Goal: Task Accomplishment & Management: Complete application form

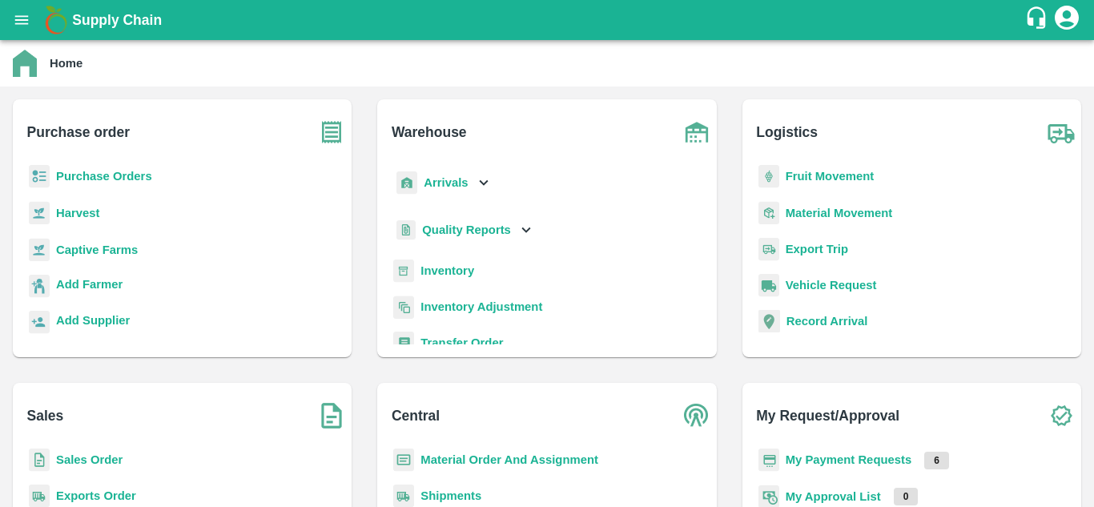
click at [806, 182] on b "Fruit Movement" at bounding box center [830, 176] width 89 height 13
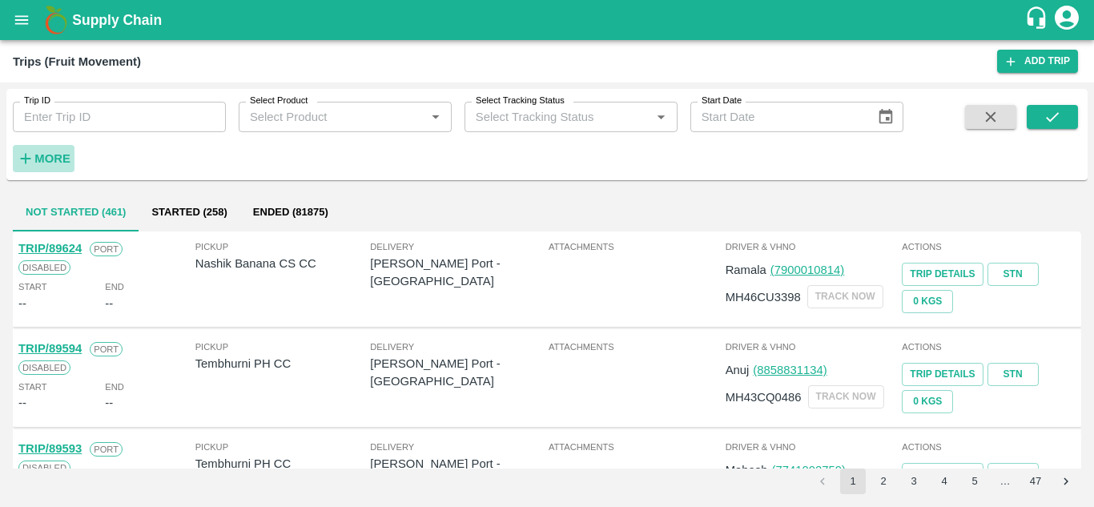
click at [60, 163] on strong "More" at bounding box center [52, 158] width 36 height 13
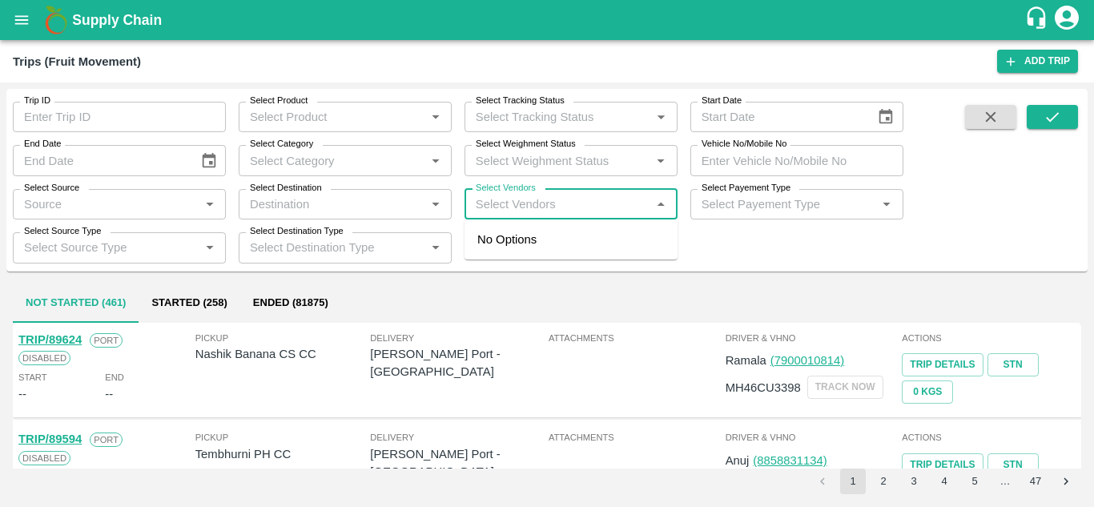
click at [501, 196] on input "Select Vendors" at bounding box center [557, 204] width 177 height 21
type input "vitt"
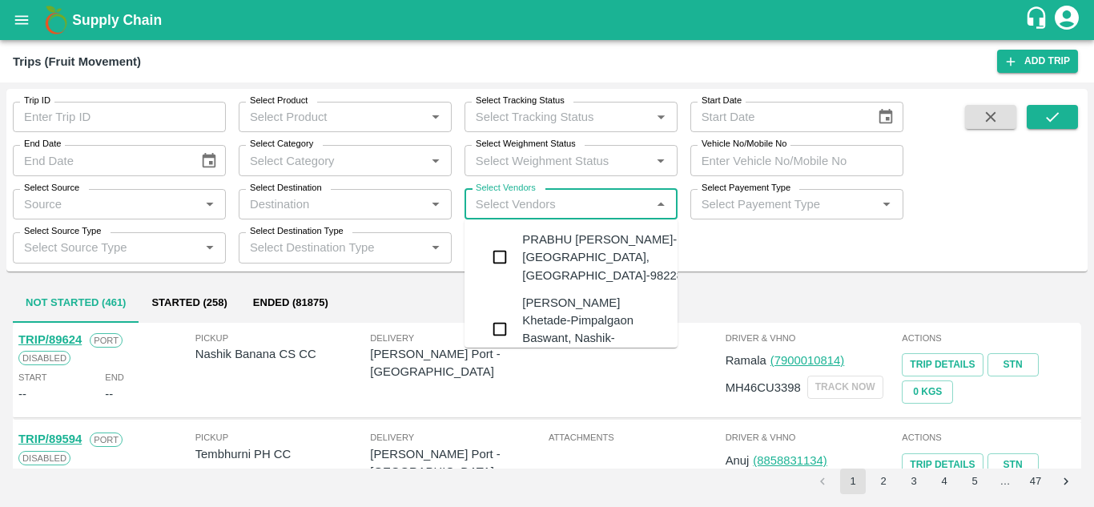
type input "v"
type input "i"
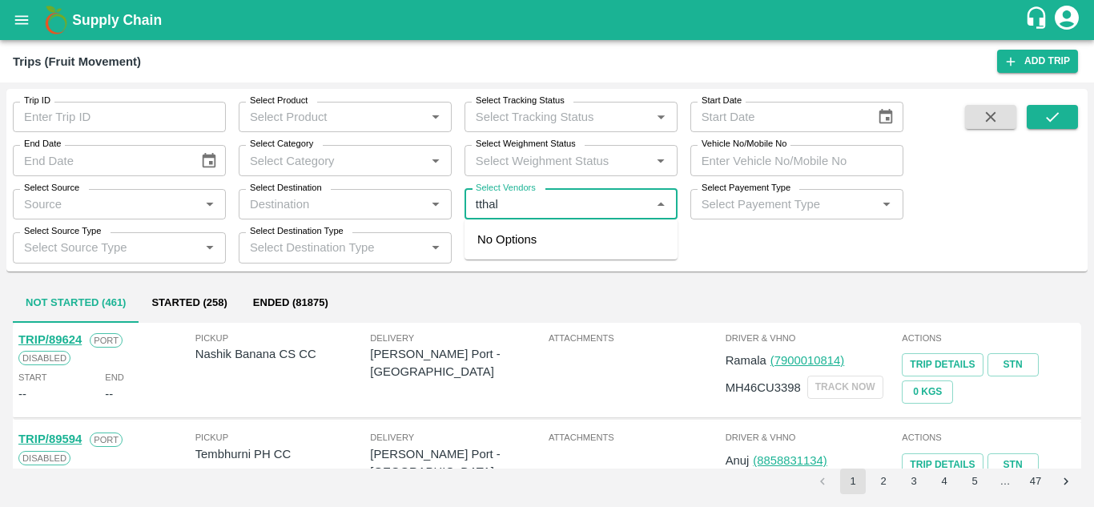
type input "tthal"
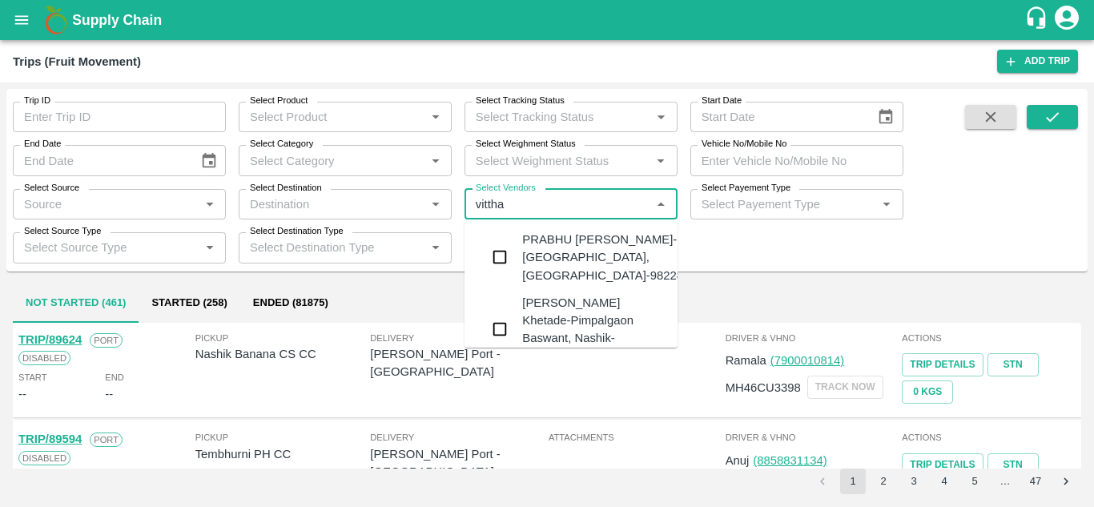
type input "vitthal"
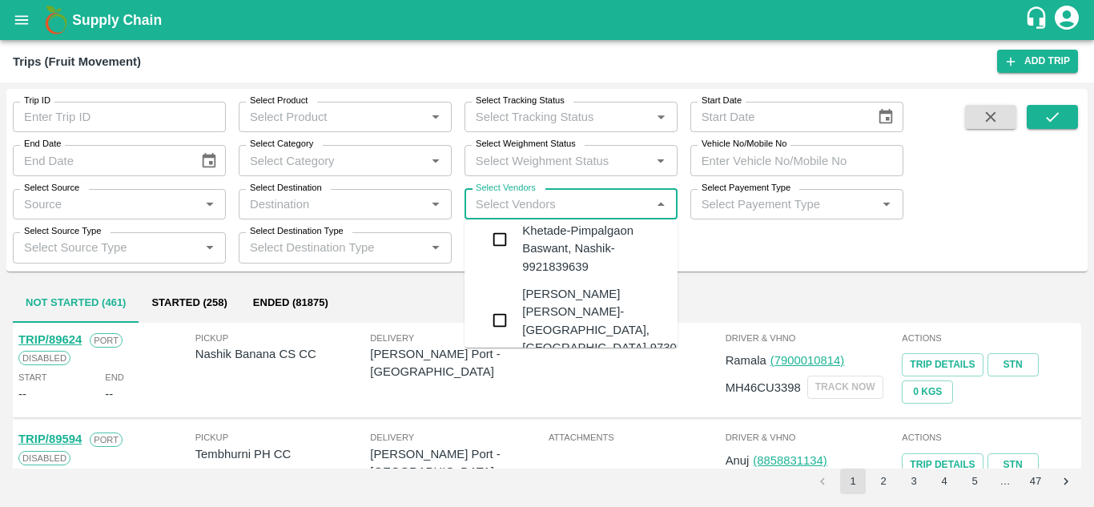
scroll to position [115, 0]
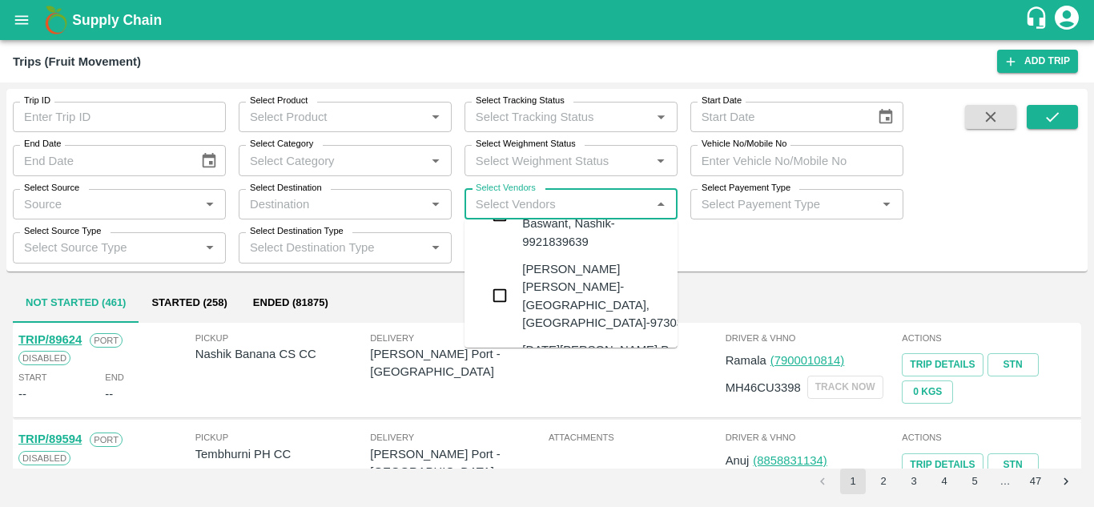
click at [543, 266] on div "Dnyaneshwar Vitthal Godse-Kandar, Solapur-9730316755" at bounding box center [619, 295] width 194 height 71
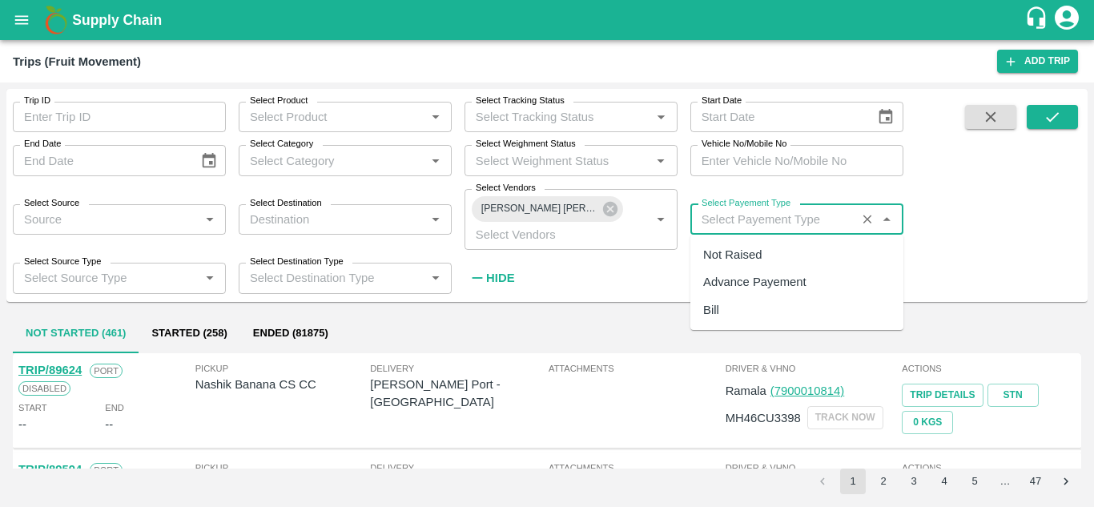
click at [758, 216] on input "Select Payement Type" at bounding box center [773, 219] width 156 height 21
click at [718, 260] on div "Not Raised" at bounding box center [732, 255] width 58 height 18
type input "Not Raised"
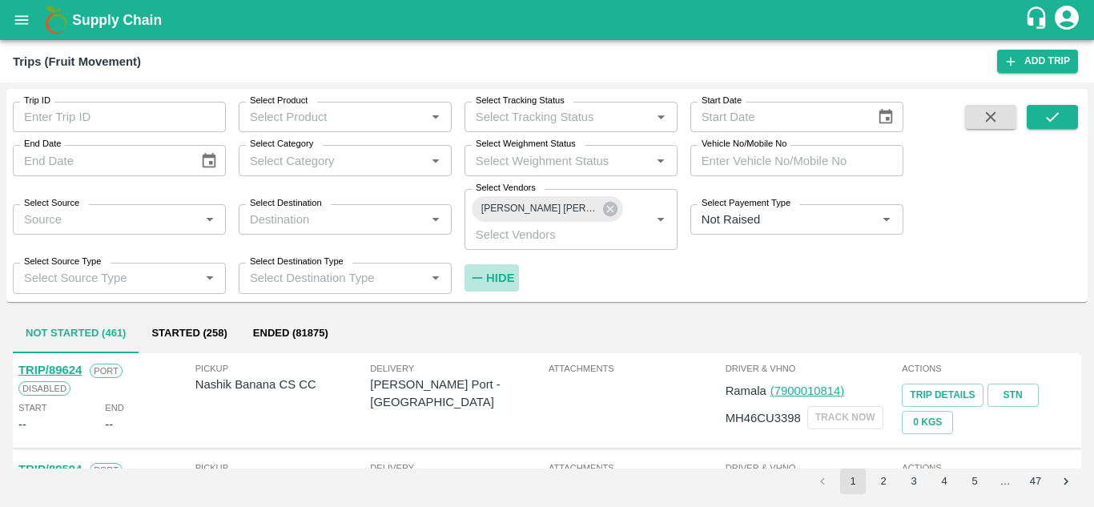
click at [504, 279] on strong "Hide" at bounding box center [500, 277] width 28 height 13
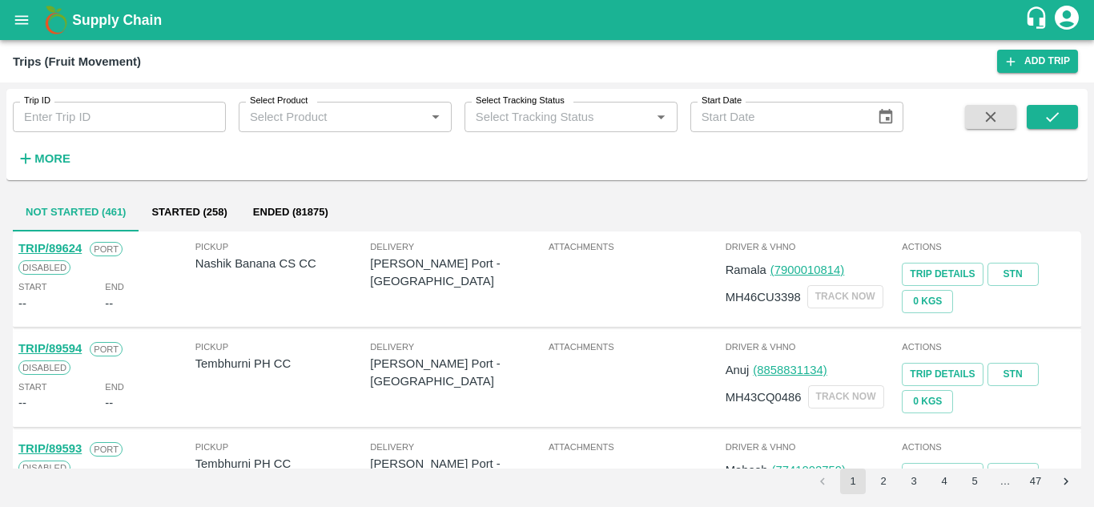
click at [1021, 123] on span at bounding box center [991, 138] width 64 height 66
click at [1055, 114] on icon "submit" at bounding box center [1052, 117] width 18 height 18
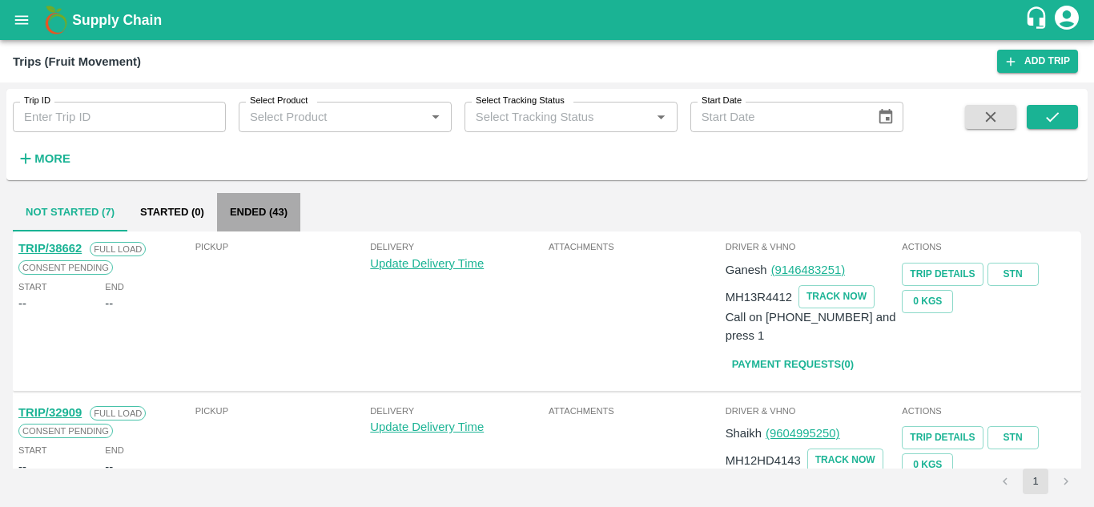
click at [268, 207] on button "Ended (43)" at bounding box center [258, 212] width 83 height 38
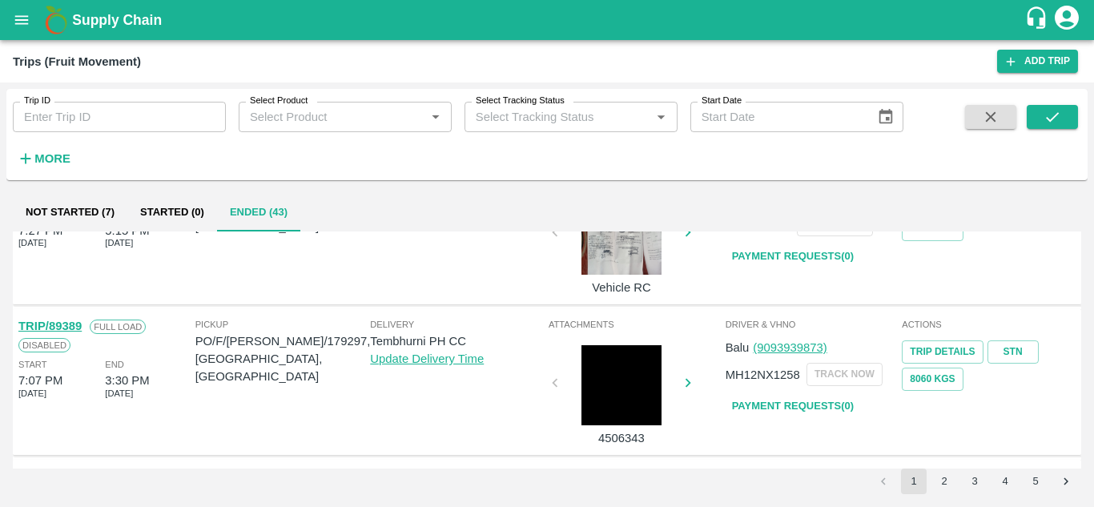
scroll to position [1265, 0]
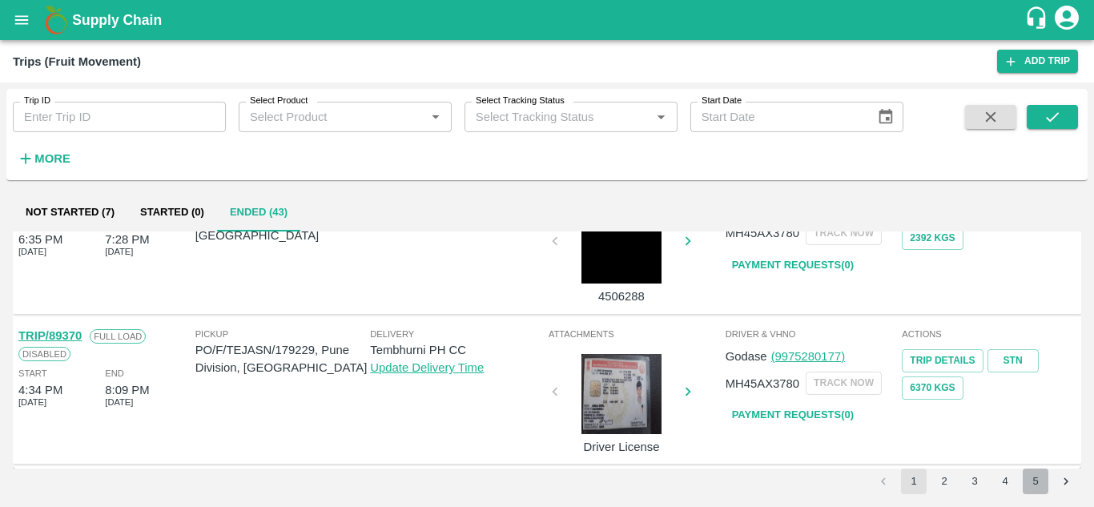
click at [1036, 474] on button "5" at bounding box center [1036, 481] width 26 height 26
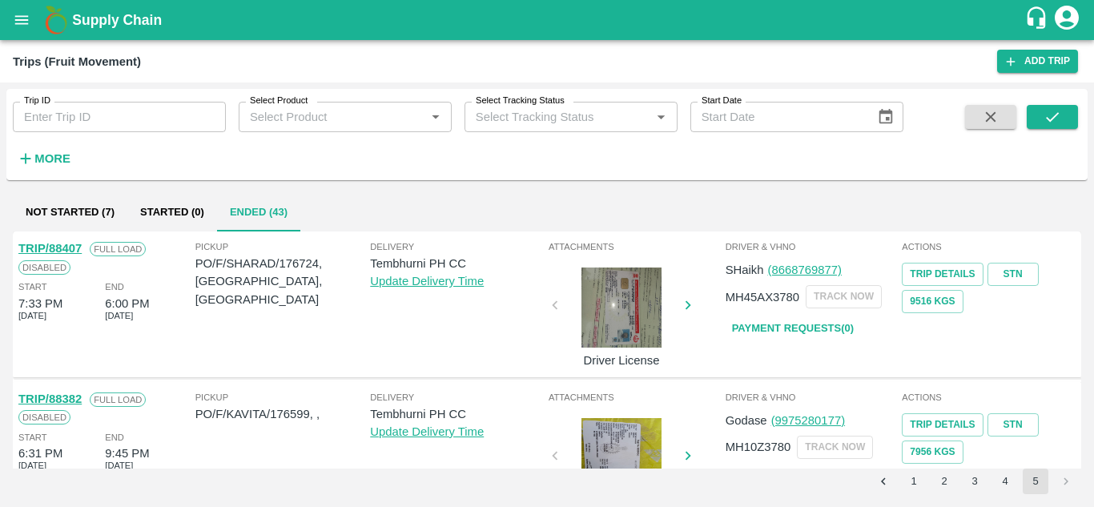
scroll to position [214, 0]
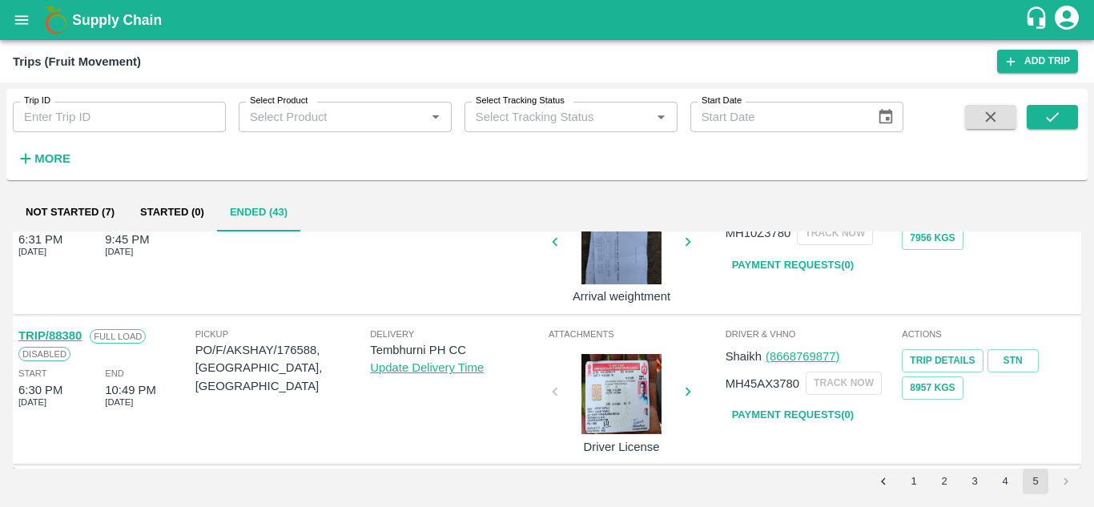
click at [786, 414] on link "Payment Requests( 0 )" at bounding box center [793, 415] width 135 height 28
click at [1064, 111] on button "submit" at bounding box center [1052, 117] width 51 height 24
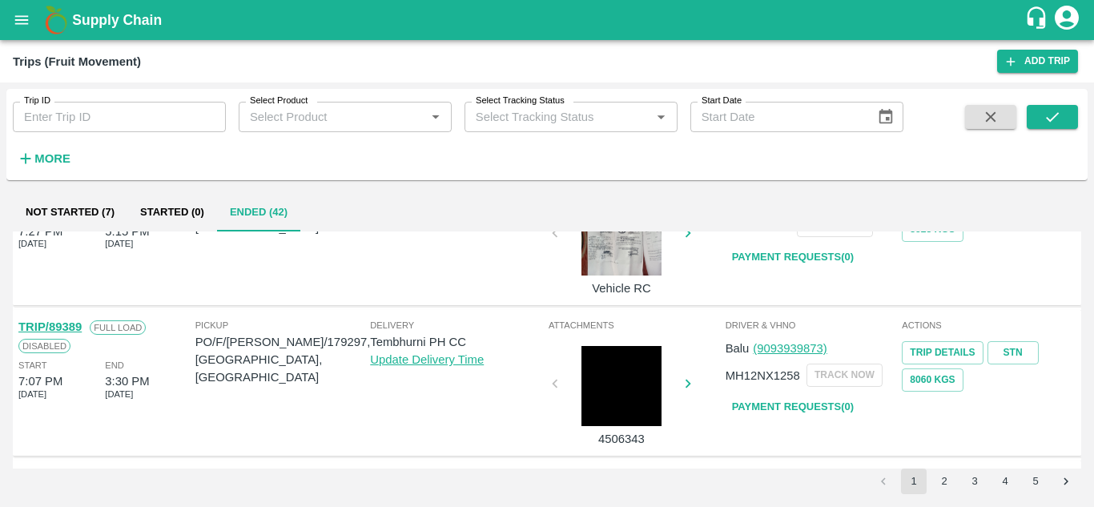
scroll to position [1265, 0]
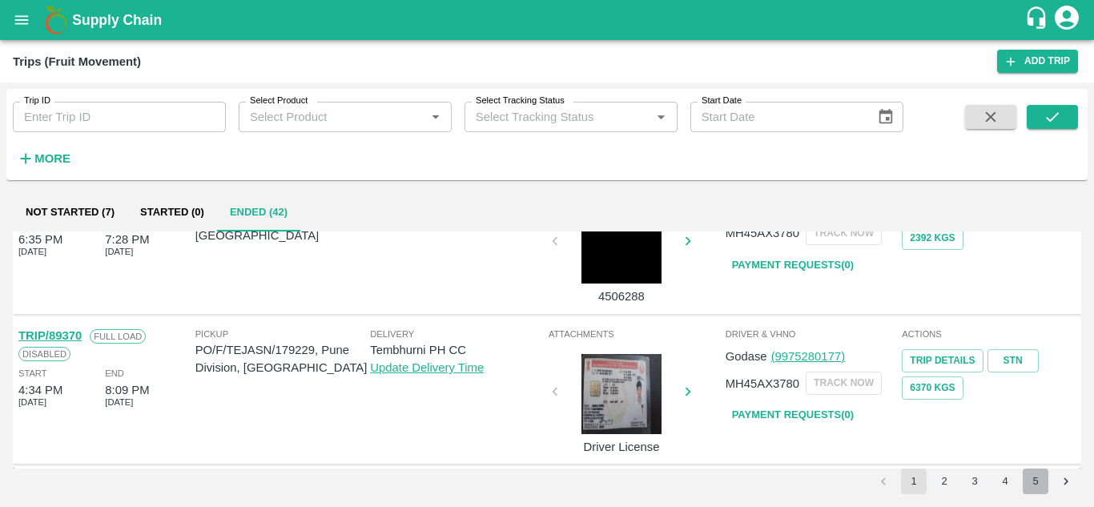
click at [1033, 480] on button "5" at bounding box center [1036, 481] width 26 height 26
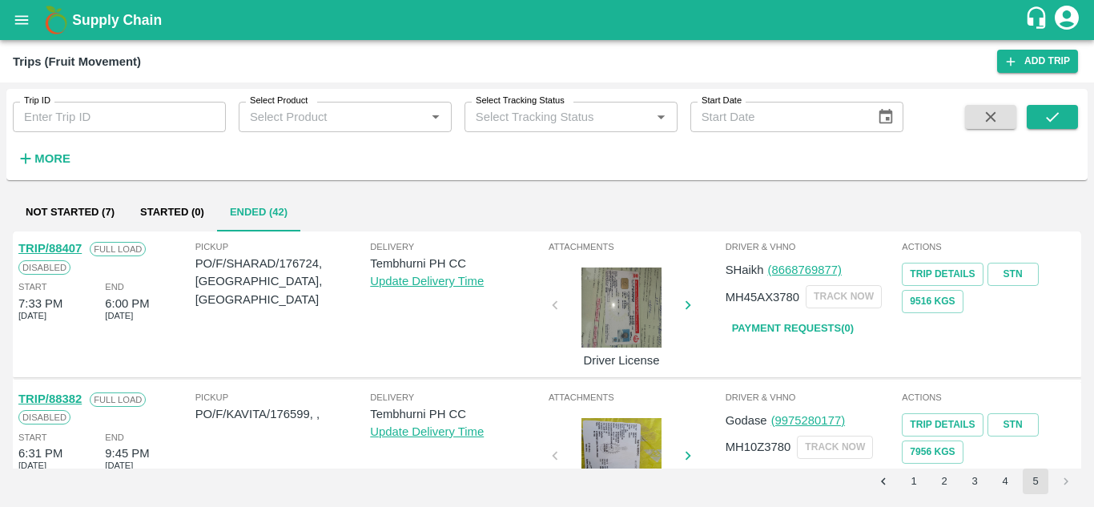
scroll to position [63, 0]
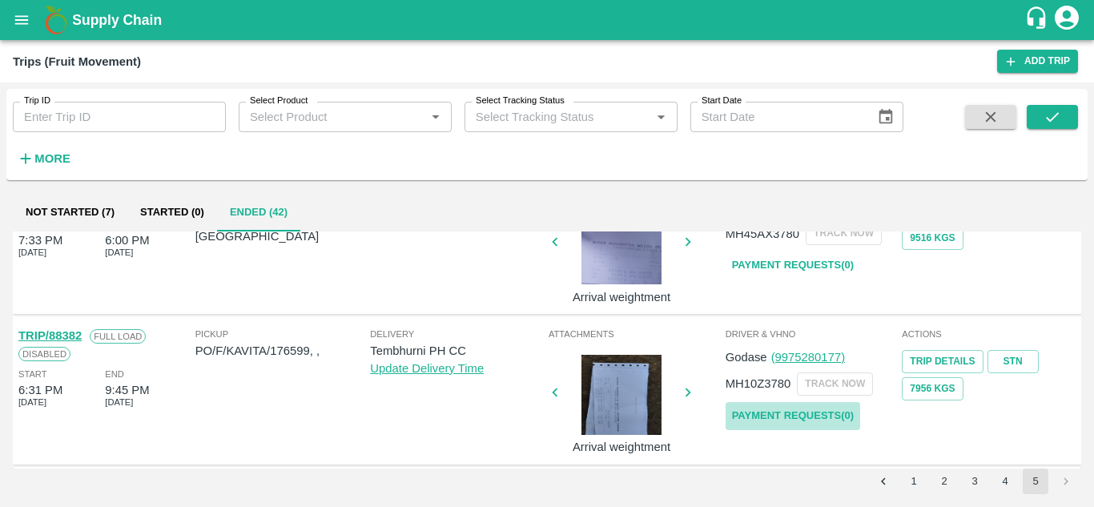
click at [790, 418] on link "Payment Requests( 0 )" at bounding box center [793, 416] width 135 height 28
click at [1060, 104] on div "Trip ID Trip ID Select Product Select Product   * Select Tracking Status Select…" at bounding box center [546, 134] width 1081 height 78
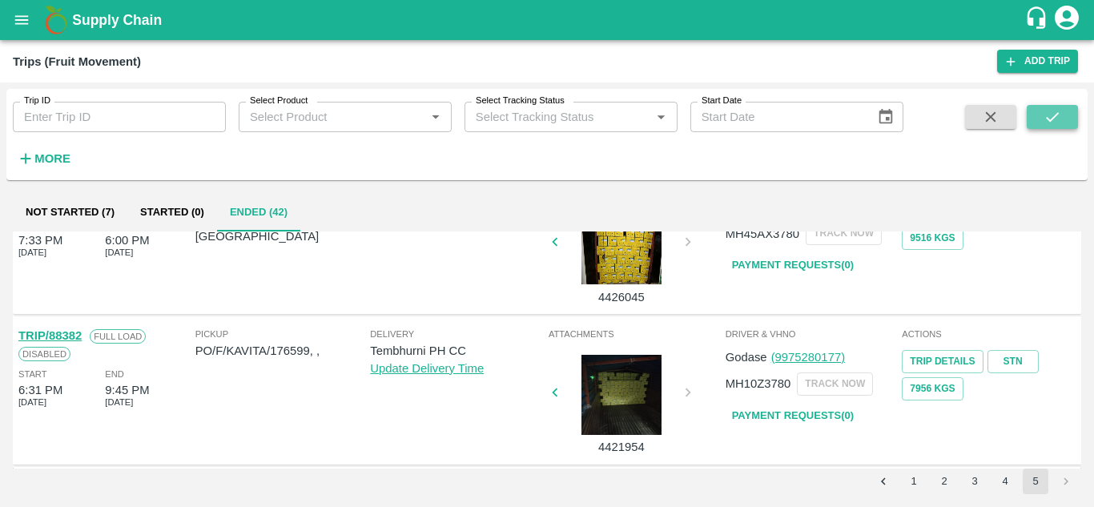
click at [1043, 110] on icon "submit" at bounding box center [1052, 117] width 18 height 18
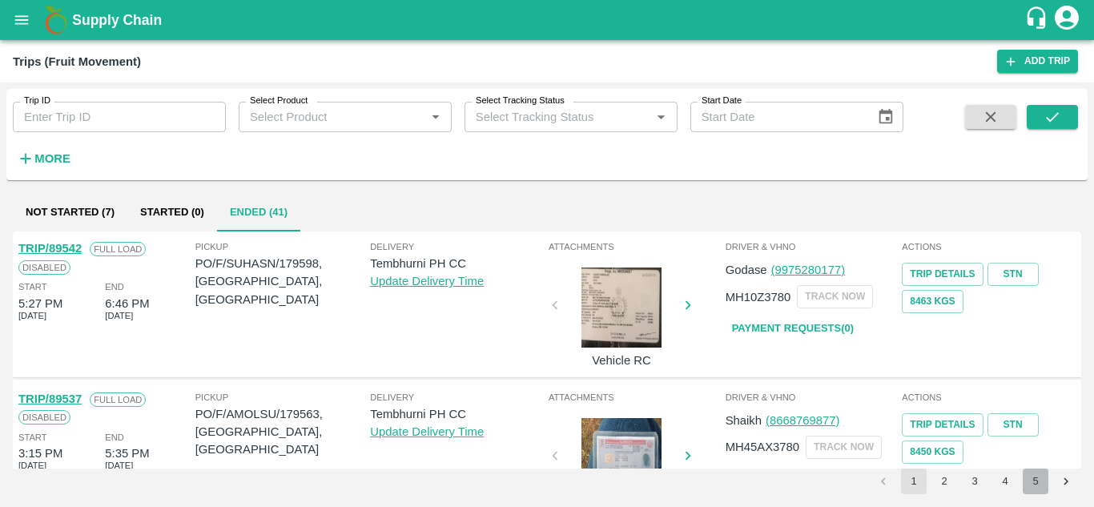
click at [1036, 474] on button "5" at bounding box center [1036, 481] width 26 height 26
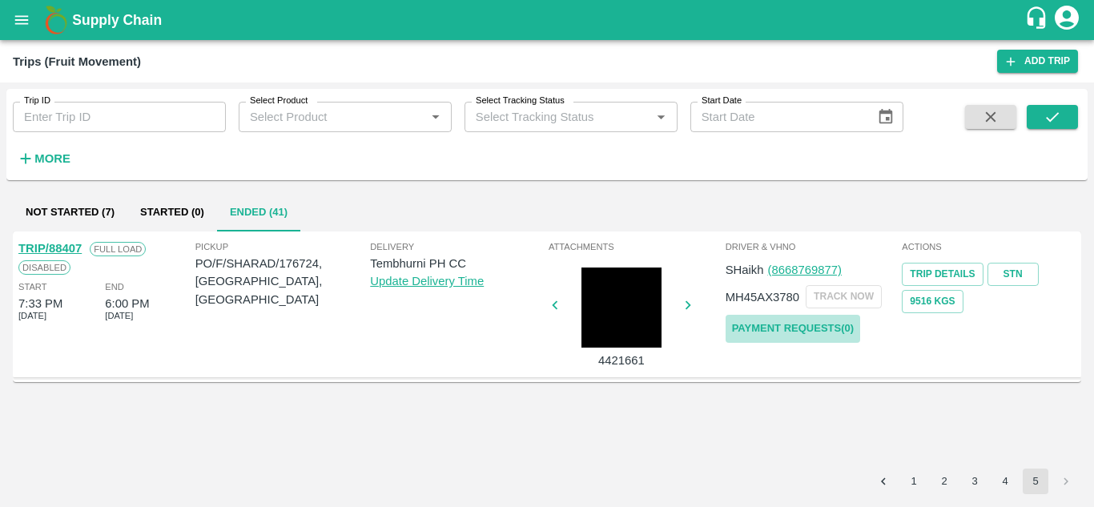
click at [807, 324] on link "Payment Requests( 0 )" at bounding box center [793, 329] width 135 height 28
click at [1047, 109] on icon "submit" at bounding box center [1052, 117] width 18 height 18
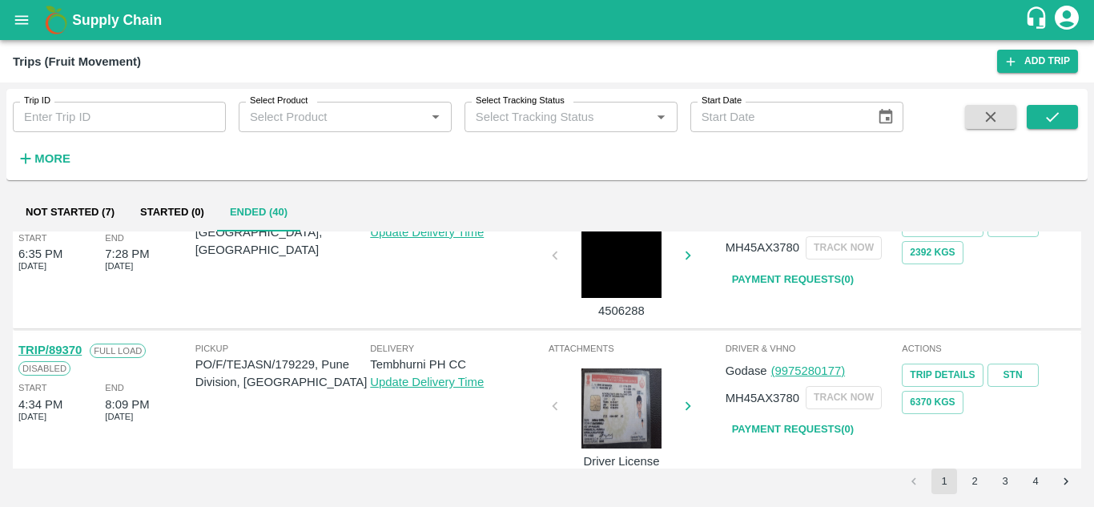
scroll to position [1265, 0]
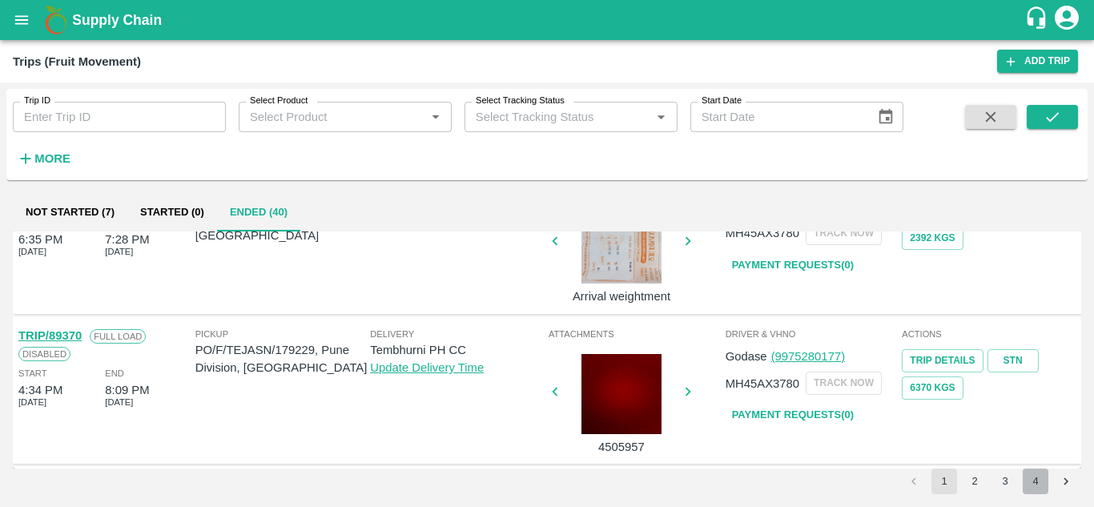
click at [1037, 471] on button "4" at bounding box center [1036, 481] width 26 height 26
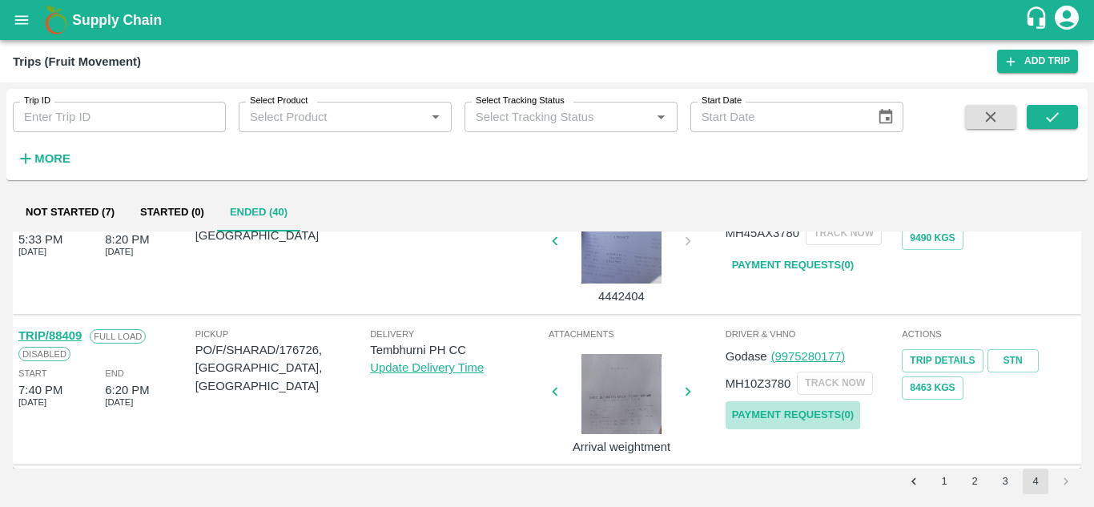
click at [794, 422] on link "Payment Requests( 0 )" at bounding box center [793, 415] width 135 height 28
click at [1059, 114] on icon "submit" at bounding box center [1052, 117] width 18 height 18
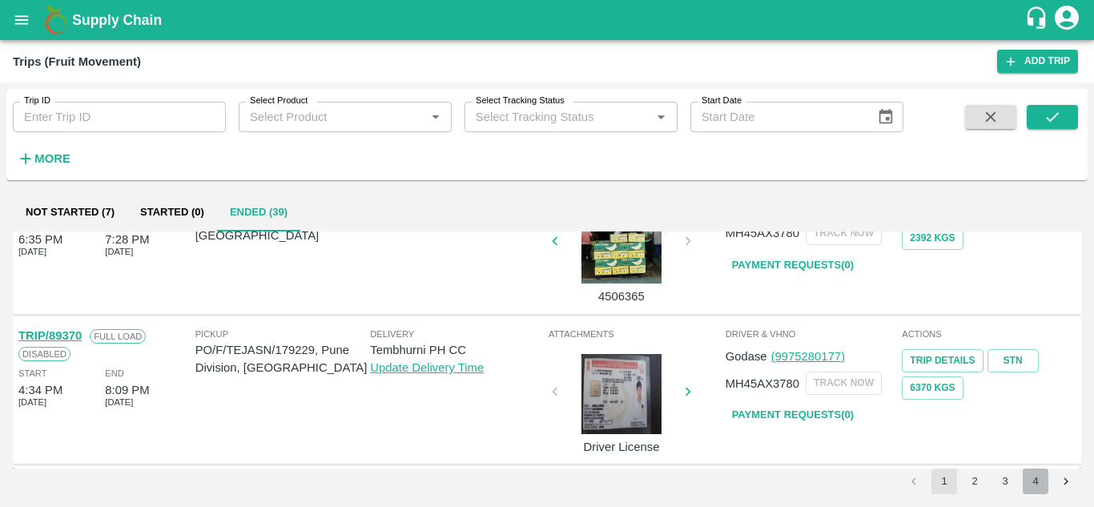
click at [1037, 482] on button "4" at bounding box center [1036, 481] width 26 height 26
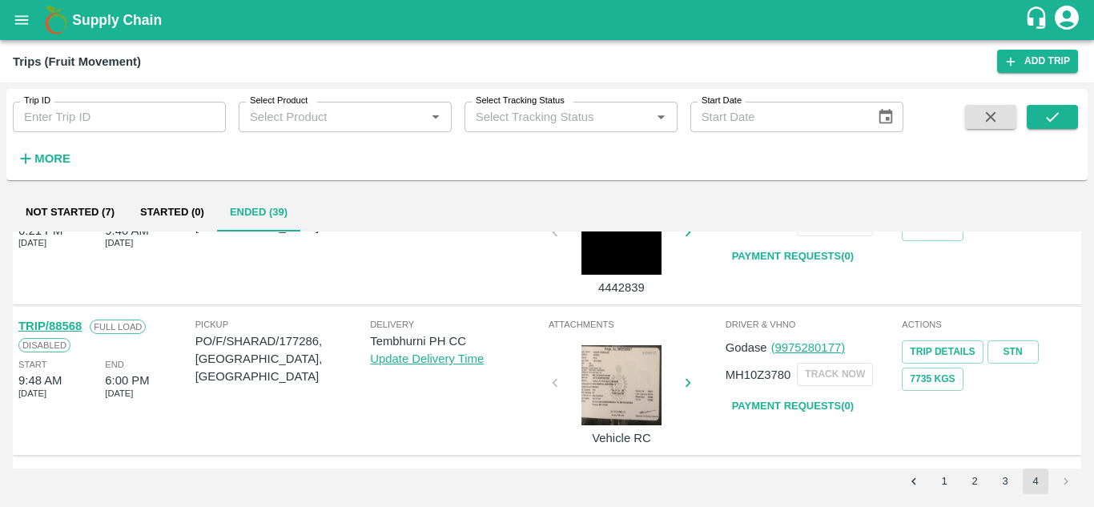
scroll to position [1115, 0]
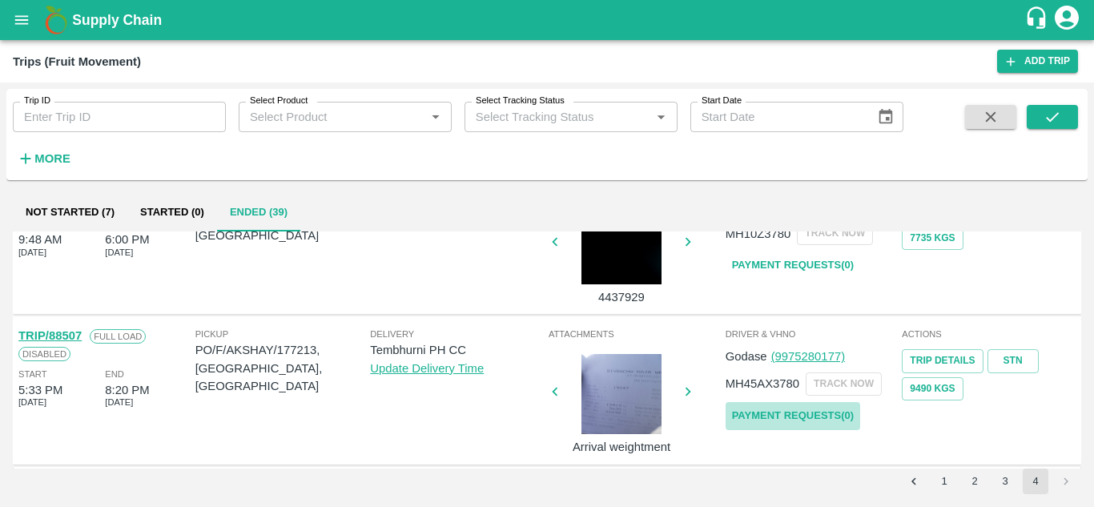
click at [818, 419] on link "Payment Requests( 0 )" at bounding box center [793, 416] width 135 height 28
click at [1049, 127] on button "submit" at bounding box center [1052, 117] width 51 height 24
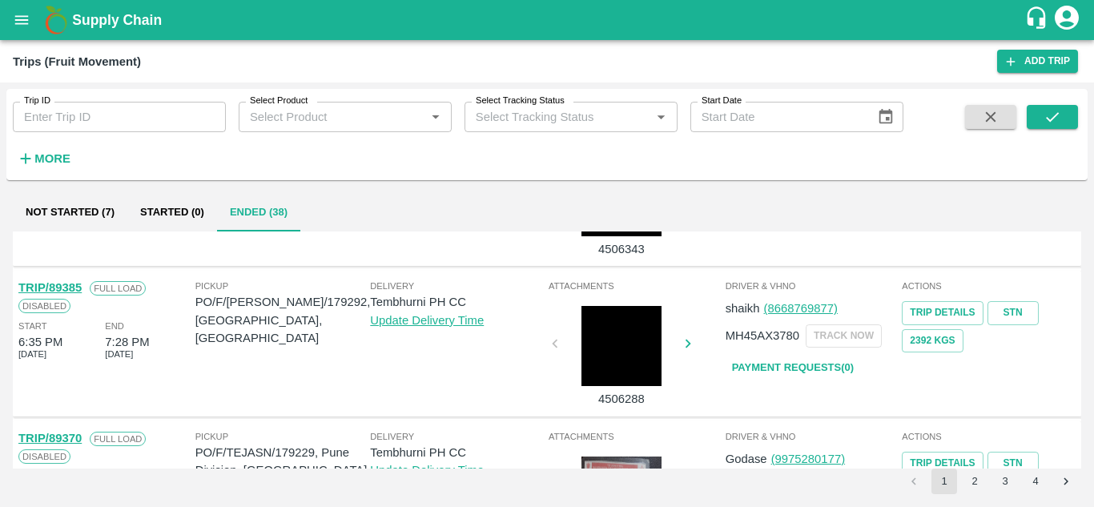
scroll to position [1265, 0]
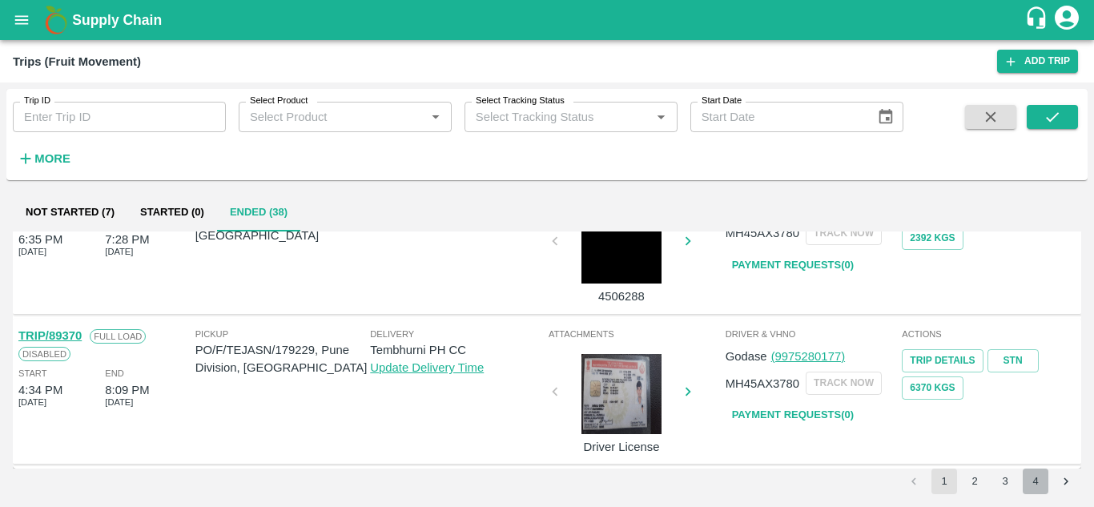
click at [1039, 478] on button "4" at bounding box center [1036, 481] width 26 height 26
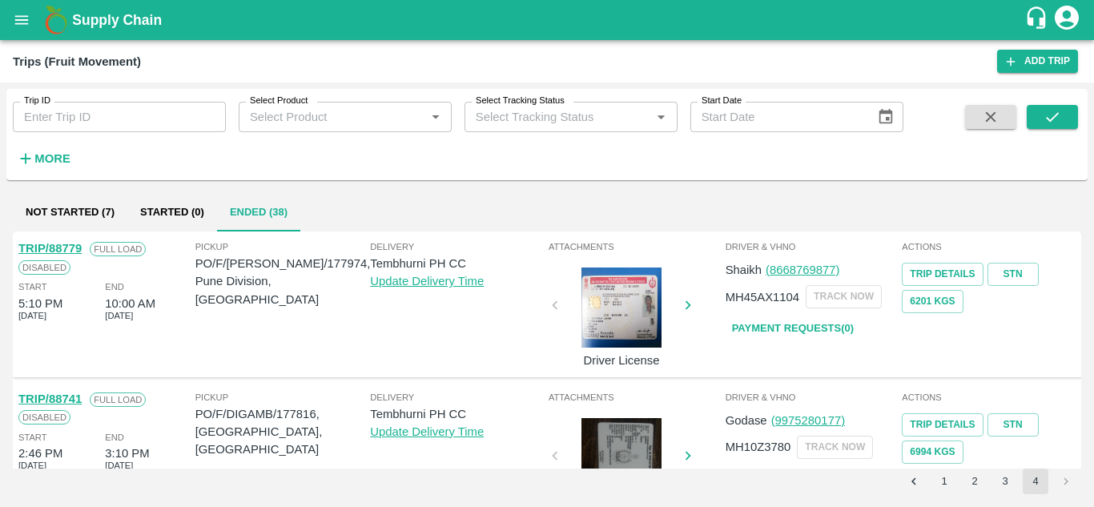
scroll to position [965, 0]
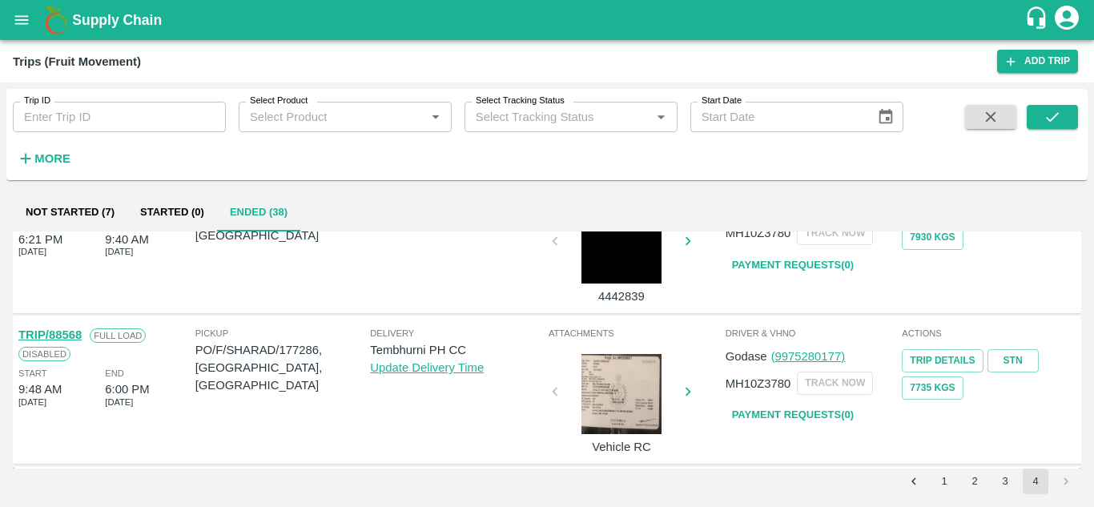
click at [775, 409] on link "Payment Requests( 0 )" at bounding box center [793, 415] width 135 height 28
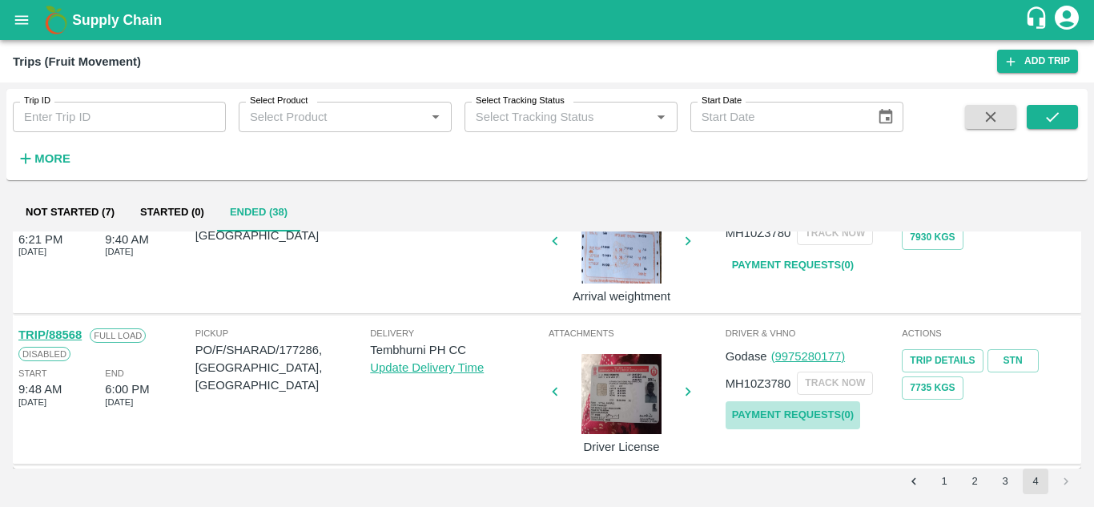
click at [818, 415] on link "Payment Requests( 0 )" at bounding box center [793, 415] width 135 height 28
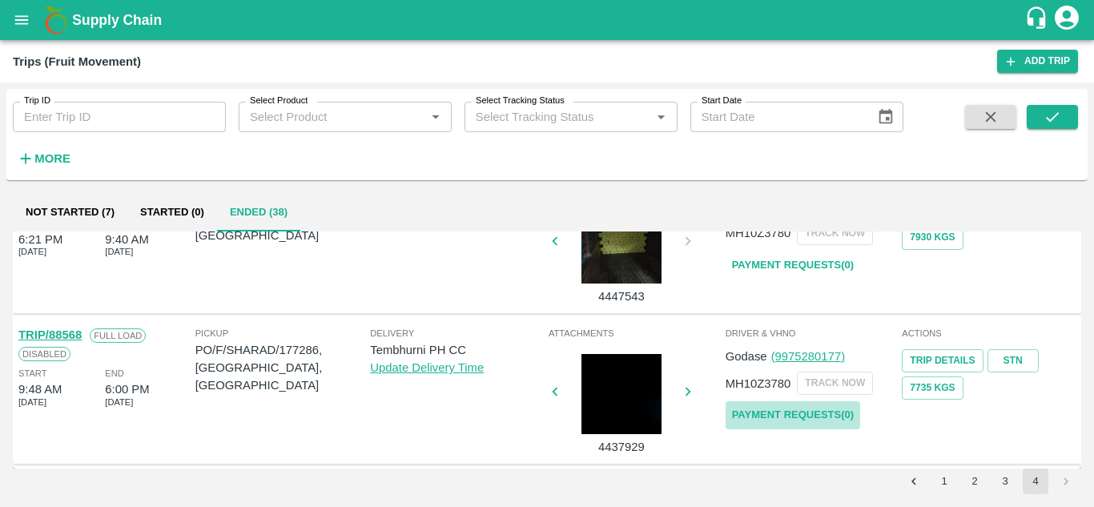
click at [798, 425] on link "Payment Requests( 0 )" at bounding box center [793, 415] width 135 height 28
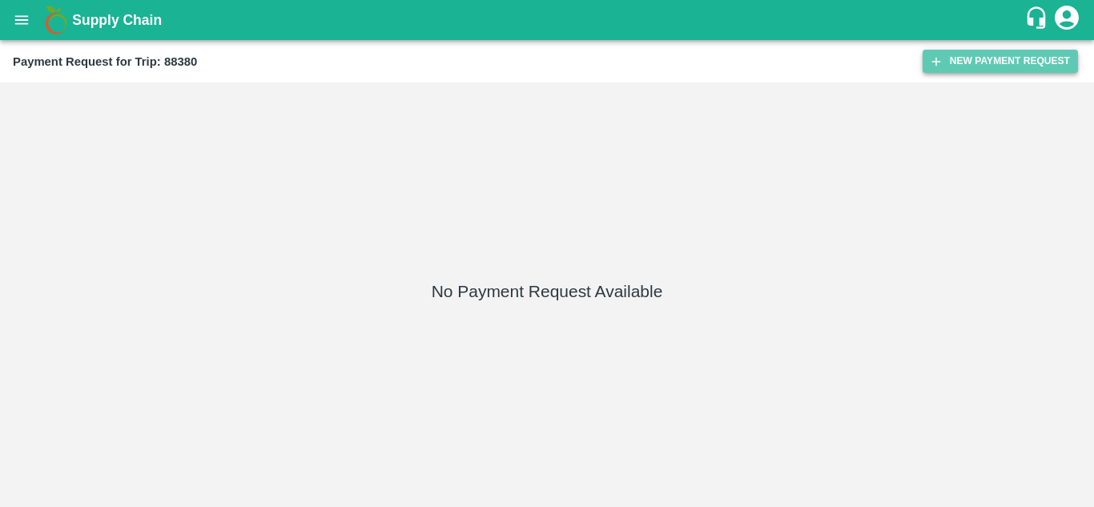
click at [969, 60] on button "New Payment Request" at bounding box center [1000, 61] width 155 height 23
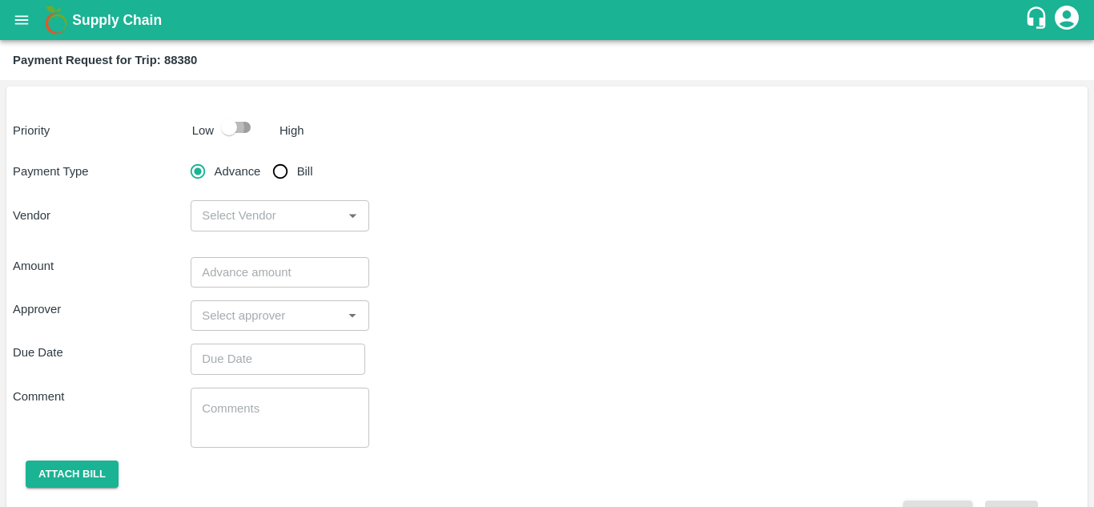
click at [235, 127] on input "checkbox" at bounding box center [228, 127] width 91 height 30
checkbox input "true"
click at [276, 179] on input "Bill" at bounding box center [280, 171] width 32 height 32
radio input "true"
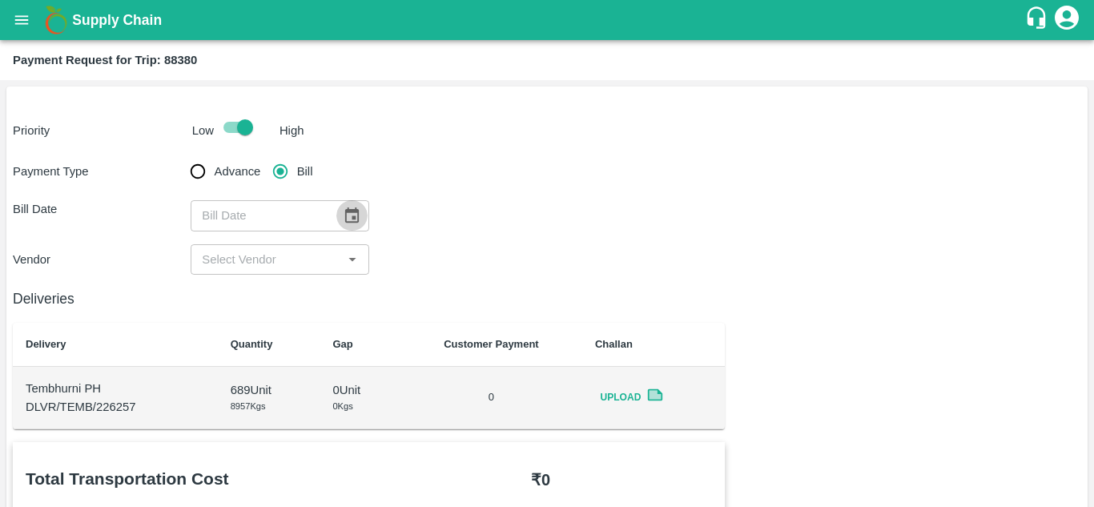
click at [357, 210] on icon "Choose date" at bounding box center [352, 214] width 14 height 15
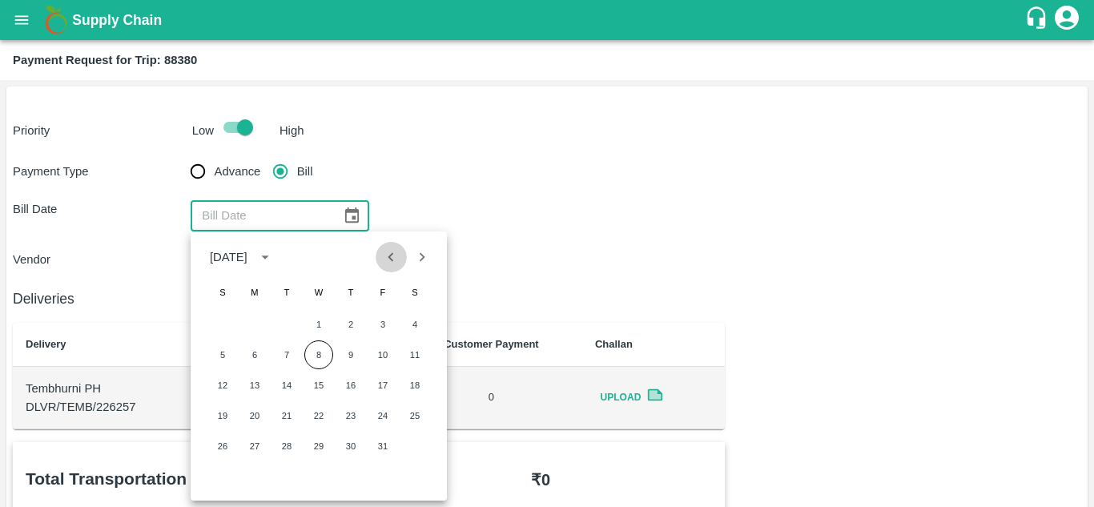
click at [388, 255] on icon "Previous month" at bounding box center [391, 257] width 18 height 18
click at [418, 363] on button "13" at bounding box center [414, 354] width 29 height 29
type input "13/09/2025"
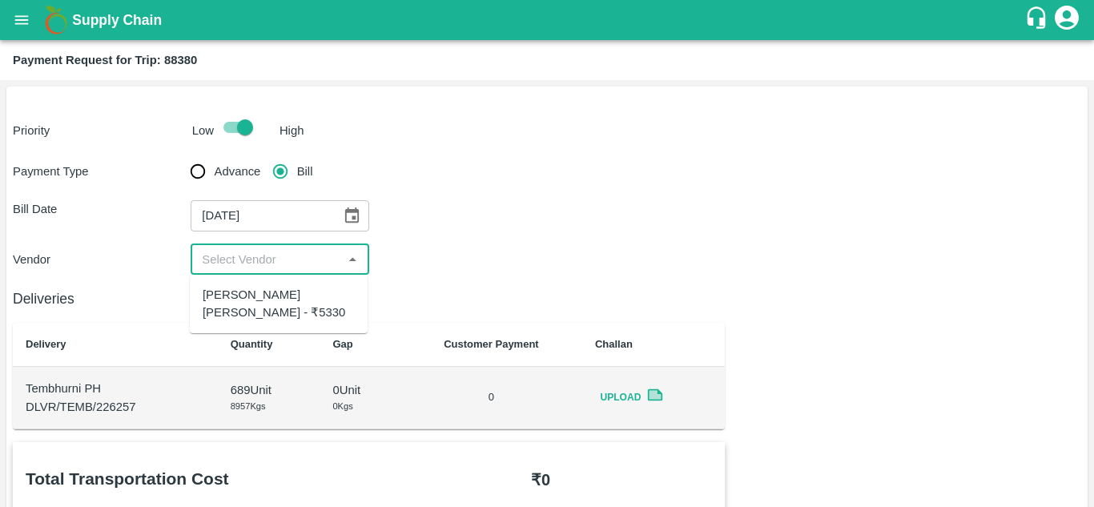
click at [246, 256] on input "input" at bounding box center [266, 259] width 142 height 21
click at [242, 292] on div "Dnyaneshwar Vitthal Godse - ₹5330" at bounding box center [279, 304] width 152 height 36
type input "Dnyaneshwar Vitthal Godse - ₹5330"
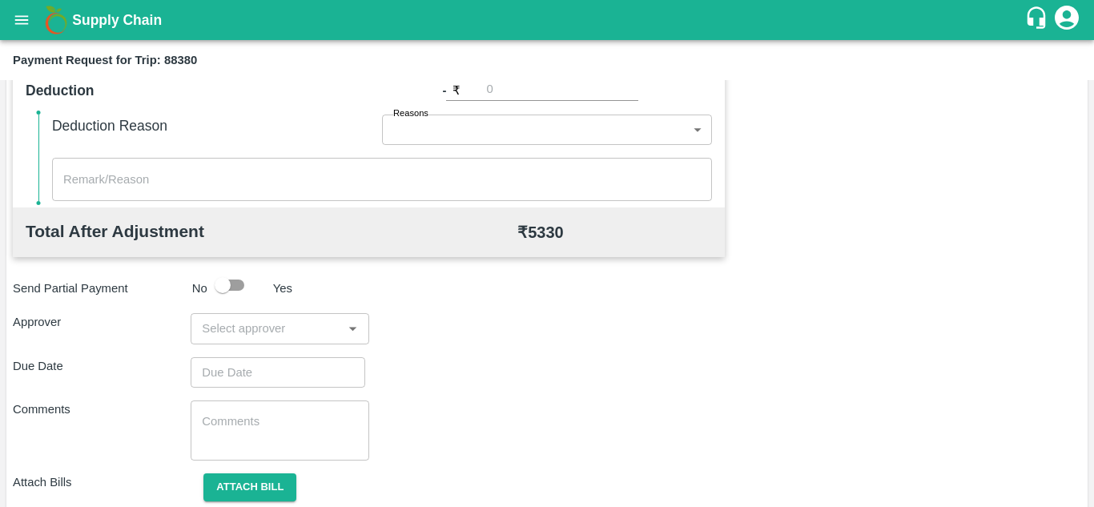
scroll to position [729, 0]
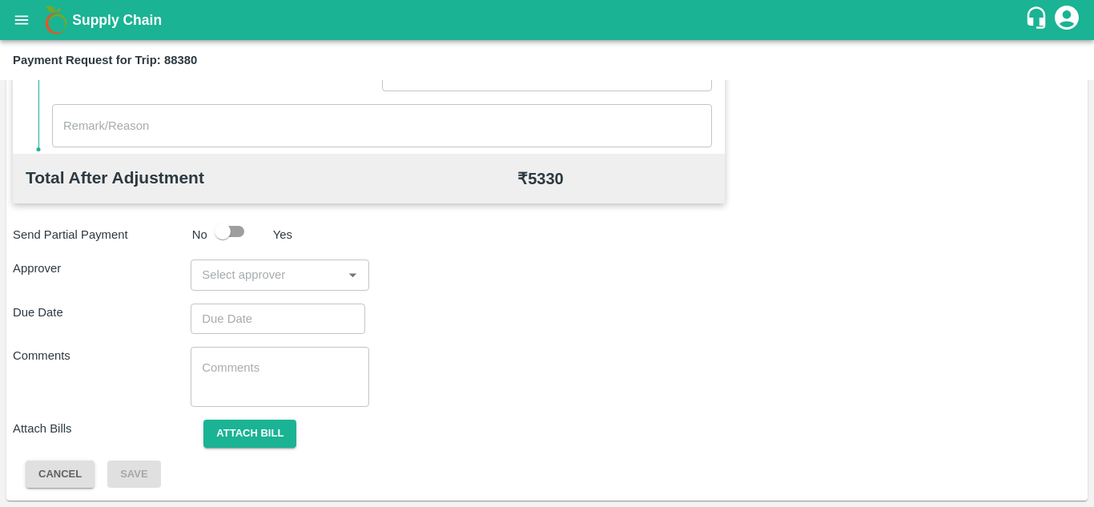
click at [229, 267] on input "input" at bounding box center [266, 274] width 142 height 21
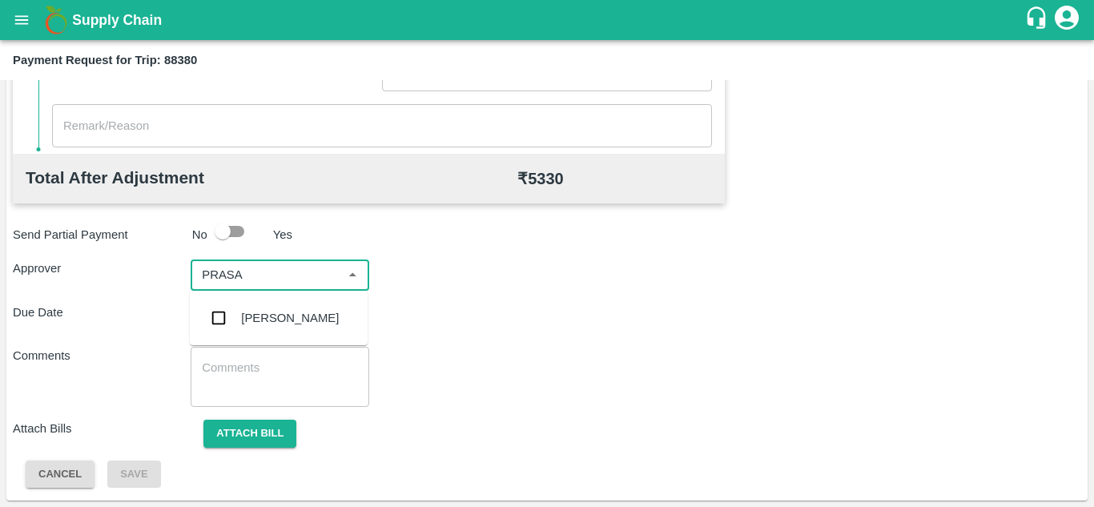
type input "PRASAD"
click at [282, 310] on div "Prasad Waghade" at bounding box center [290, 318] width 98 height 18
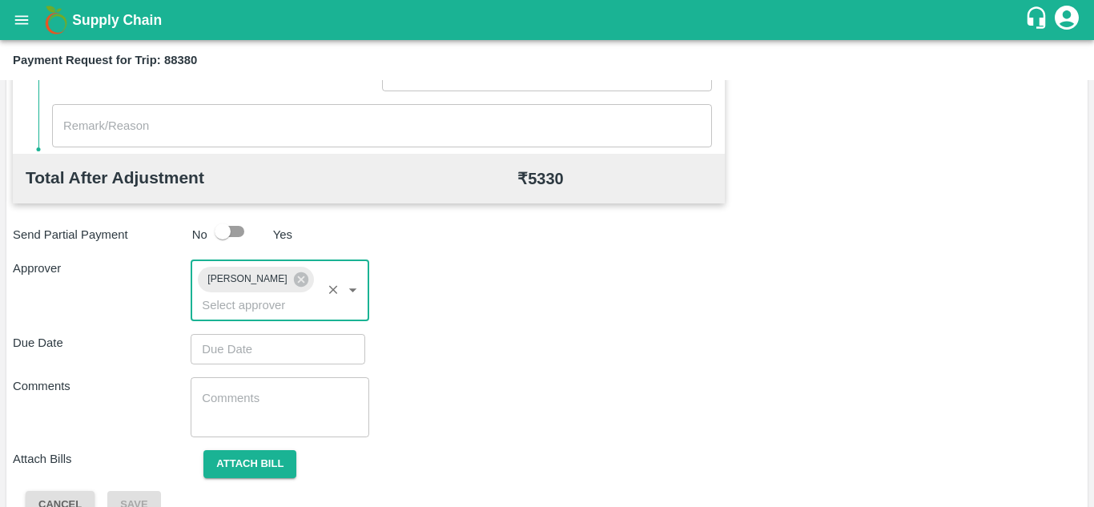
type input "DD/MM/YYYY hh:mm aa"
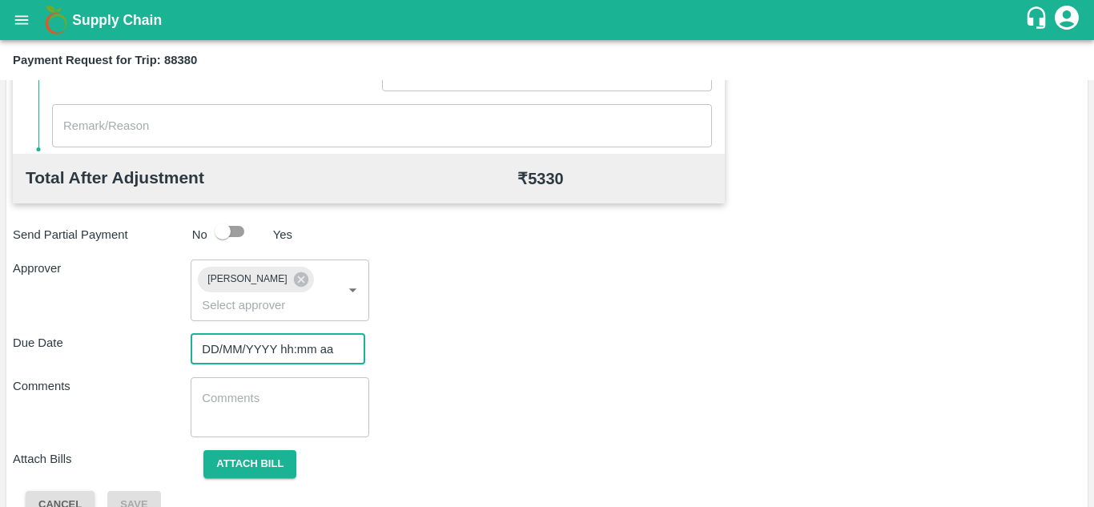
click at [215, 351] on input "DD/MM/YYYY hh:mm aa" at bounding box center [272, 349] width 163 height 30
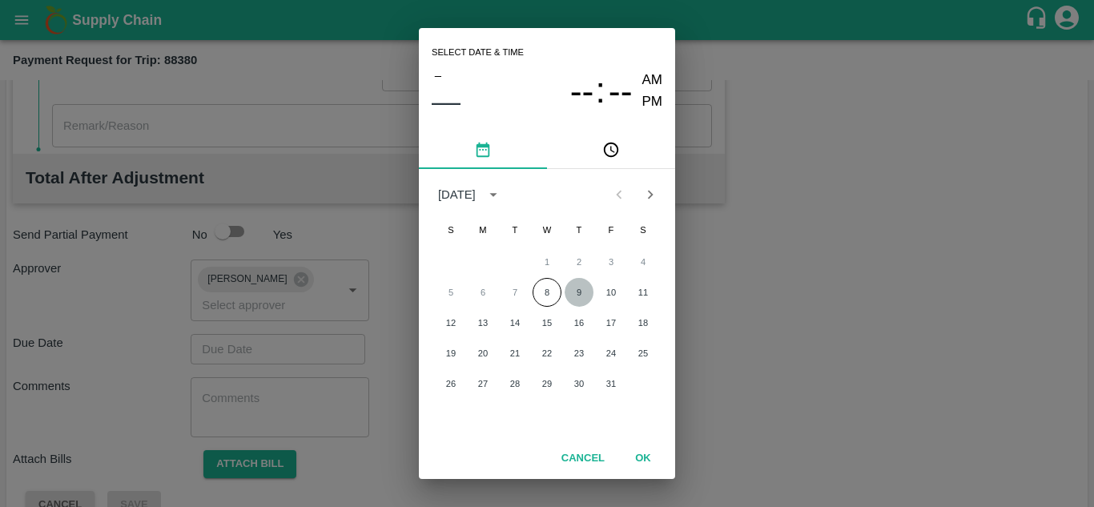
click at [581, 290] on button "9" at bounding box center [579, 292] width 29 height 29
type input "09/10/2025 12:00 AM"
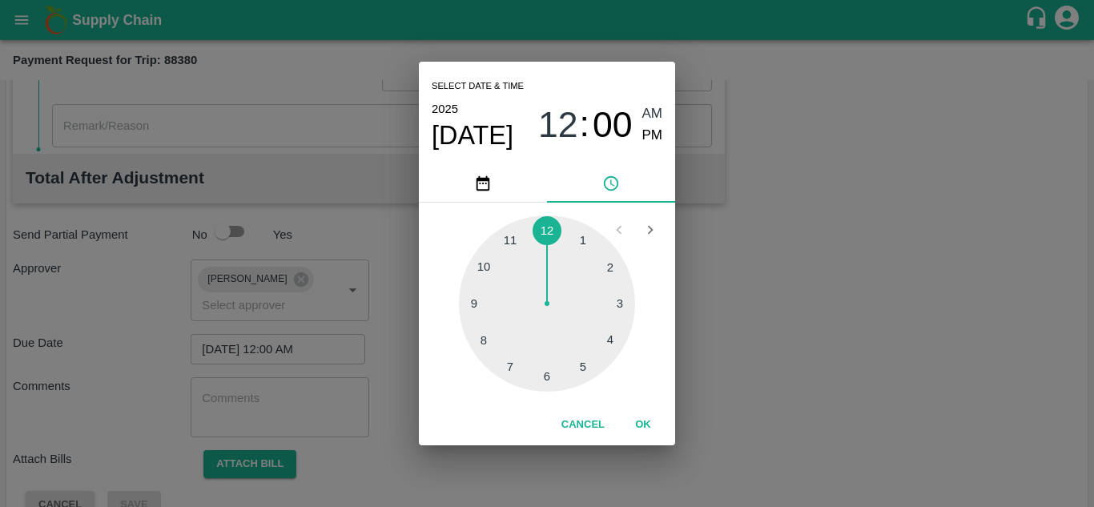
click at [658, 108] on span "AM" at bounding box center [652, 114] width 21 height 22
click at [642, 424] on button "OK" at bounding box center [642, 425] width 51 height 28
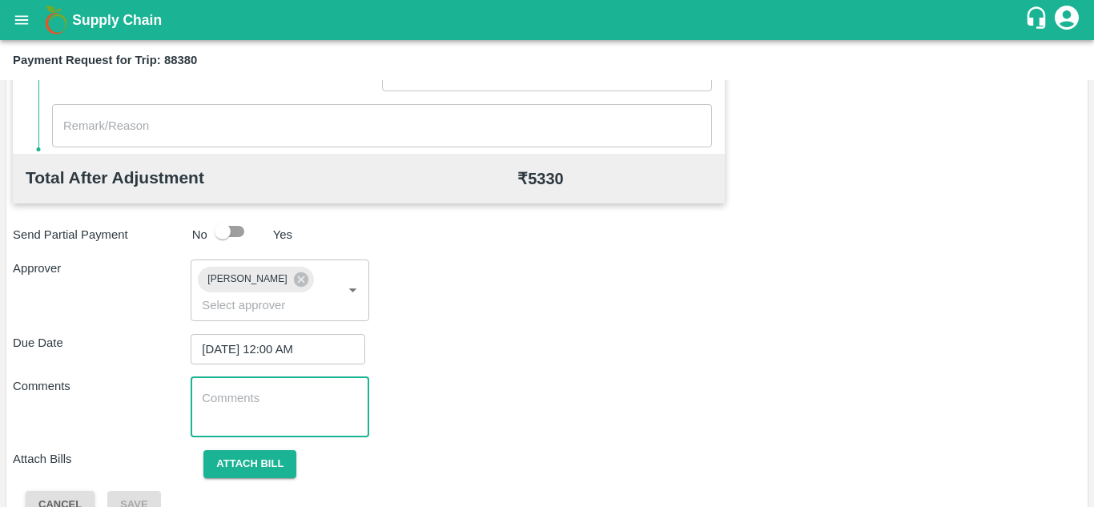
click at [290, 401] on textarea at bounding box center [279, 407] width 155 height 34
paste textarea "7-Oct-25"
type textarea "7"
type textarea "Transport Bill"
click at [589, 399] on div "Comments Transport Bill x ​" at bounding box center [547, 407] width 1068 height 60
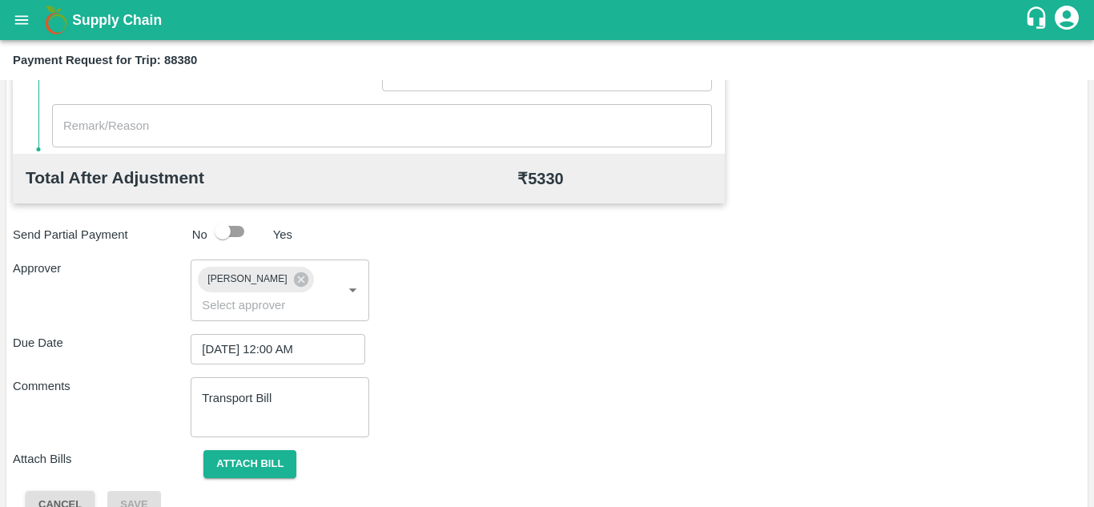
scroll to position [759, 0]
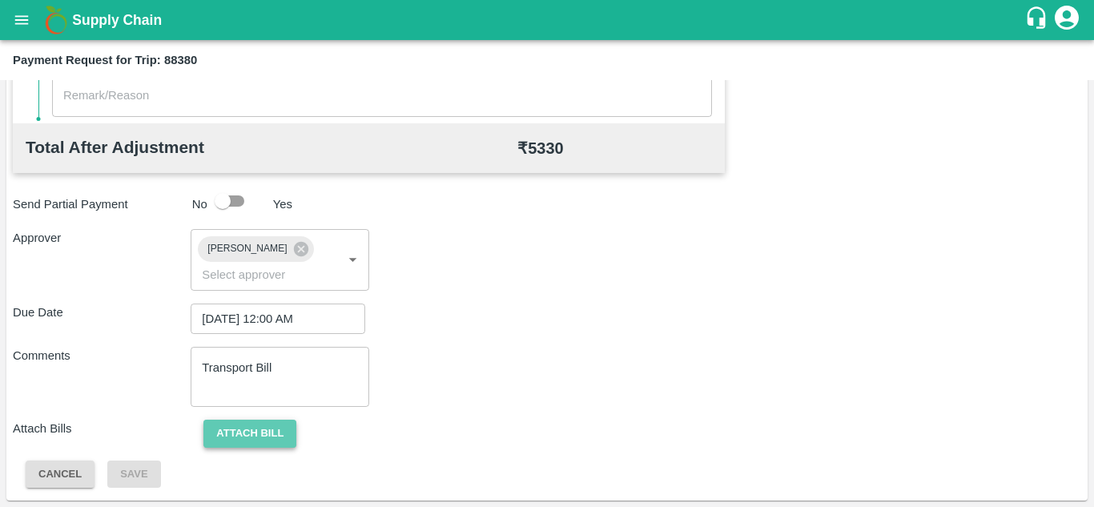
click at [270, 424] on button "Attach bill" at bounding box center [249, 434] width 93 height 28
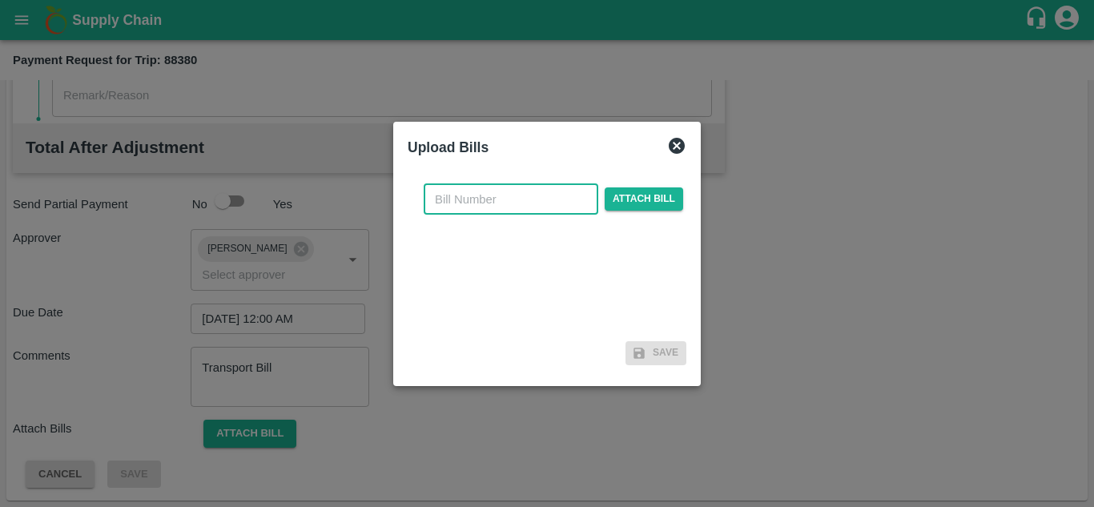
click at [464, 199] on input "text" at bounding box center [511, 199] width 175 height 30
type input "313"
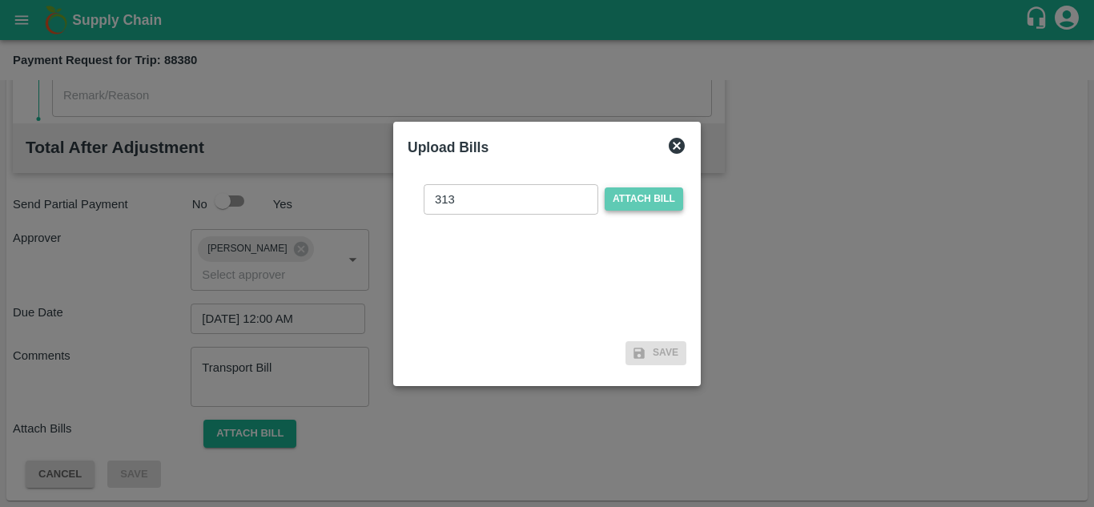
click at [632, 197] on span "Attach bill" at bounding box center [644, 198] width 78 height 23
click at [0, 0] on input "Attach bill" at bounding box center [0, 0] width 0 height 0
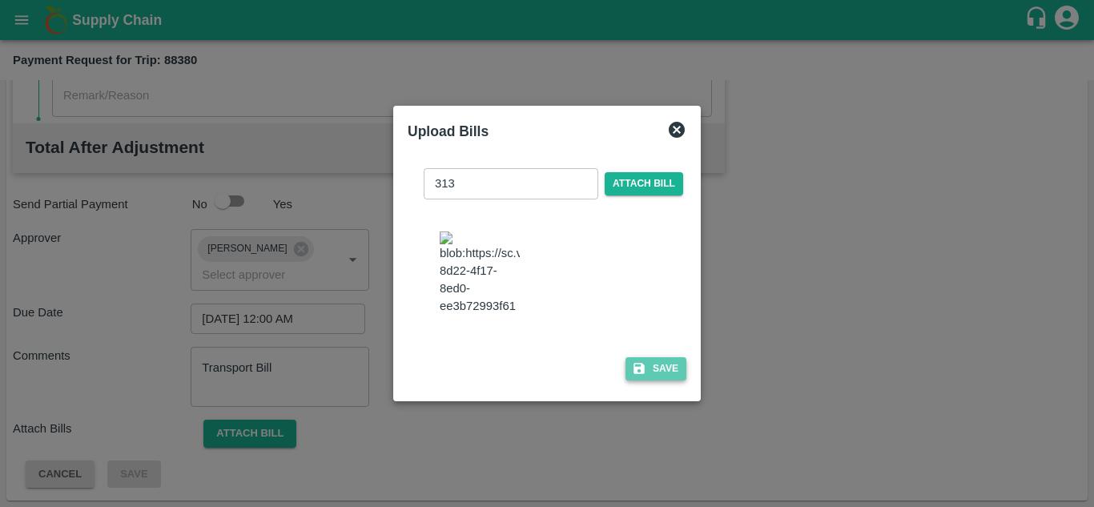
click at [655, 379] on button "Save" at bounding box center [655, 368] width 61 height 23
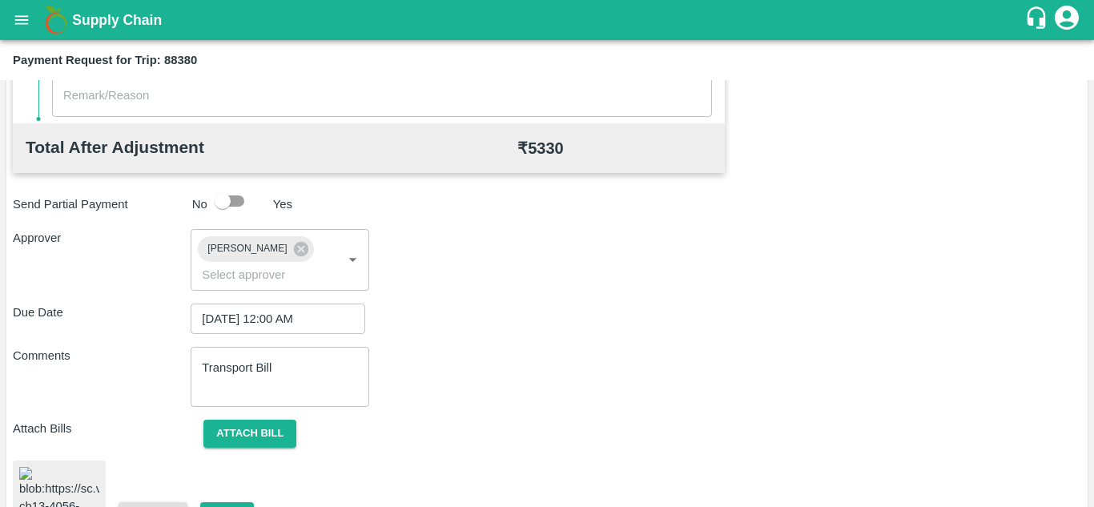
scroll to position [869, 0]
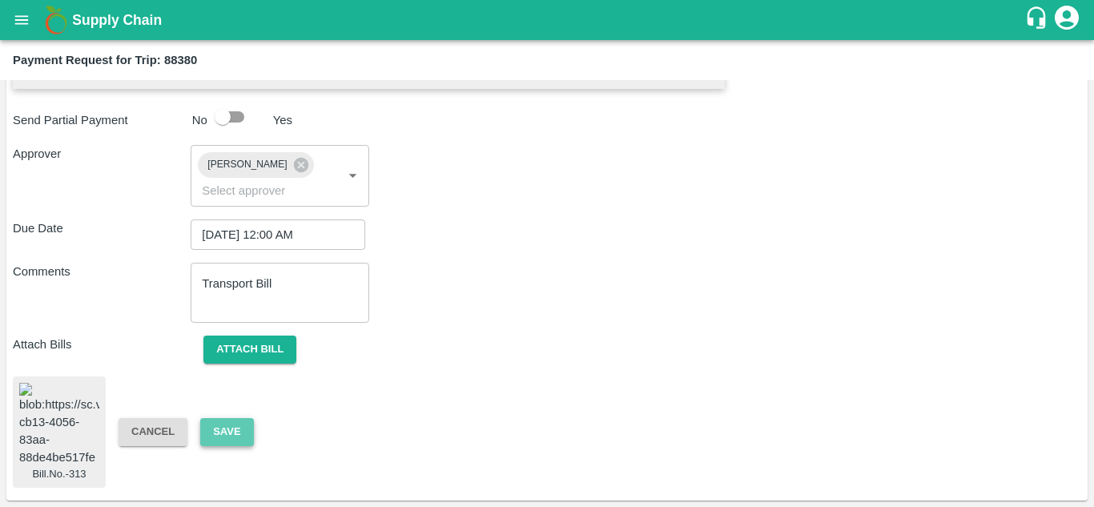
click at [228, 418] on button "Save" at bounding box center [226, 432] width 53 height 28
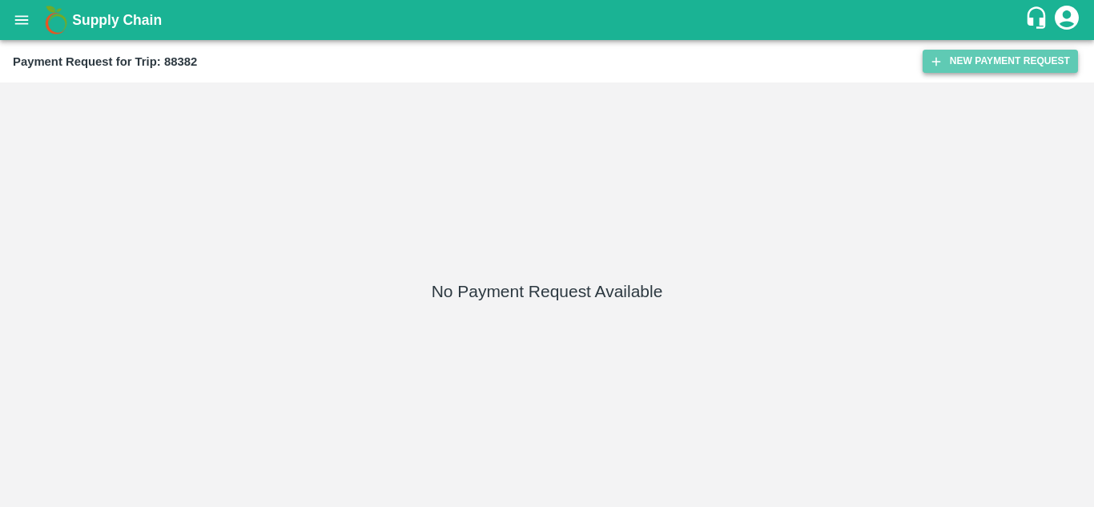
click at [978, 58] on button "New Payment Request" at bounding box center [1000, 61] width 155 height 23
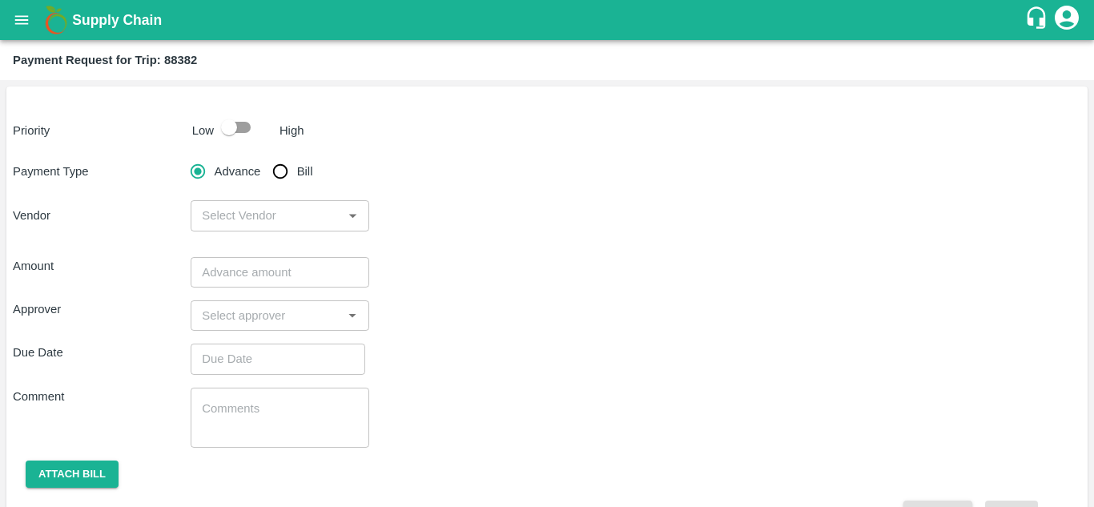
click at [242, 129] on input "checkbox" at bounding box center [228, 127] width 91 height 30
checkbox input "true"
click at [275, 171] on input "Bill" at bounding box center [280, 171] width 32 height 32
radio input "true"
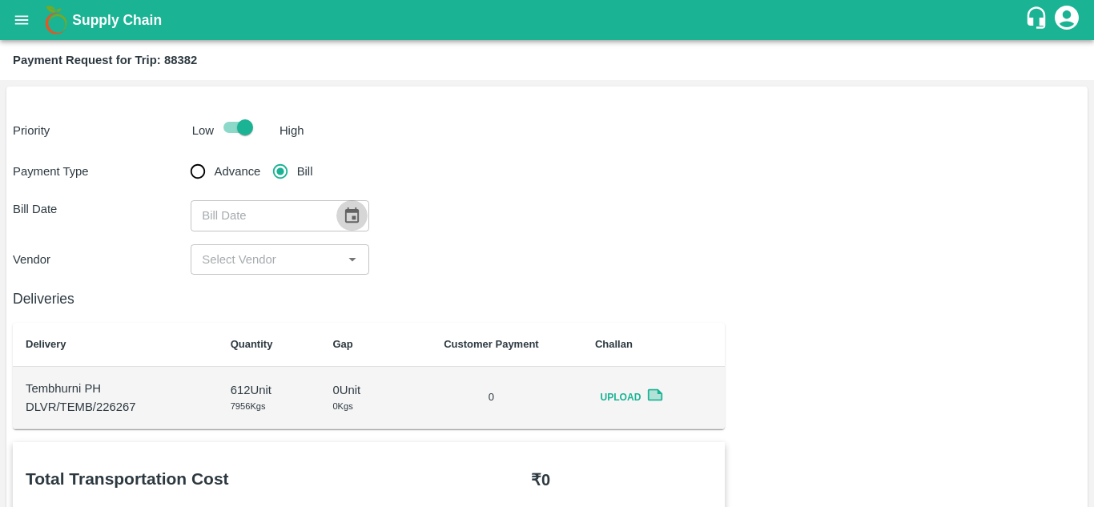
click at [356, 218] on icon "Choose date" at bounding box center [352, 214] width 14 height 15
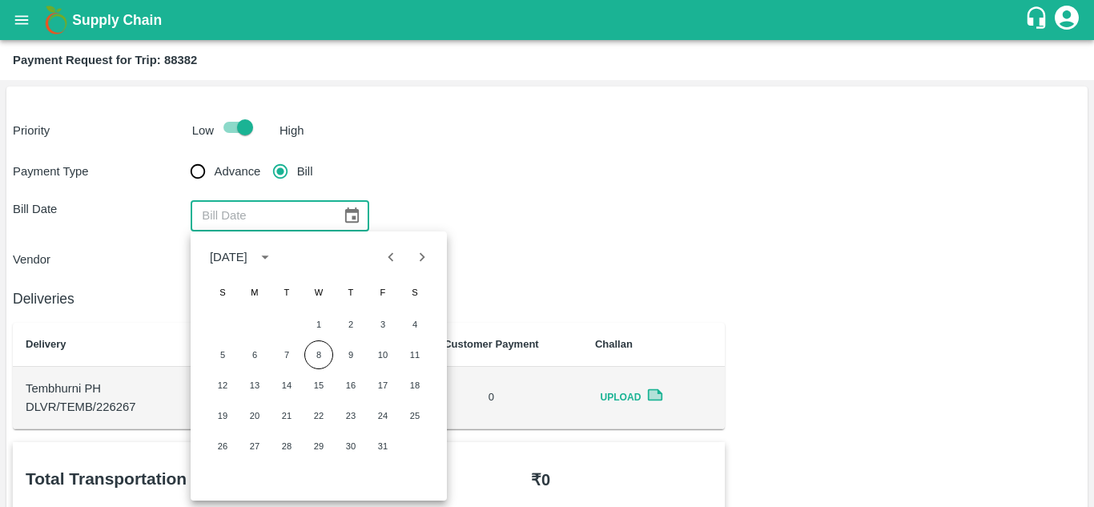
click at [393, 249] on icon "Previous month" at bounding box center [391, 257] width 18 height 18
click at [223, 384] on button "14" at bounding box center [222, 385] width 29 height 29
type input "14/09/2025"
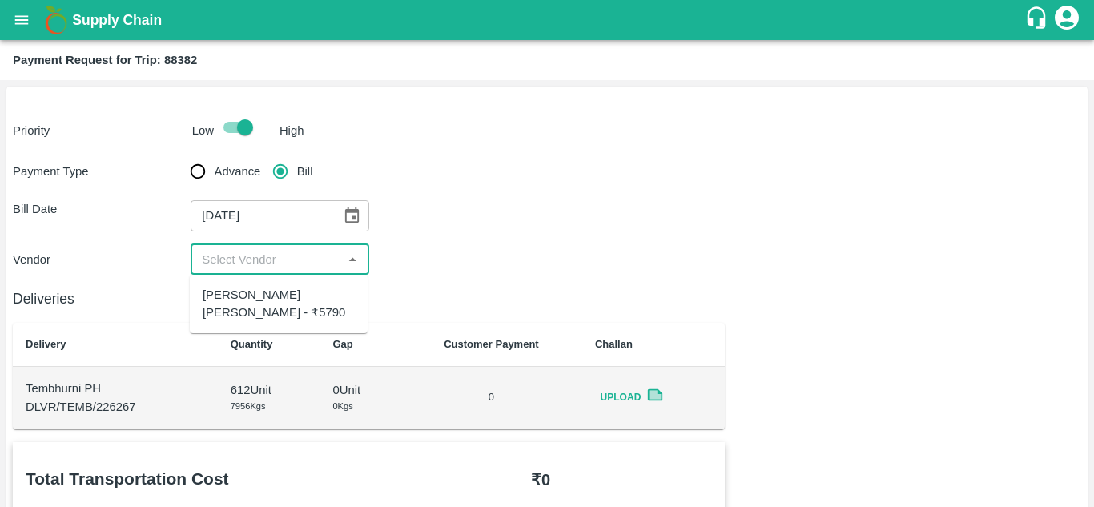
click at [290, 260] on input "input" at bounding box center [266, 259] width 142 height 21
click at [282, 292] on div "Dnyaneshwar Vitthal Godse - ₹5790" at bounding box center [279, 304] width 152 height 36
type input "Dnyaneshwar Vitthal Godse - ₹5790"
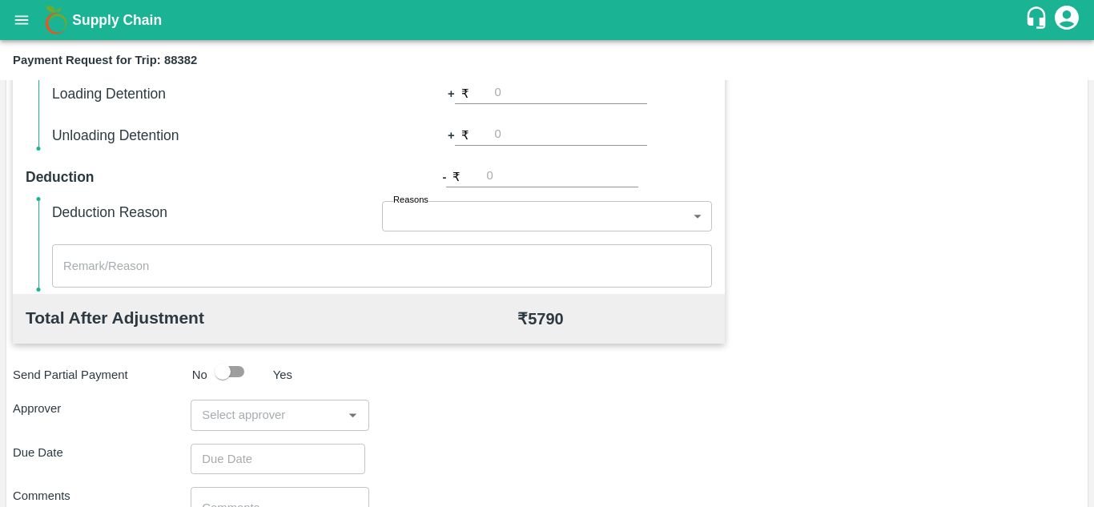
scroll to position [589, 0]
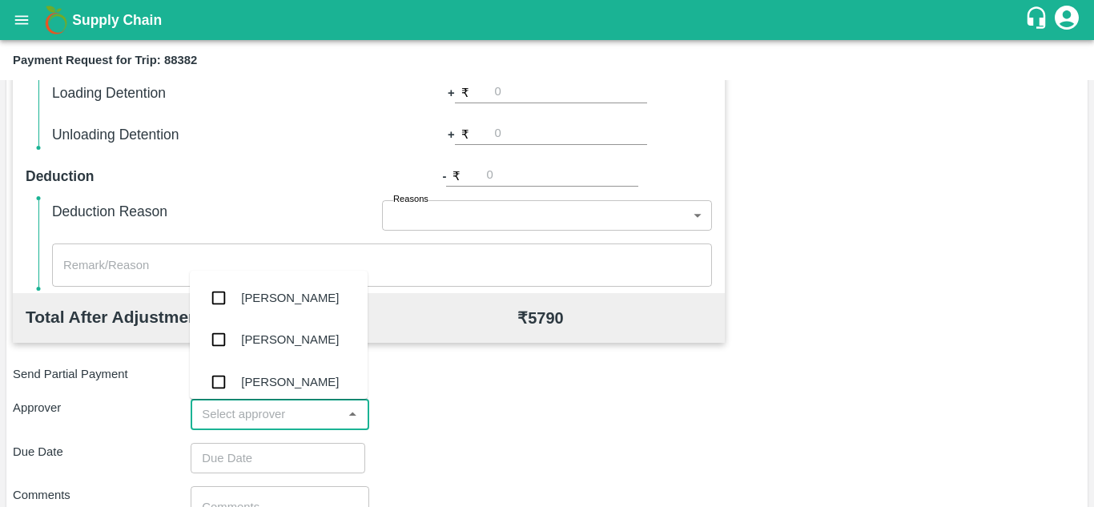
click at [240, 408] on input "input" at bounding box center [266, 414] width 142 height 21
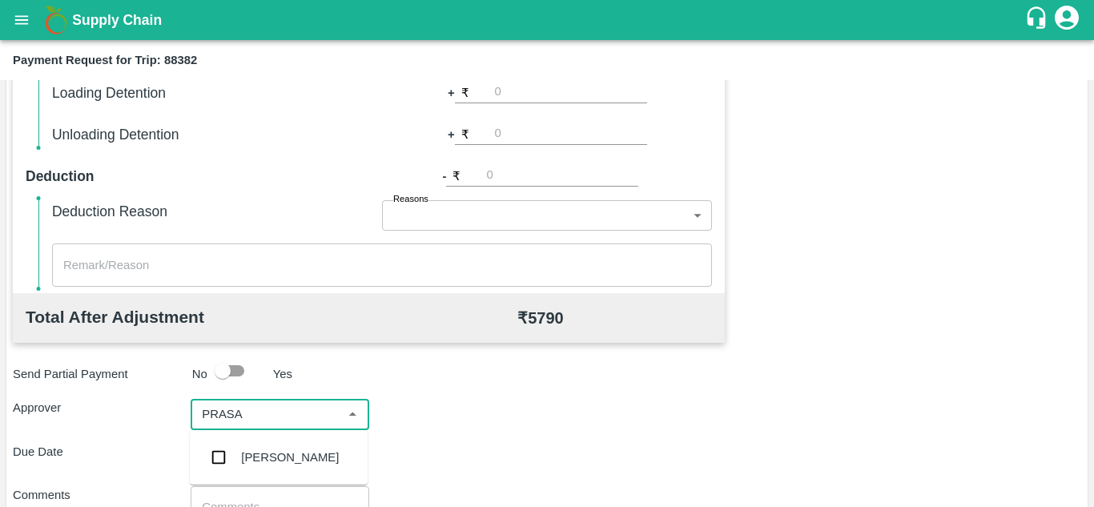
type input "PRASAD"
click at [296, 460] on div "[PERSON_NAME]" at bounding box center [290, 457] width 98 height 18
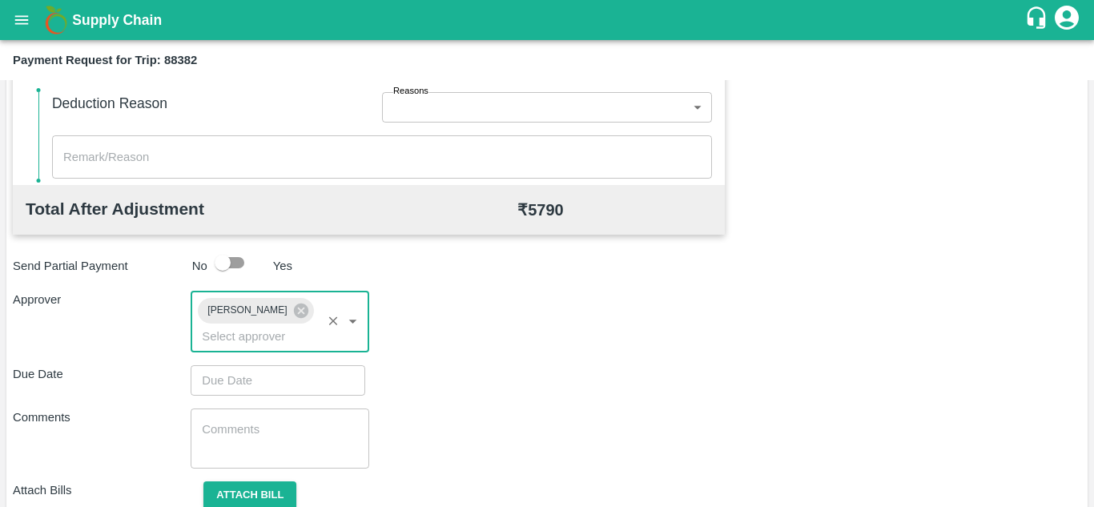
scroll to position [698, 0]
type input "DD/MM/YYYY hh:mm aa"
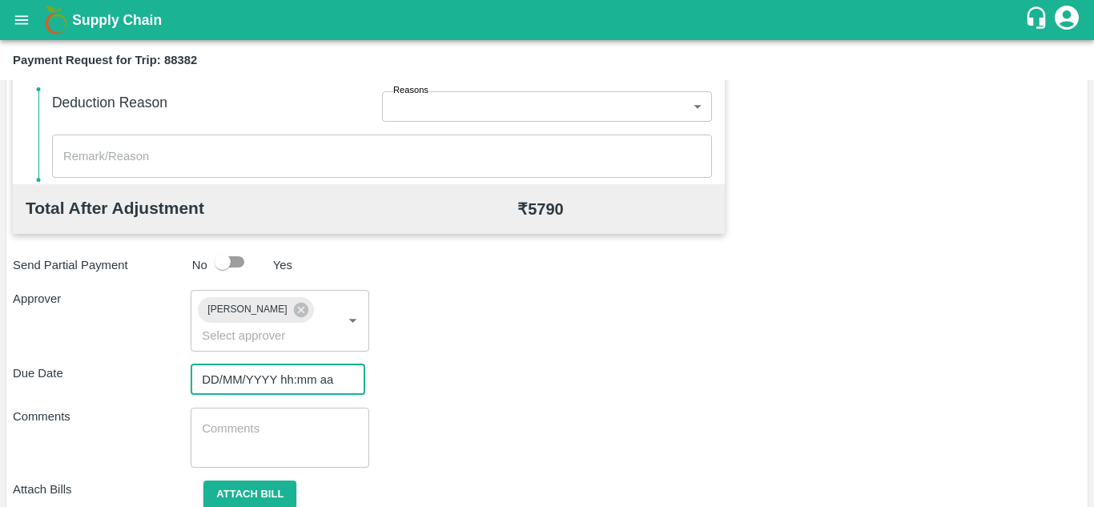
click at [230, 378] on input "DD/MM/YYYY hh:mm aa" at bounding box center [272, 379] width 163 height 30
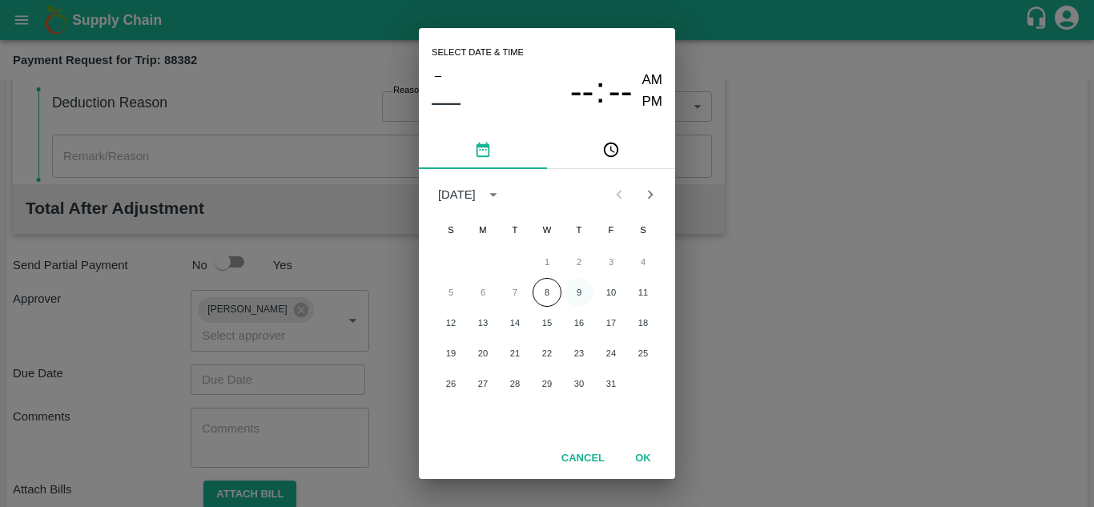
click at [577, 292] on button "9" at bounding box center [579, 292] width 29 height 29
type input "[DATE] 12:00 AM"
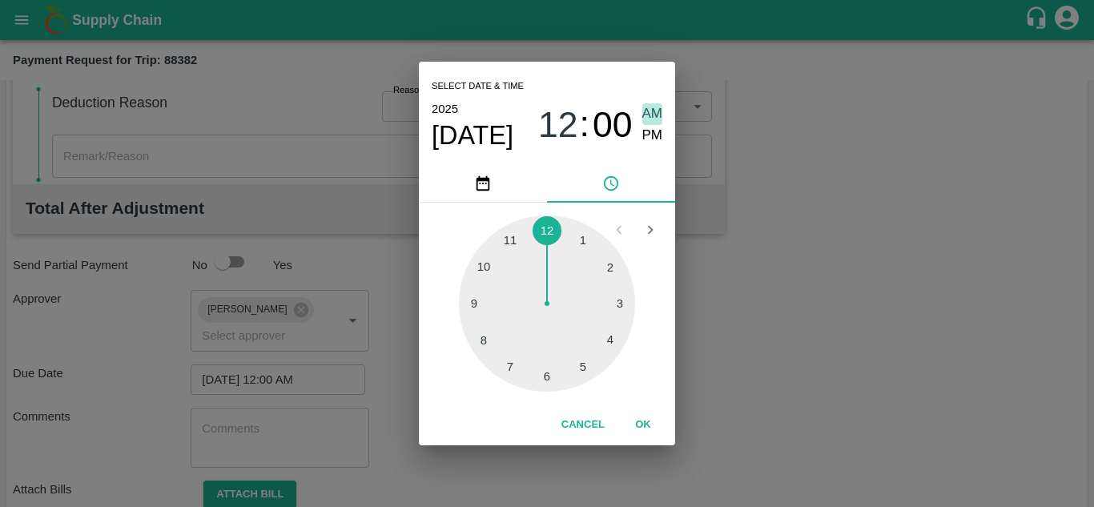
click at [656, 106] on span "AM" at bounding box center [652, 114] width 21 height 22
click at [636, 426] on button "OK" at bounding box center [642, 425] width 51 height 28
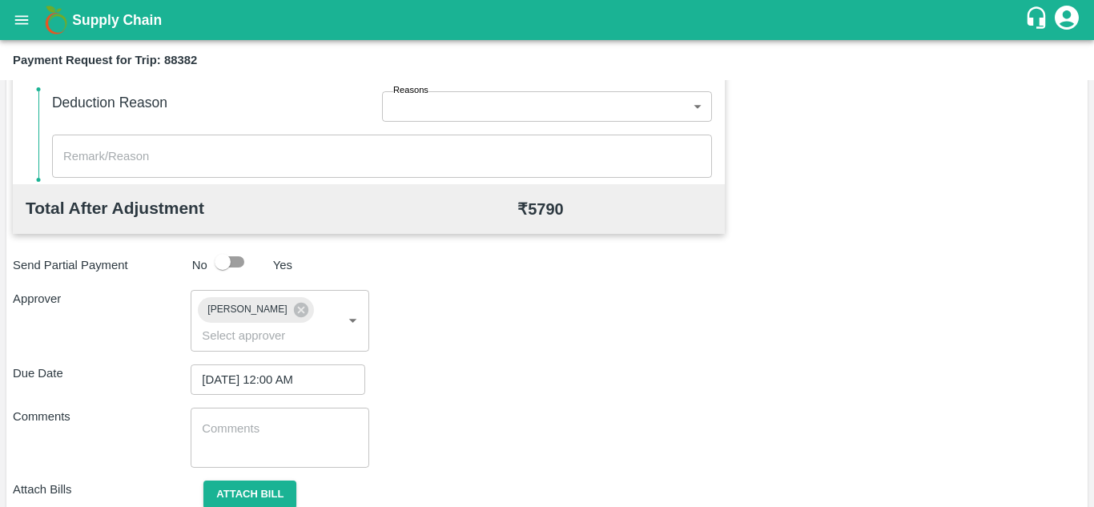
click at [545, 435] on div "Comments x ​" at bounding box center [547, 438] width 1068 height 60
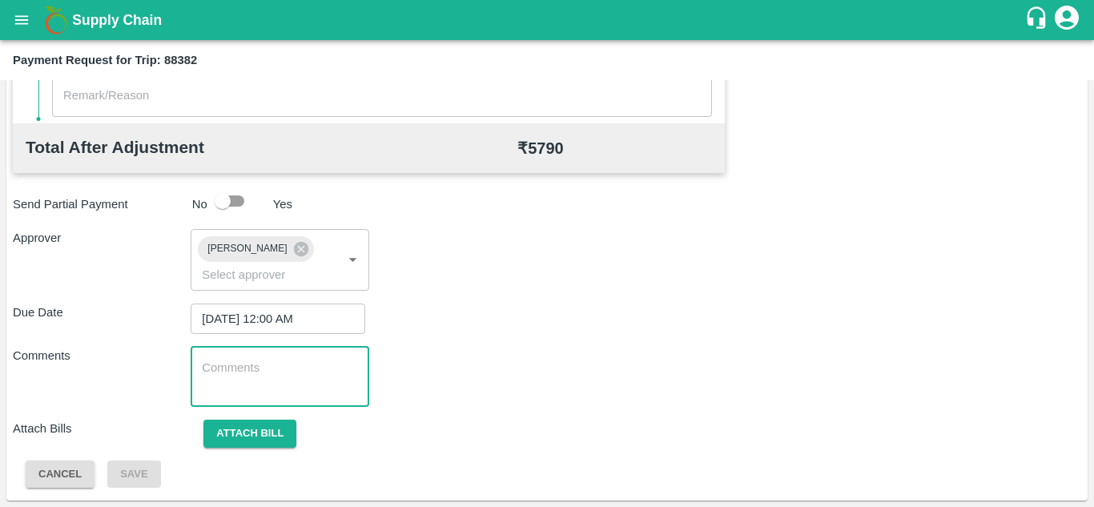
click at [285, 386] on textarea at bounding box center [279, 377] width 155 height 34
paste textarea "Transport Bill"
type textarea "Transport Bill"
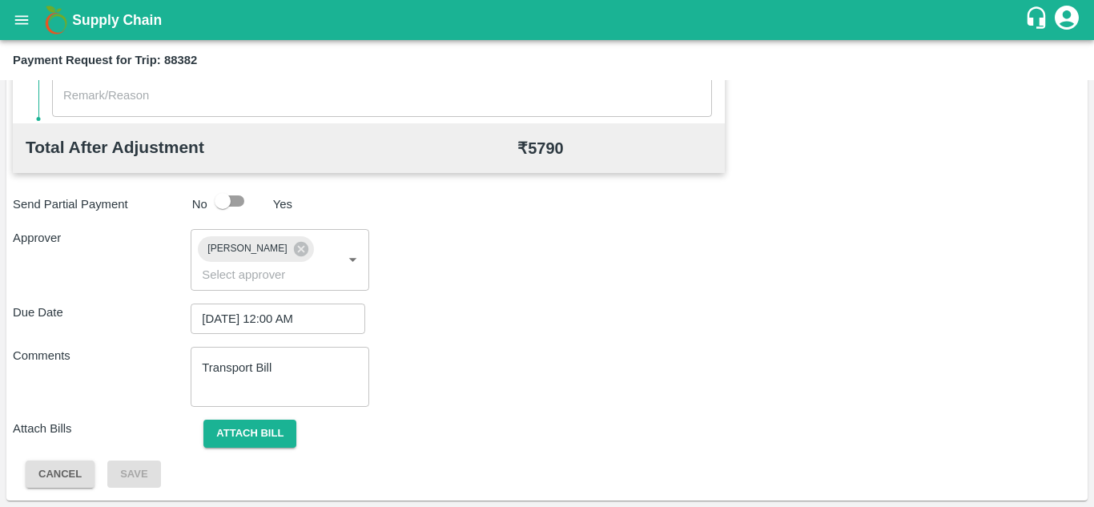
click at [613, 324] on div "Due Date 09/10/2025 12:00 AM ​" at bounding box center [547, 319] width 1068 height 30
click at [251, 432] on button "Attach bill" at bounding box center [249, 434] width 93 height 28
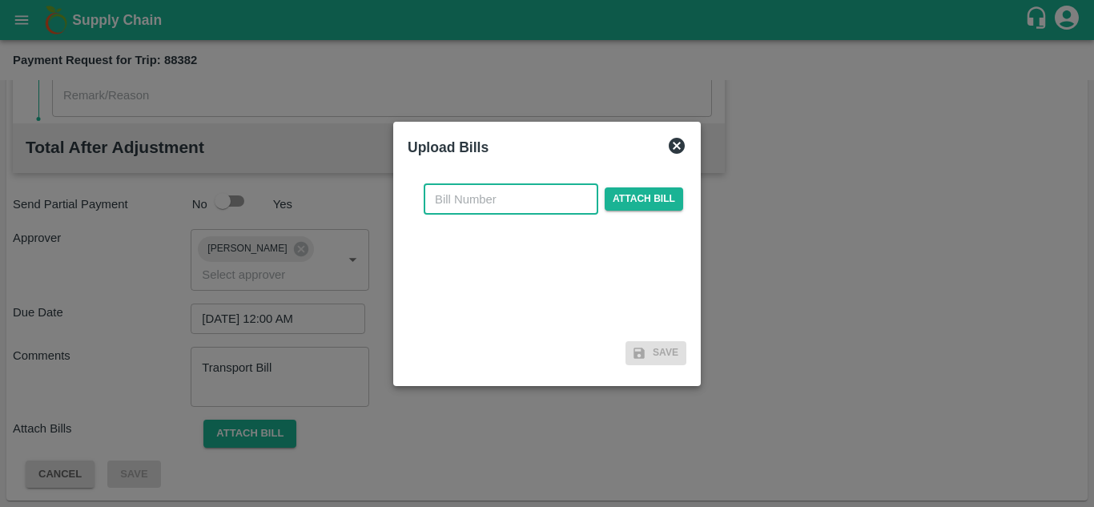
click at [451, 211] on input "text" at bounding box center [511, 199] width 175 height 30
type input "314"
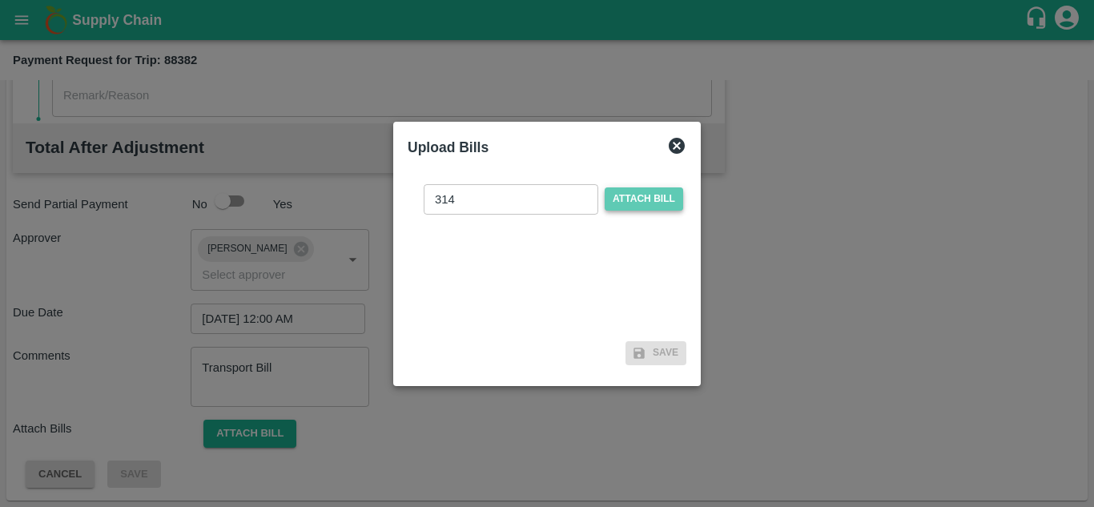
click at [634, 206] on span "Attach bill" at bounding box center [644, 198] width 78 height 23
click at [0, 0] on input "Attach bill" at bounding box center [0, 0] width 0 height 0
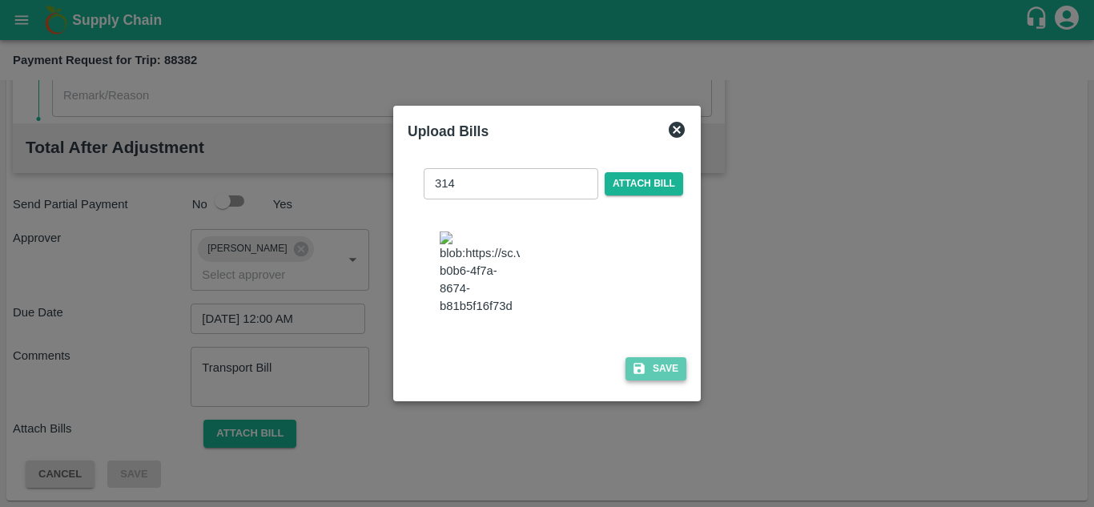
click at [654, 379] on button "Save" at bounding box center [655, 368] width 61 height 23
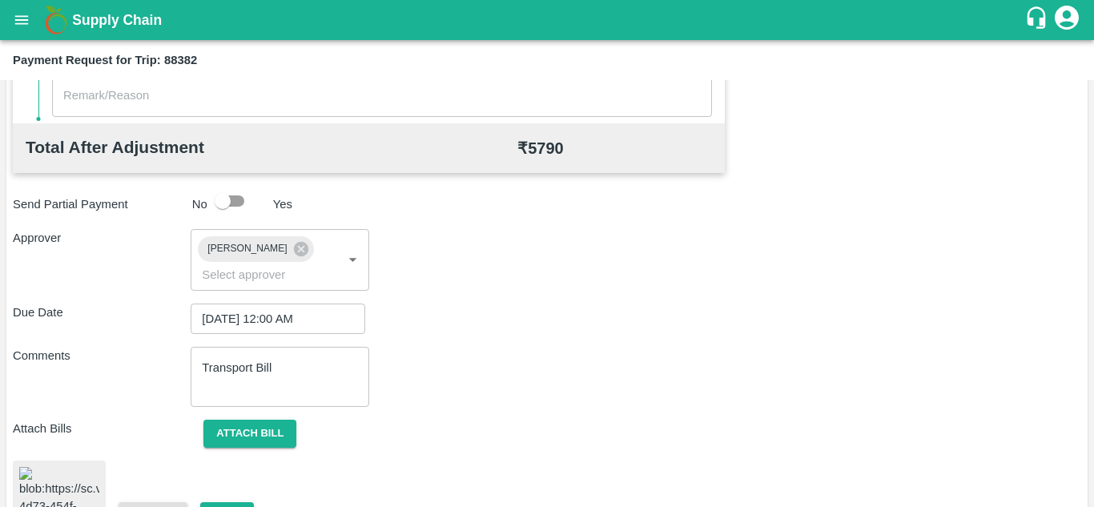
scroll to position [873, 0]
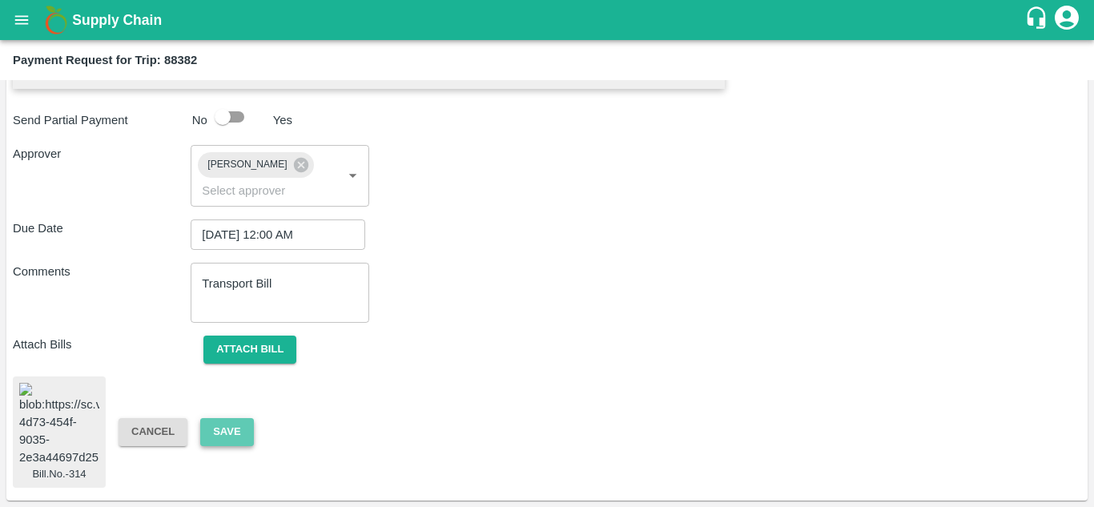
click at [219, 418] on button "Save" at bounding box center [226, 432] width 53 height 28
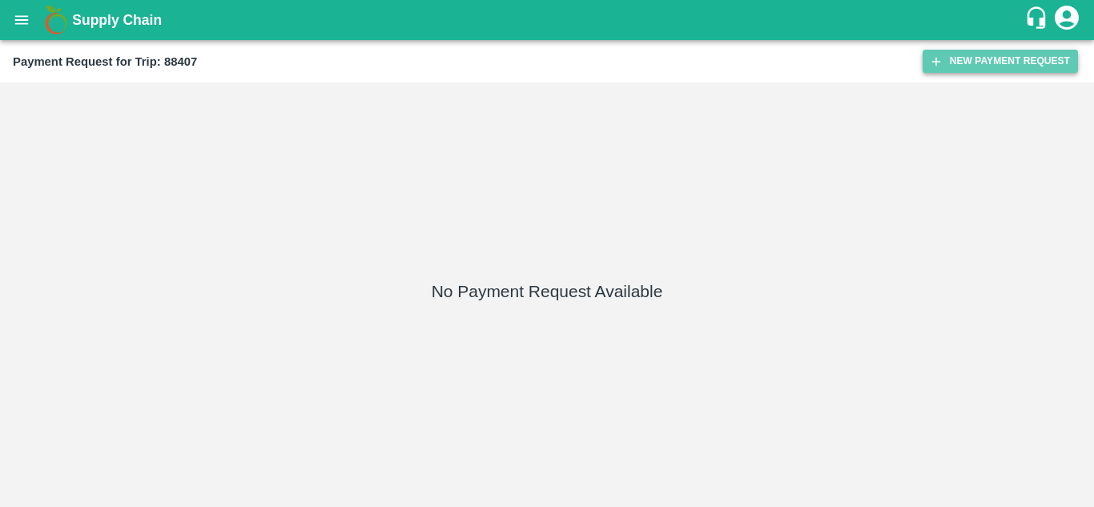
click at [1003, 53] on button "New Payment Request" at bounding box center [1000, 61] width 155 height 23
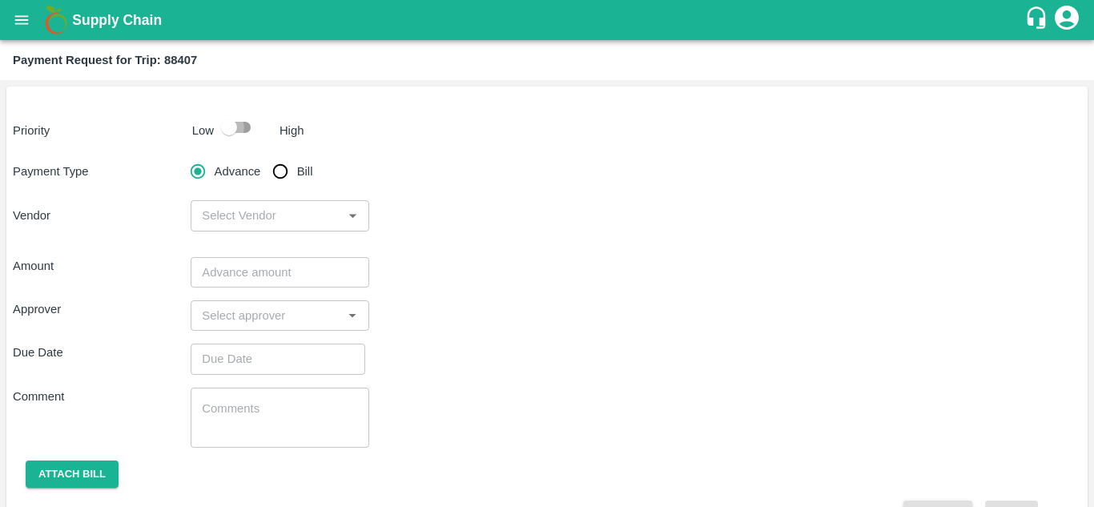
click at [243, 122] on input "checkbox" at bounding box center [228, 127] width 91 height 30
checkbox input "true"
click at [283, 170] on input "Bill" at bounding box center [280, 171] width 32 height 32
radio input "true"
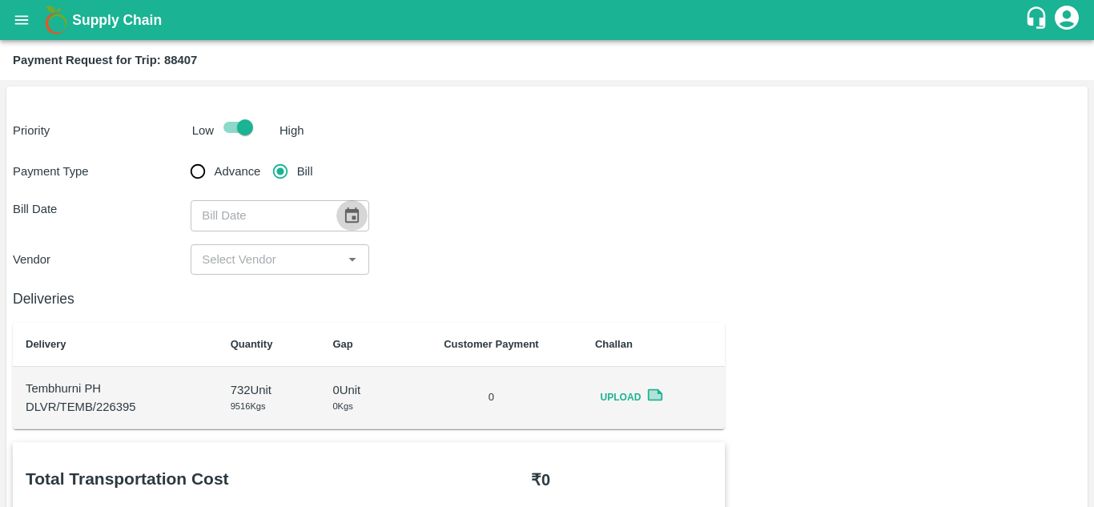
click at [354, 215] on icon "Choose date" at bounding box center [352, 216] width 18 height 18
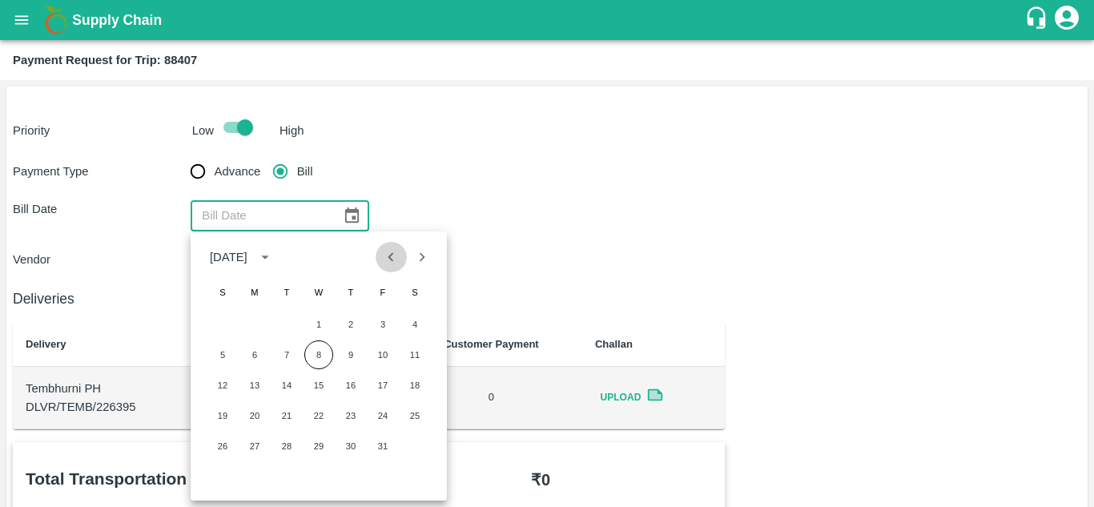
click at [384, 259] on icon "Previous month" at bounding box center [391, 257] width 18 height 18
click at [285, 383] on button "16" at bounding box center [286, 385] width 29 height 29
type input "[DATE]"
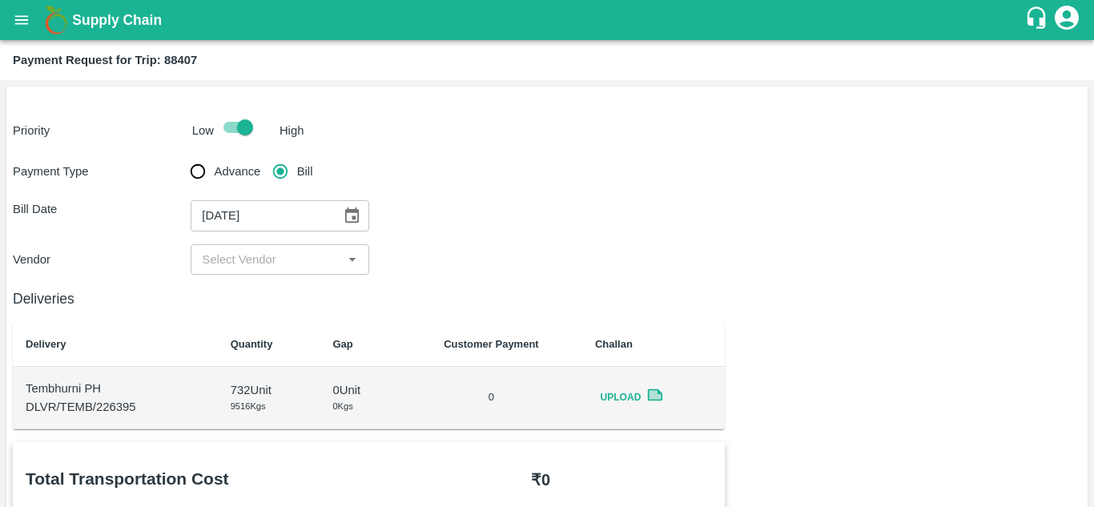
click at [457, 263] on div "Vendor ​" at bounding box center [547, 259] width 1068 height 30
click at [287, 258] on input "input" at bounding box center [266, 259] width 142 height 21
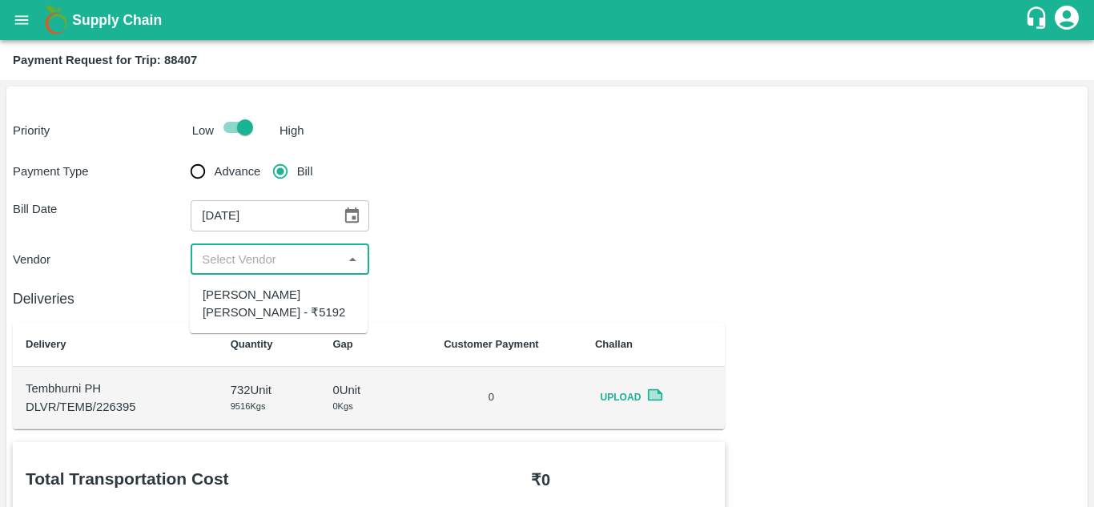
click at [279, 302] on div "Dnyaneshwar Vitthal Godse - ₹5192" at bounding box center [279, 304] width 152 height 36
type input "Dnyaneshwar Vitthal Godse - ₹5192"
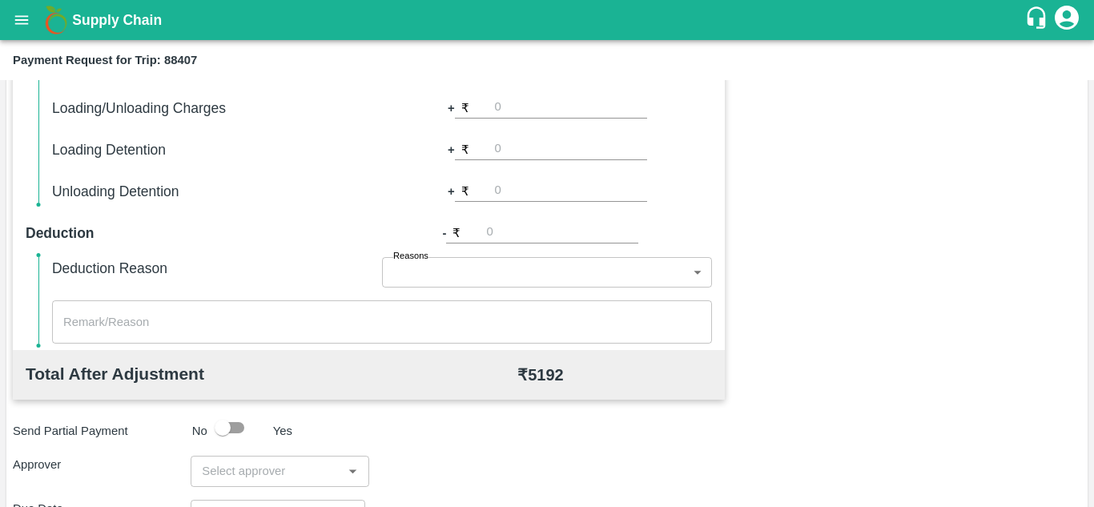
scroll to position [729, 0]
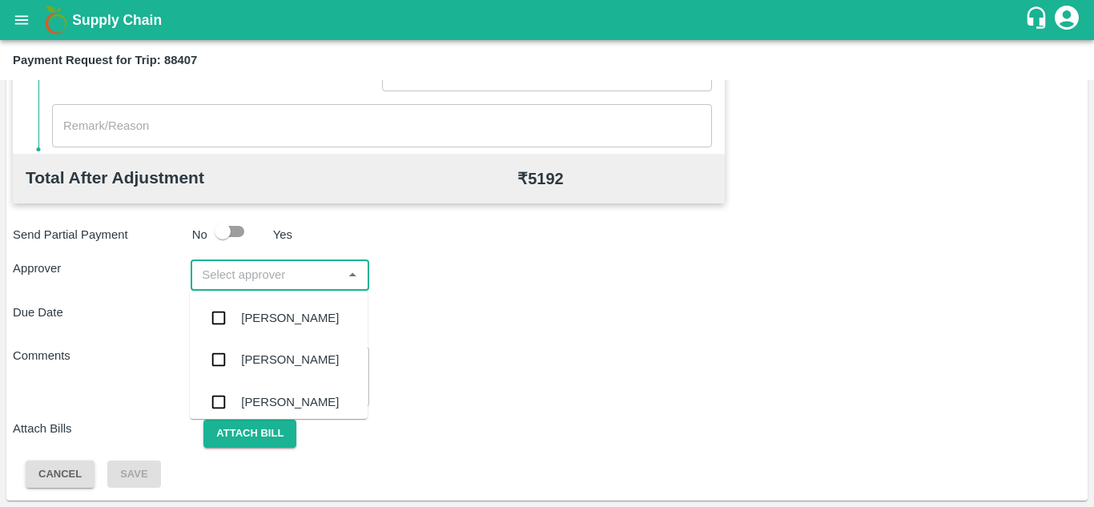
click at [229, 271] on input "input" at bounding box center [266, 274] width 142 height 21
type input "PRASAD"
click at [285, 316] on div "[PERSON_NAME]" at bounding box center [290, 318] width 98 height 18
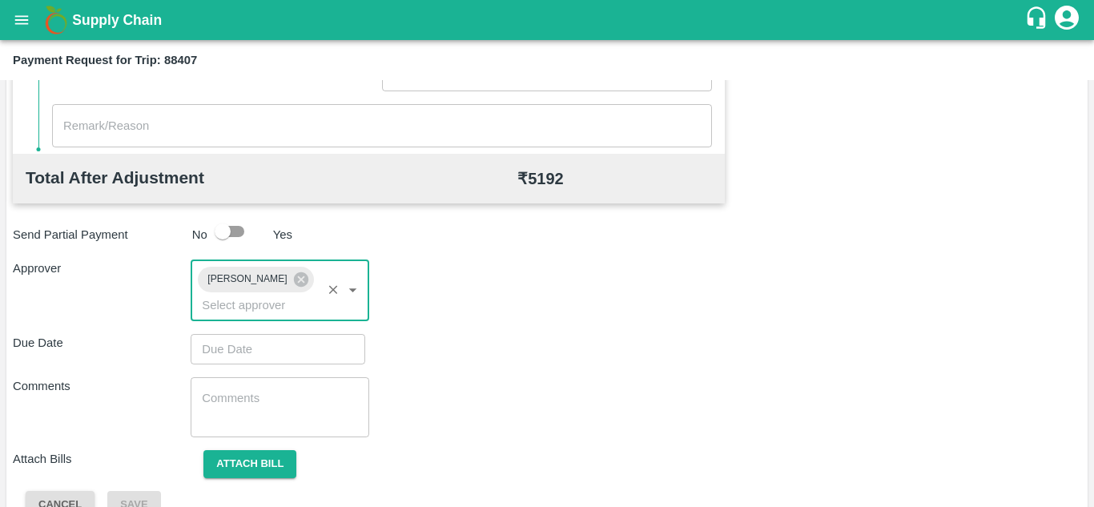
type input "DD/MM/YYYY hh:mm aa"
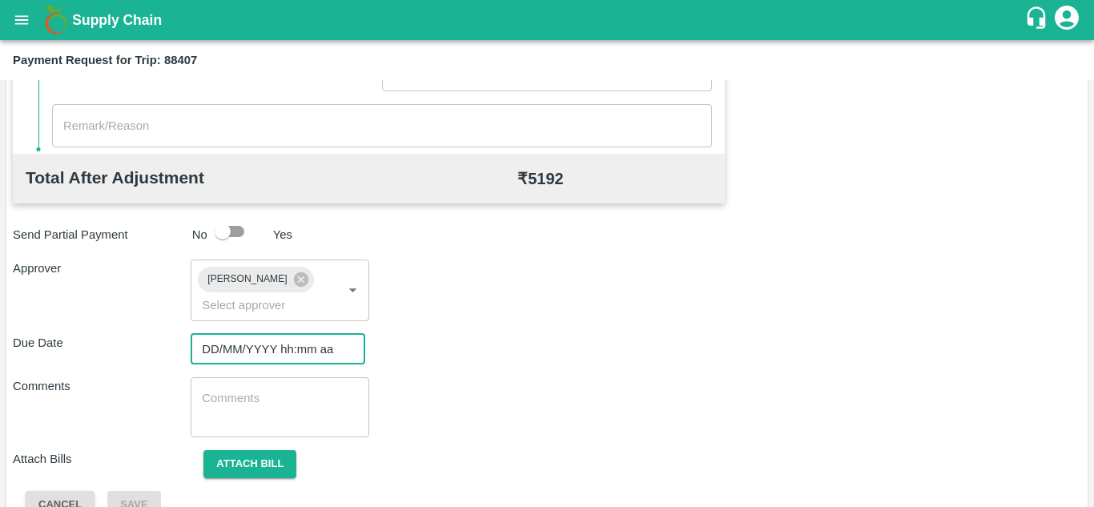
click at [228, 348] on input "DD/MM/YYYY hh:mm aa" at bounding box center [272, 349] width 163 height 30
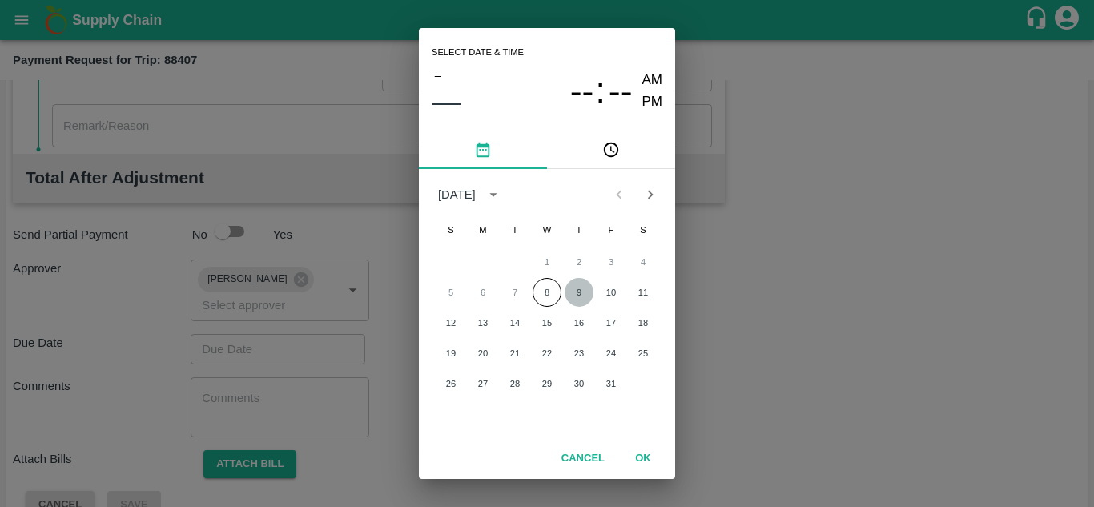
click at [577, 287] on button "9" at bounding box center [579, 292] width 29 height 29
type input "09/10/2025 12:00 AM"
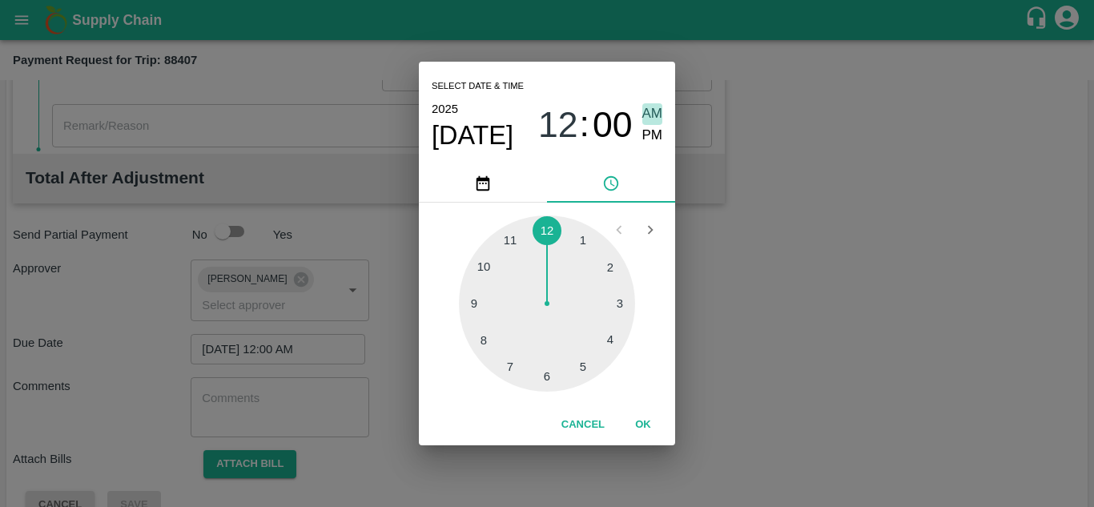
click at [651, 105] on span "AM" at bounding box center [652, 114] width 21 height 22
click at [645, 426] on button "OK" at bounding box center [642, 425] width 51 height 28
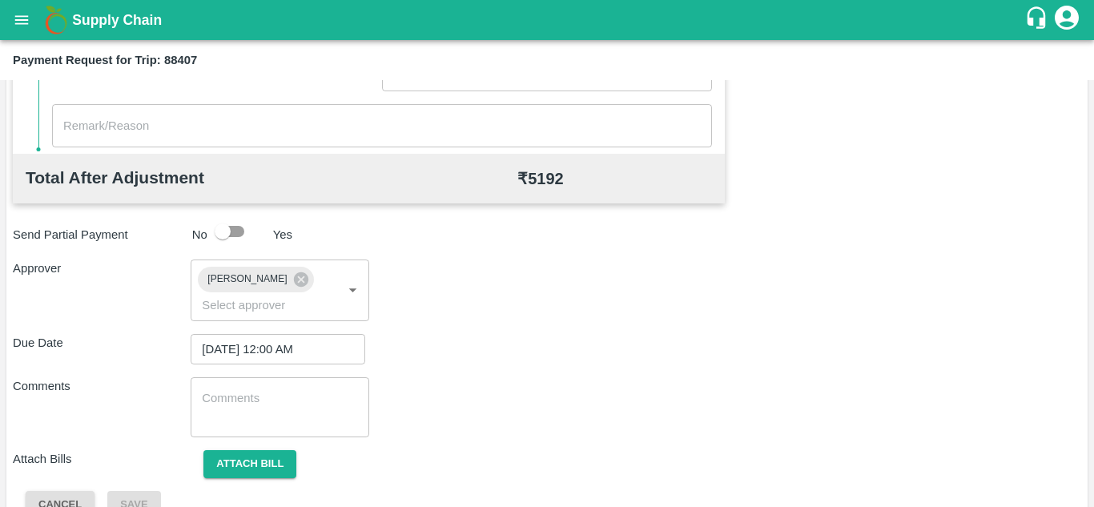
click at [239, 372] on div "Total Transportation Cost ₹ 5192 Advance payment - ₹ Additional Charges(+) Inam…" at bounding box center [547, 116] width 1068 height 806
click at [218, 405] on textarea at bounding box center [279, 407] width 155 height 34
paste textarea "Transport Bill"
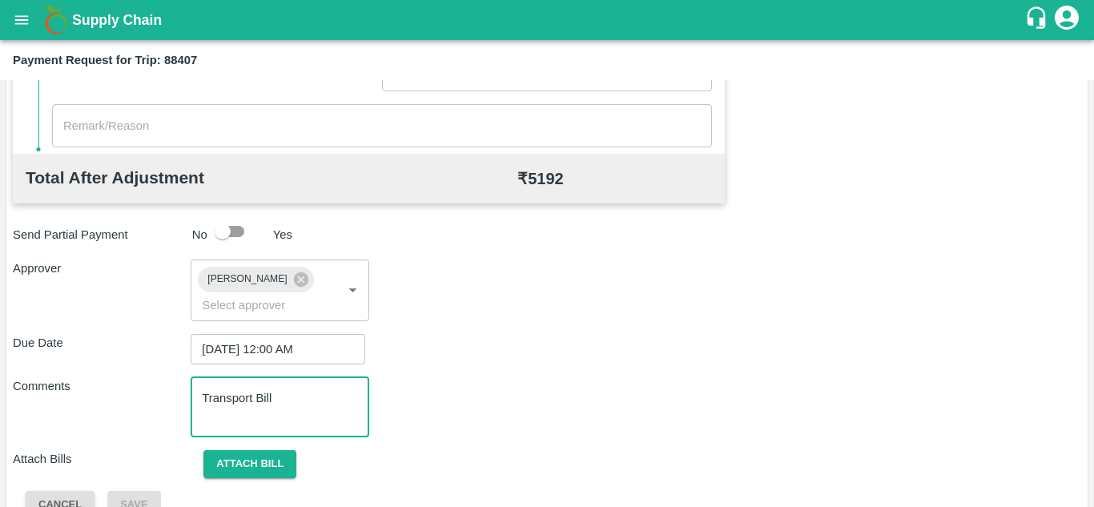
type textarea "Transport Bill"
click at [577, 428] on div "Comments Transport Bill x ​" at bounding box center [547, 407] width 1068 height 60
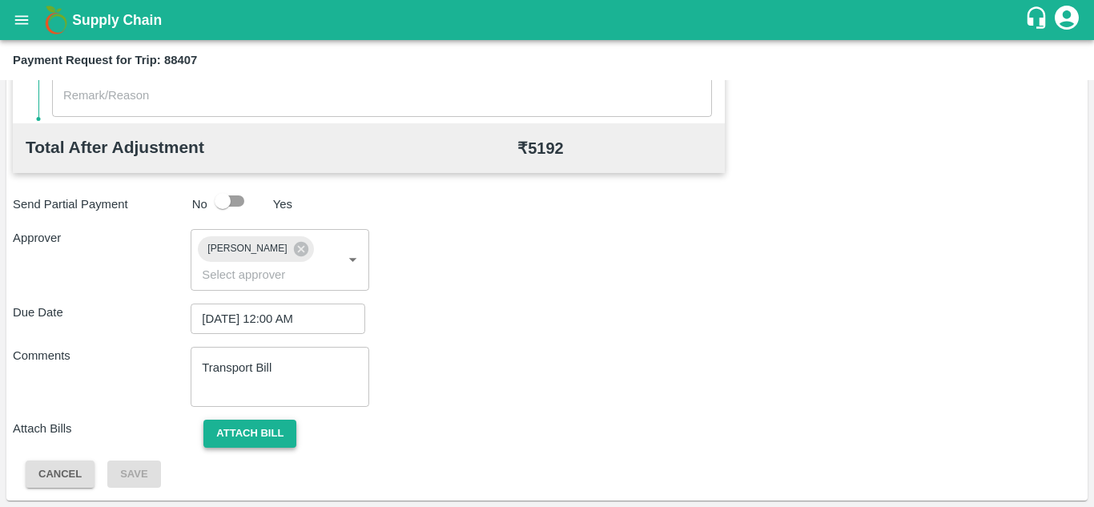
click at [267, 428] on button "Attach bill" at bounding box center [249, 434] width 93 height 28
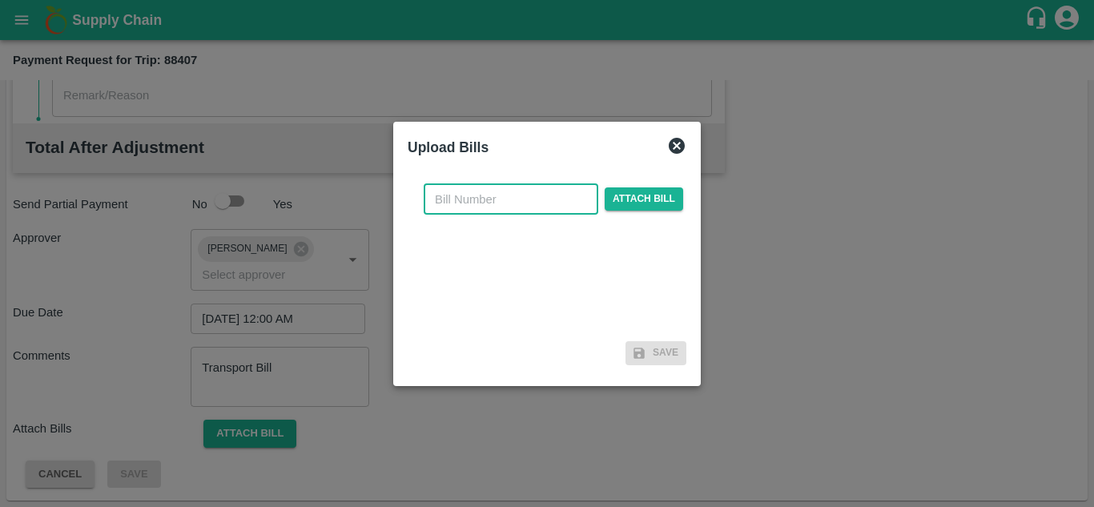
click at [460, 189] on input "text" at bounding box center [511, 199] width 175 height 30
type input "315"
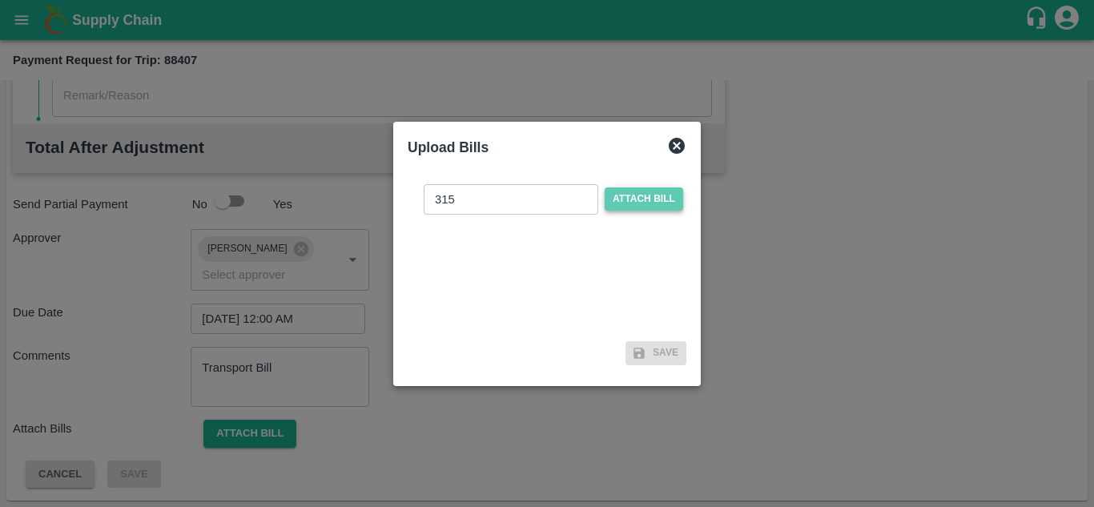
click at [627, 207] on span "Attach bill" at bounding box center [644, 198] width 78 height 23
click at [0, 0] on input "Attach bill" at bounding box center [0, 0] width 0 height 0
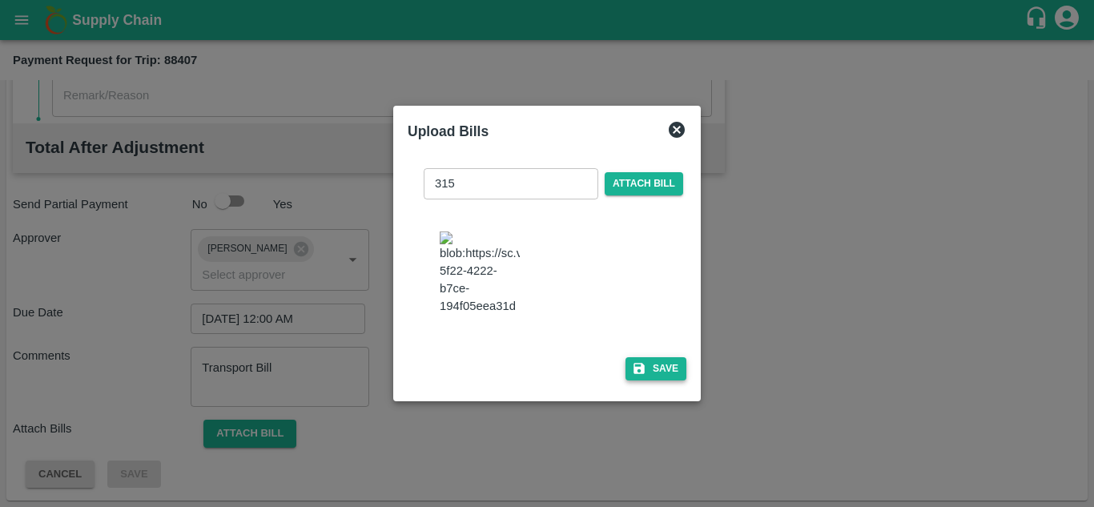
click at [662, 379] on button "Save" at bounding box center [655, 368] width 61 height 23
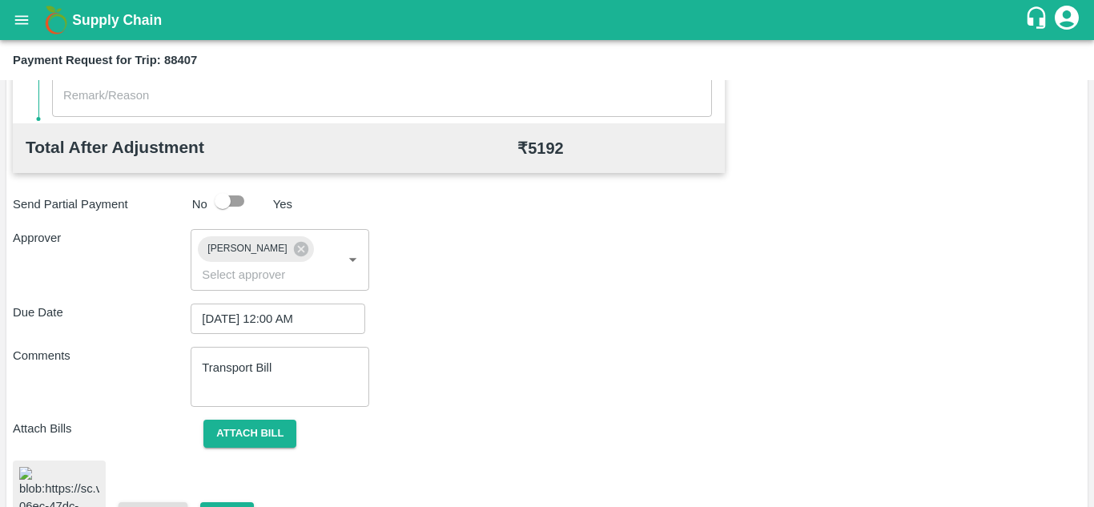
scroll to position [876, 0]
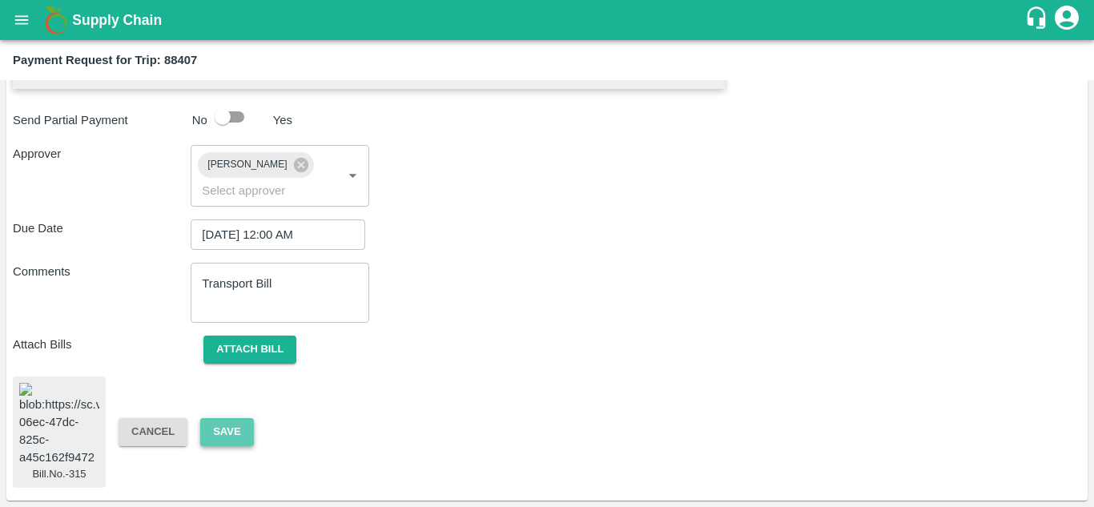
click at [235, 418] on button "Save" at bounding box center [226, 432] width 53 height 28
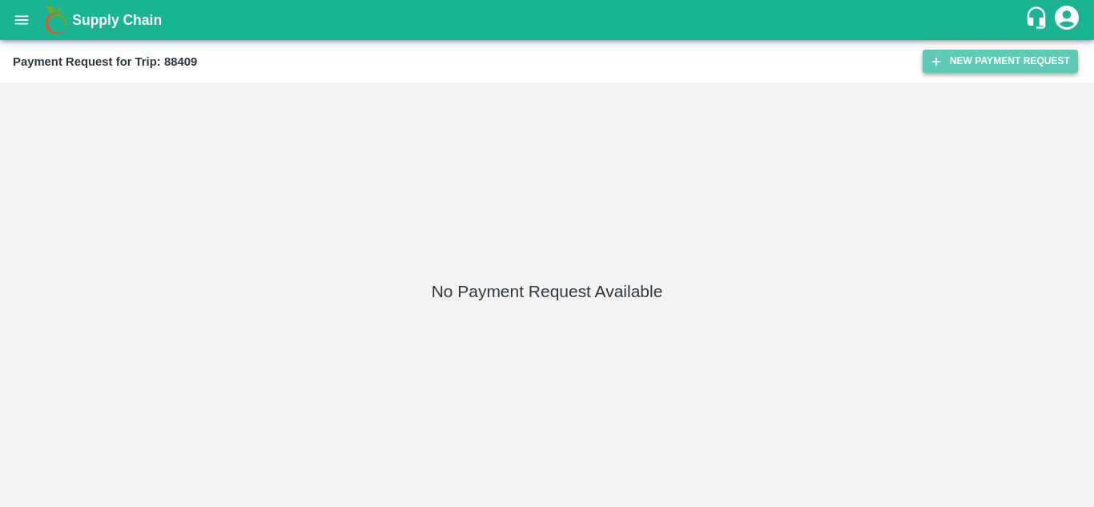
click at [981, 53] on button "New Payment Request" at bounding box center [1000, 61] width 155 height 23
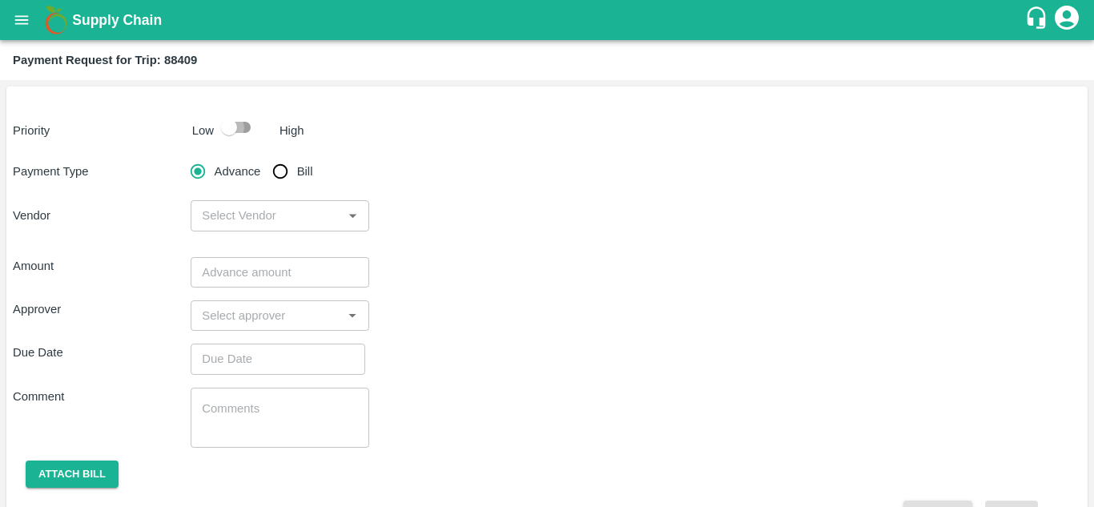
click at [241, 119] on input "checkbox" at bounding box center [228, 127] width 91 height 30
checkbox input "true"
click at [275, 175] on input "Bill" at bounding box center [280, 171] width 32 height 32
radio input "true"
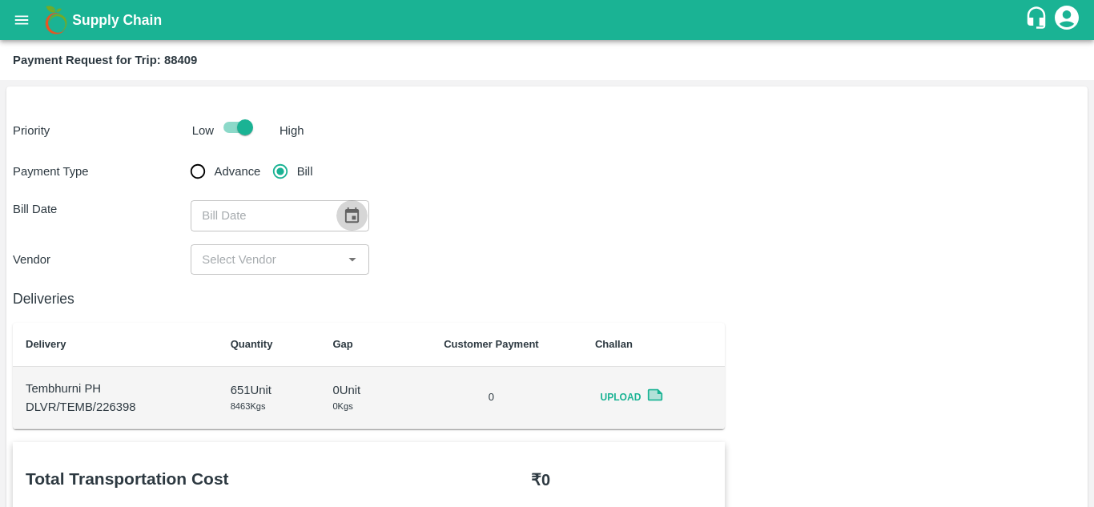
click at [351, 219] on icon "Choose date" at bounding box center [352, 216] width 18 height 18
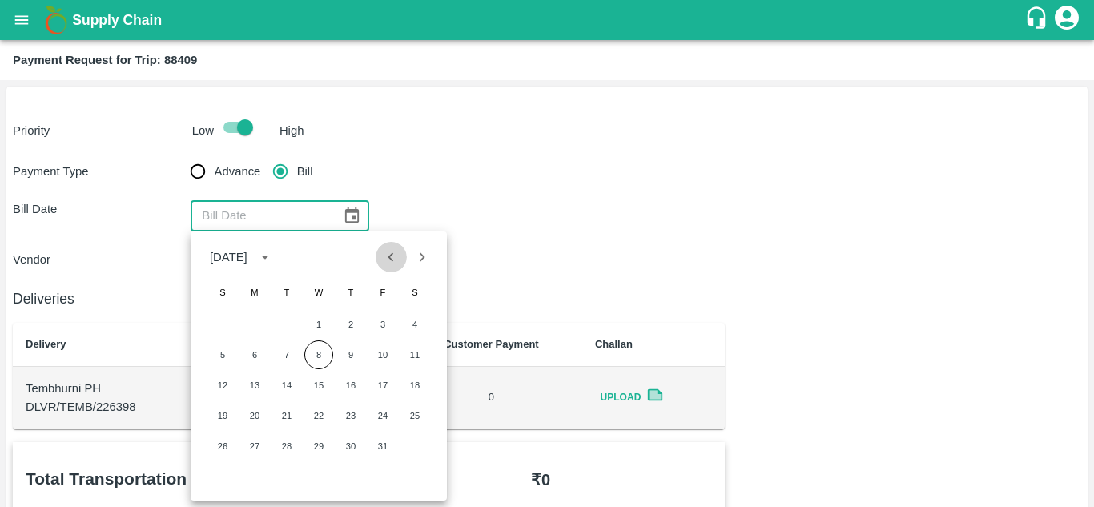
click at [392, 254] on icon "Previous month" at bounding box center [391, 256] width 6 height 9
click at [288, 380] on button "16" at bounding box center [286, 385] width 29 height 29
type input "[DATE]"
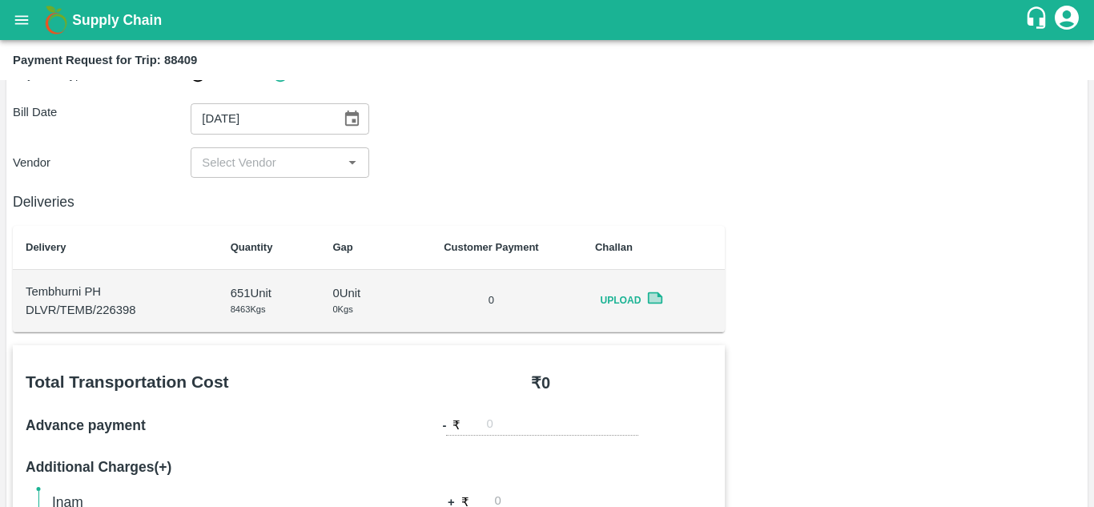
scroll to position [92, 0]
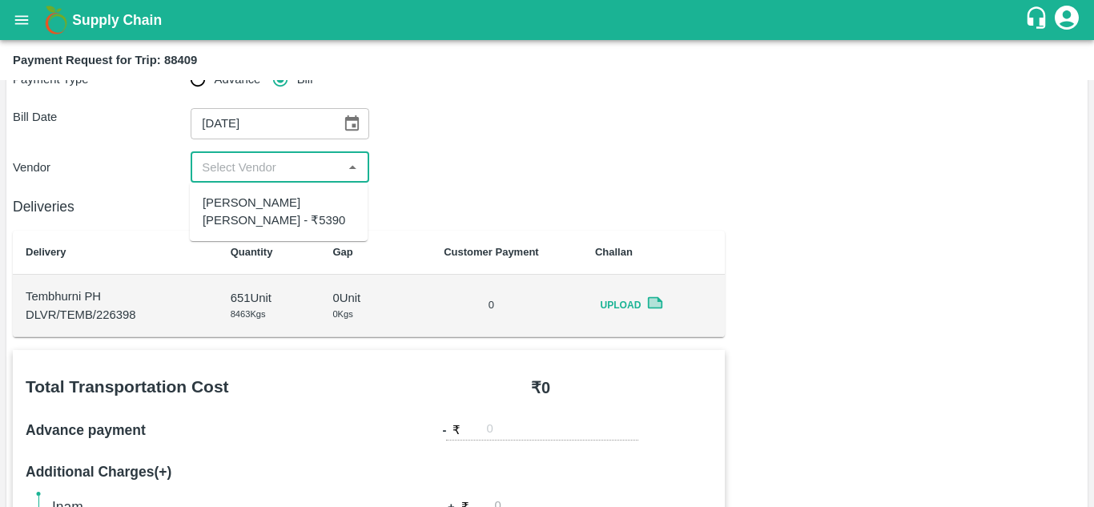
click at [261, 159] on input "input" at bounding box center [266, 167] width 142 height 21
click at [253, 211] on div "[PERSON_NAME] [PERSON_NAME] - ₹5390" at bounding box center [279, 212] width 152 height 36
type input "[PERSON_NAME] [PERSON_NAME] - ₹5390"
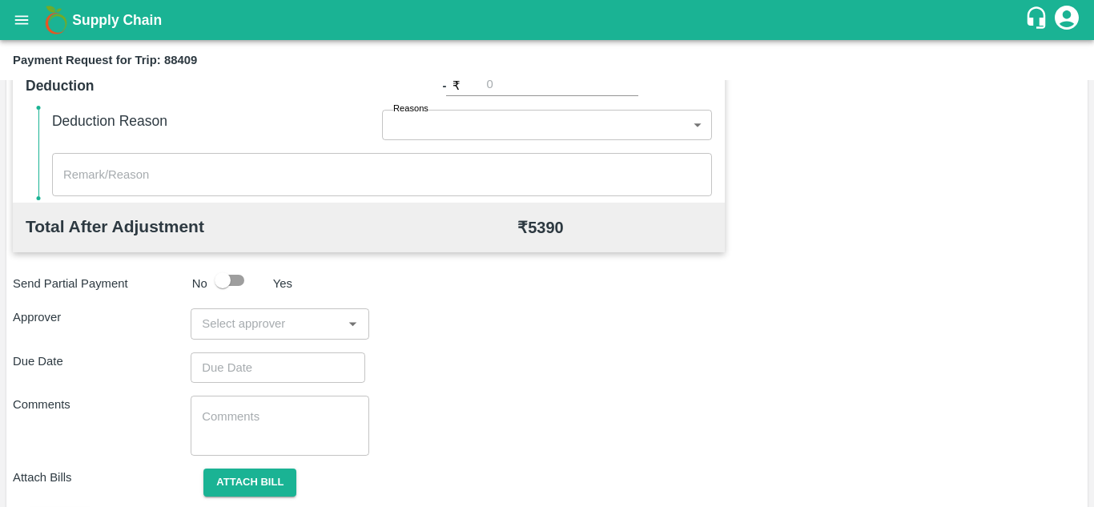
scroll to position [725, 0]
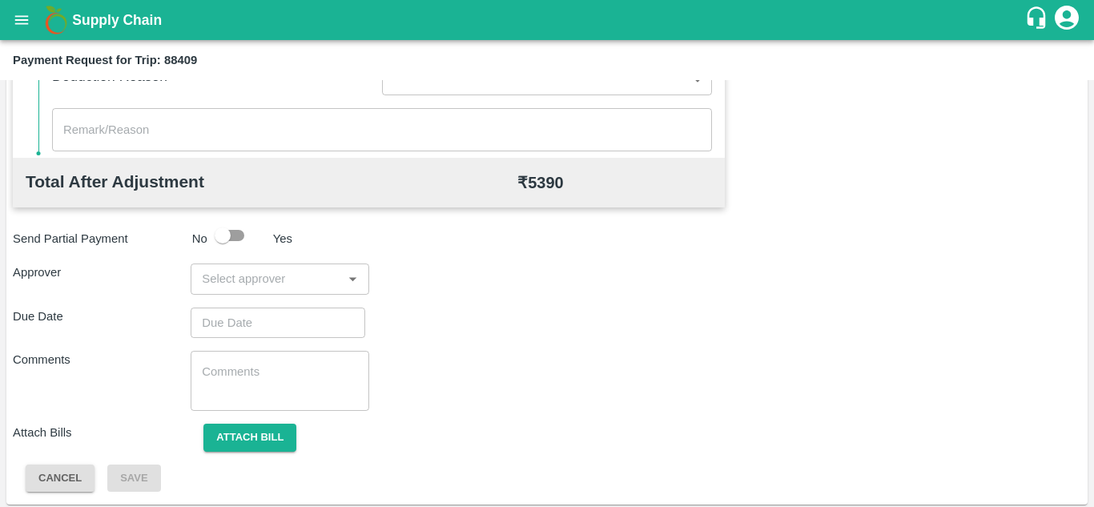
click at [267, 263] on div "​" at bounding box center [280, 278] width 178 height 30
click at [211, 285] on input "input" at bounding box center [266, 278] width 142 height 21
type input "P"
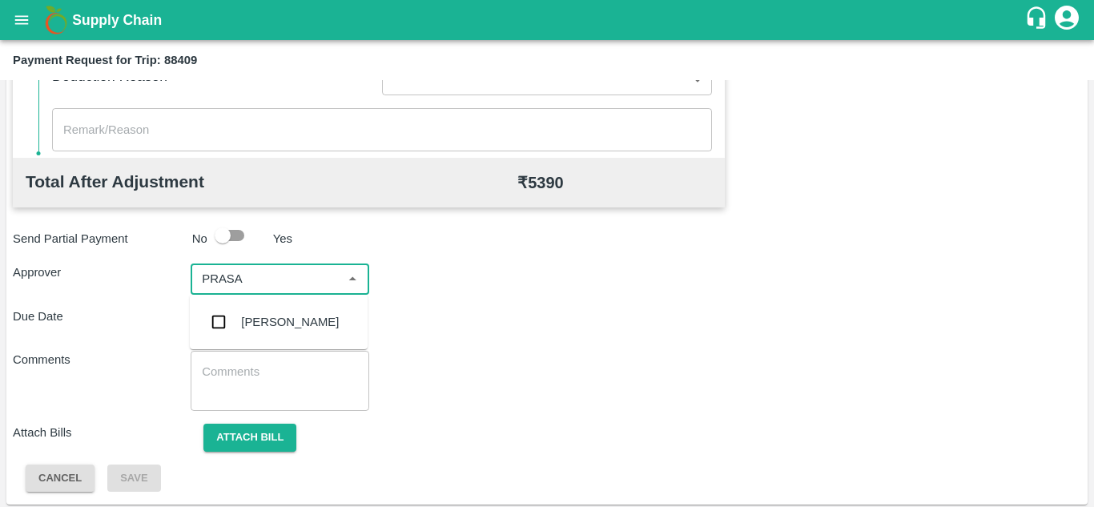
type input "PRASAD"
click at [264, 317] on div "[PERSON_NAME]" at bounding box center [290, 322] width 98 height 18
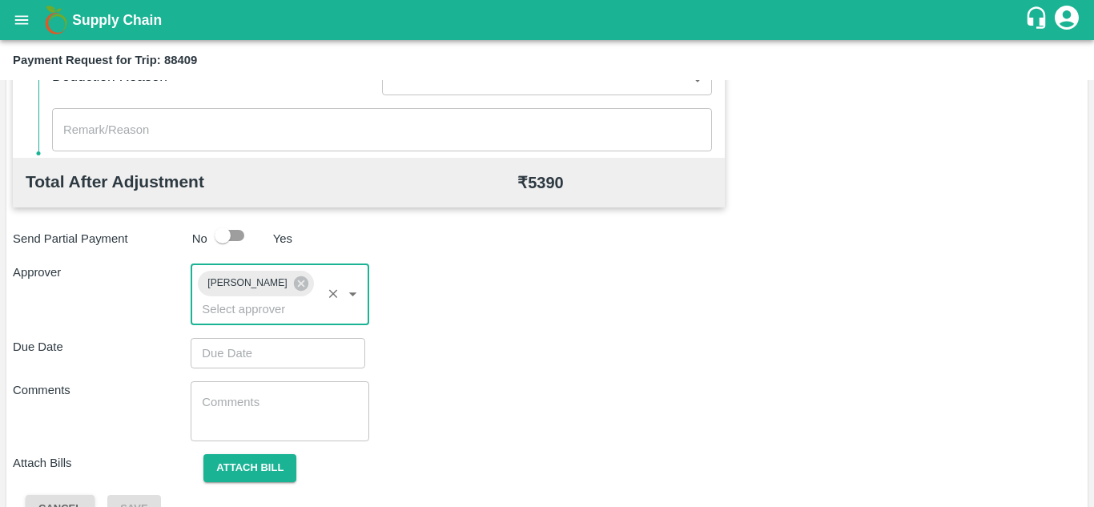
type input "DD/MM/YYYY hh:mm aa"
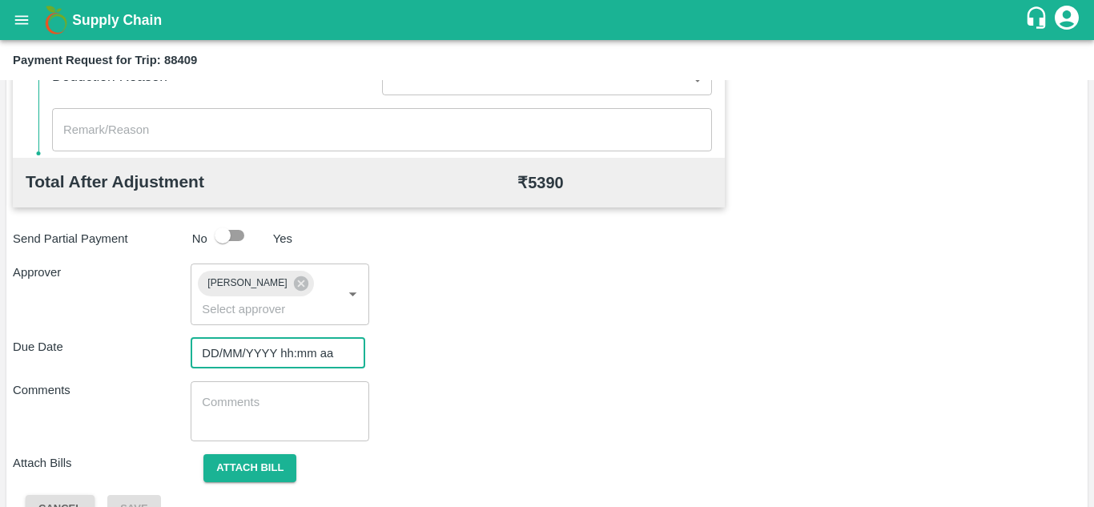
click at [220, 356] on input "DD/MM/YYYY hh:mm aa" at bounding box center [272, 353] width 163 height 30
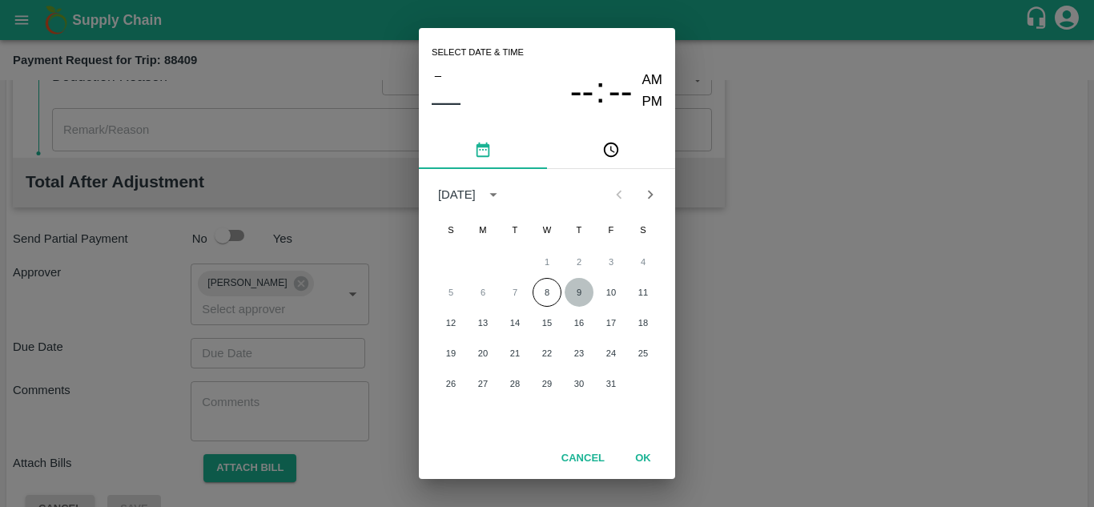
click at [577, 289] on button "9" at bounding box center [579, 292] width 29 height 29
type input "[DATE] 12:00 AM"
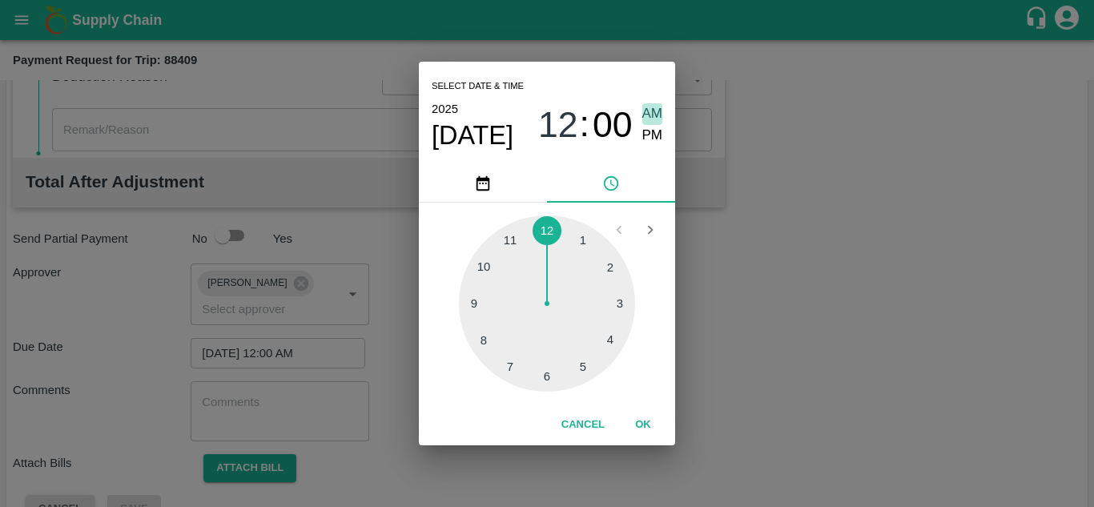
click at [649, 105] on span "AM" at bounding box center [652, 114] width 21 height 22
click at [641, 425] on button "OK" at bounding box center [642, 425] width 51 height 28
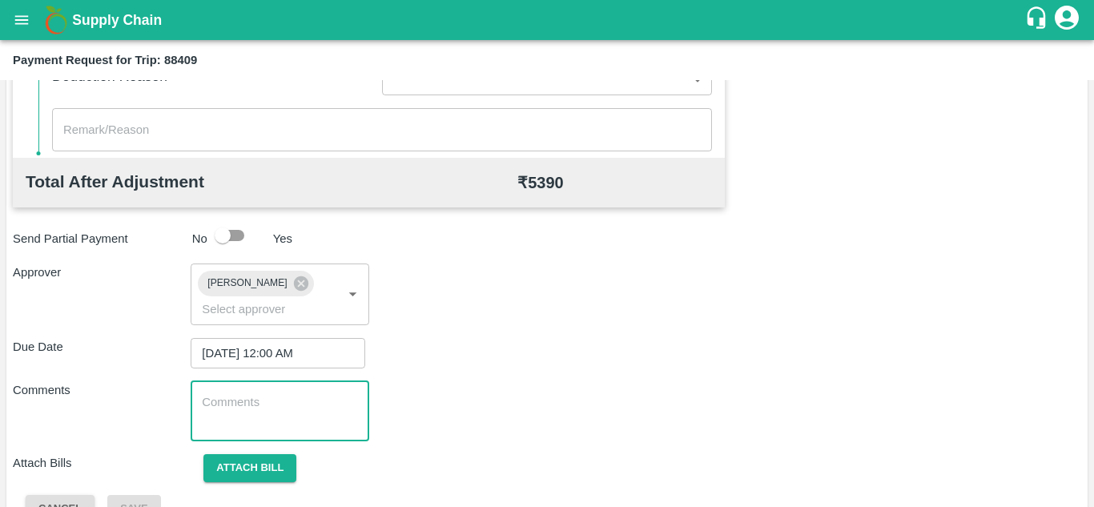
click at [250, 408] on textarea at bounding box center [279, 411] width 155 height 34
paste textarea "Transport Bill"
type textarea "Transport Bill"
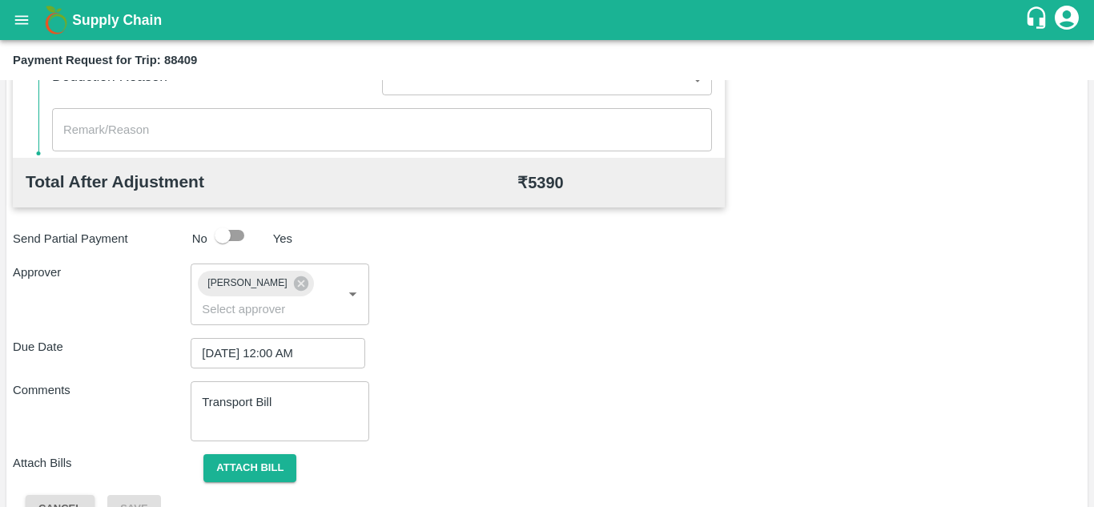
click at [593, 374] on div "Total Transportation Cost ₹ 5390 Advance payment - ₹ Additional Charges(+) Inam…" at bounding box center [547, 120] width 1068 height 806
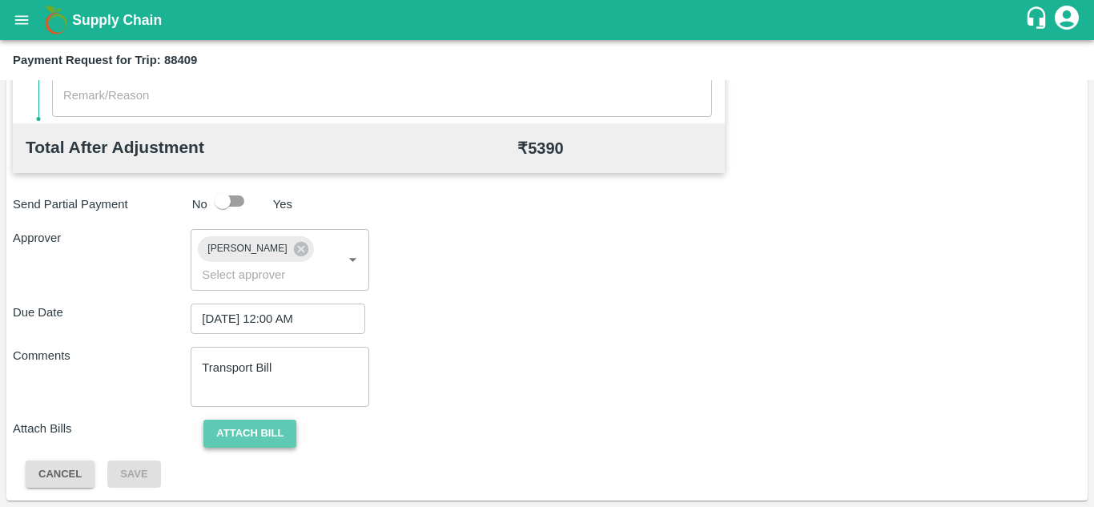
click at [246, 422] on button "Attach bill" at bounding box center [249, 434] width 93 height 28
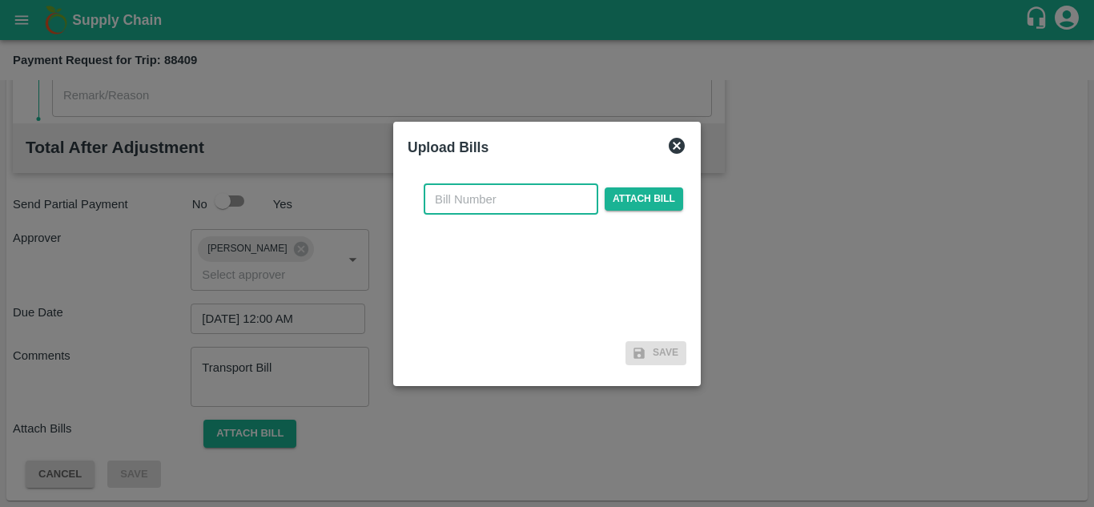
click at [460, 207] on input "text" at bounding box center [511, 199] width 175 height 30
type input "316"
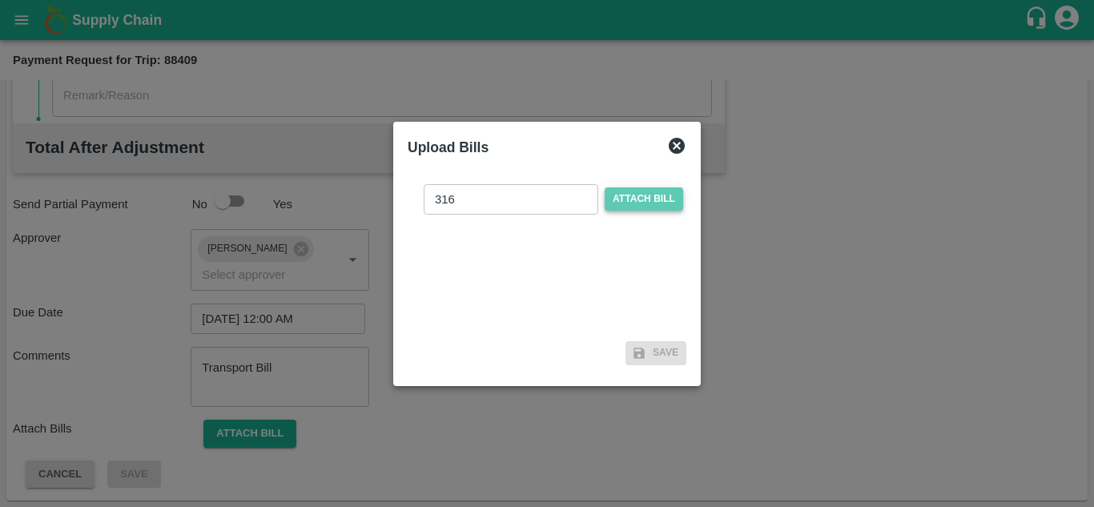
click at [639, 191] on span "Attach bill" at bounding box center [644, 198] width 78 height 23
click at [0, 0] on input "Attach bill" at bounding box center [0, 0] width 0 height 0
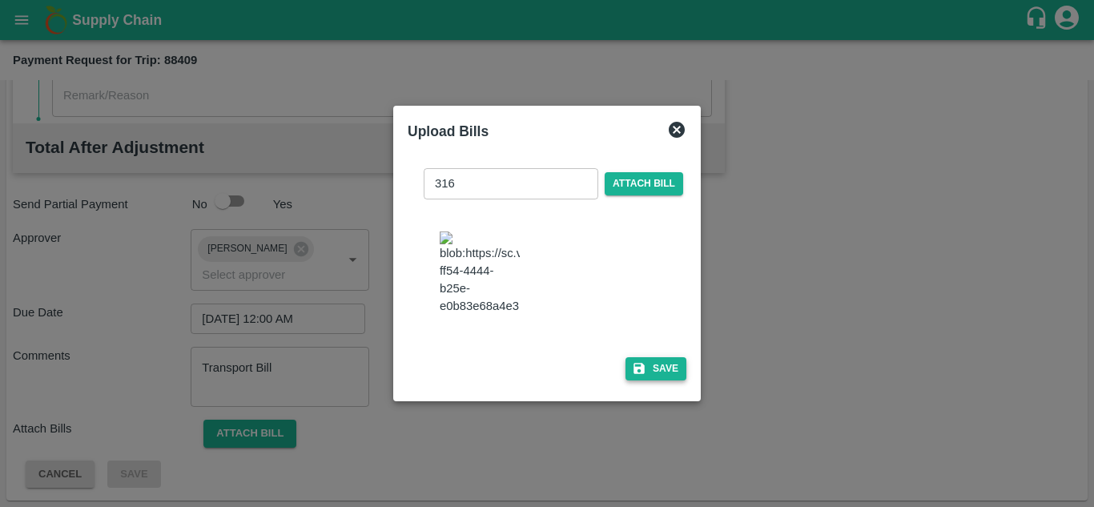
click at [655, 380] on button "Save" at bounding box center [655, 368] width 61 height 23
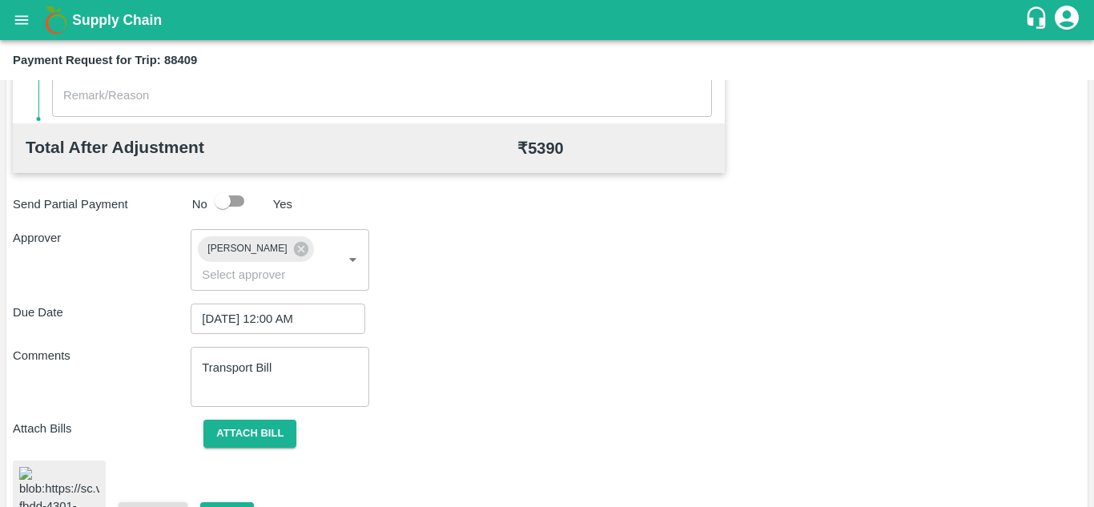
scroll to position [875, 0]
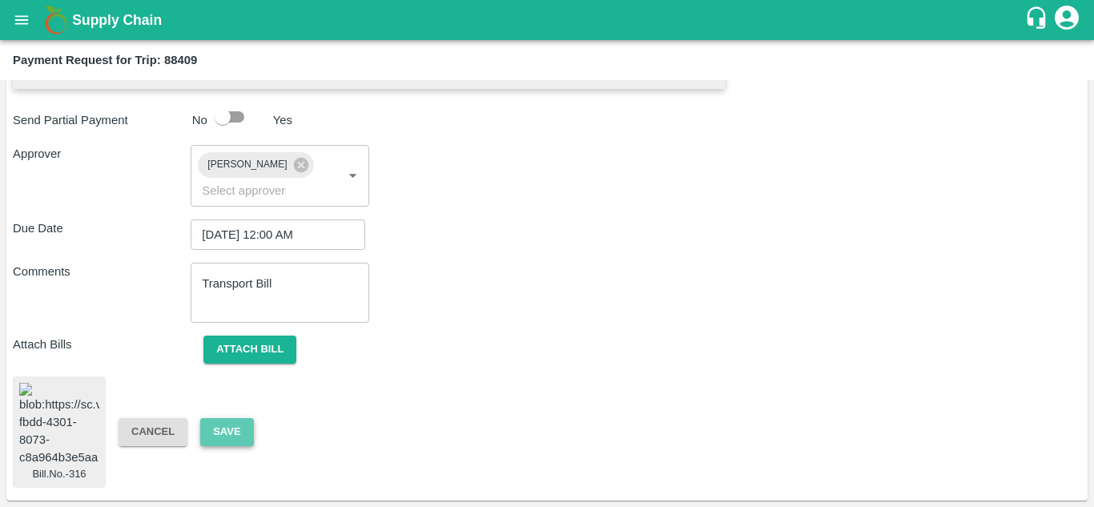
click at [222, 418] on button "Save" at bounding box center [226, 432] width 53 height 28
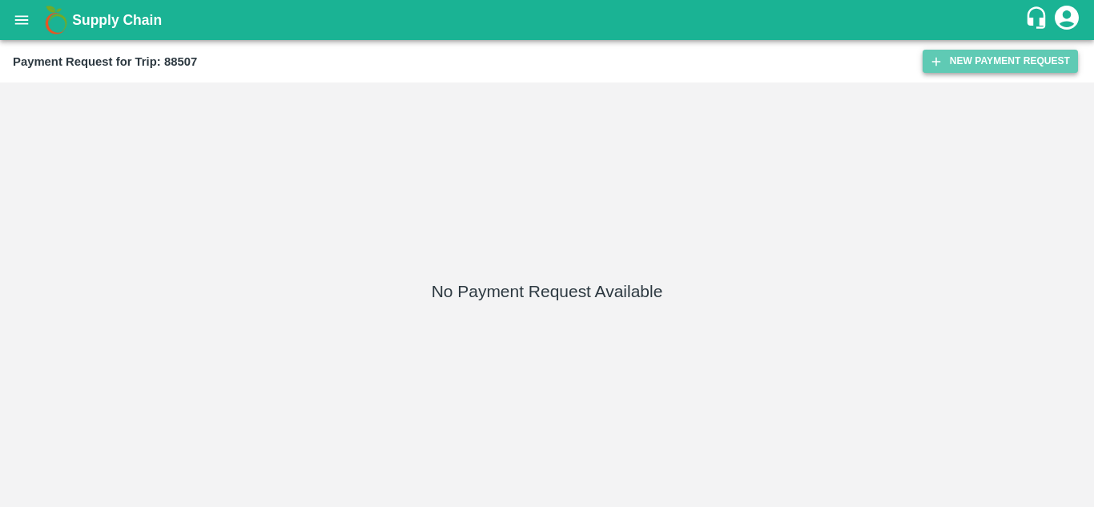
click at [1011, 62] on button "New Payment Request" at bounding box center [1000, 61] width 155 height 23
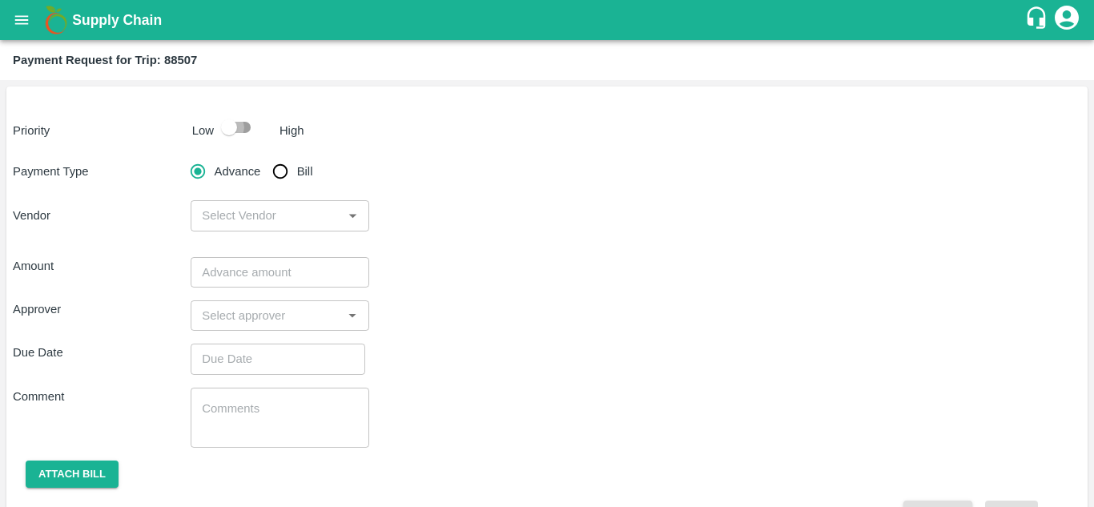
click at [239, 130] on input "checkbox" at bounding box center [228, 127] width 91 height 30
checkbox input "true"
click at [289, 183] on input "Bill" at bounding box center [280, 171] width 32 height 32
radio input "true"
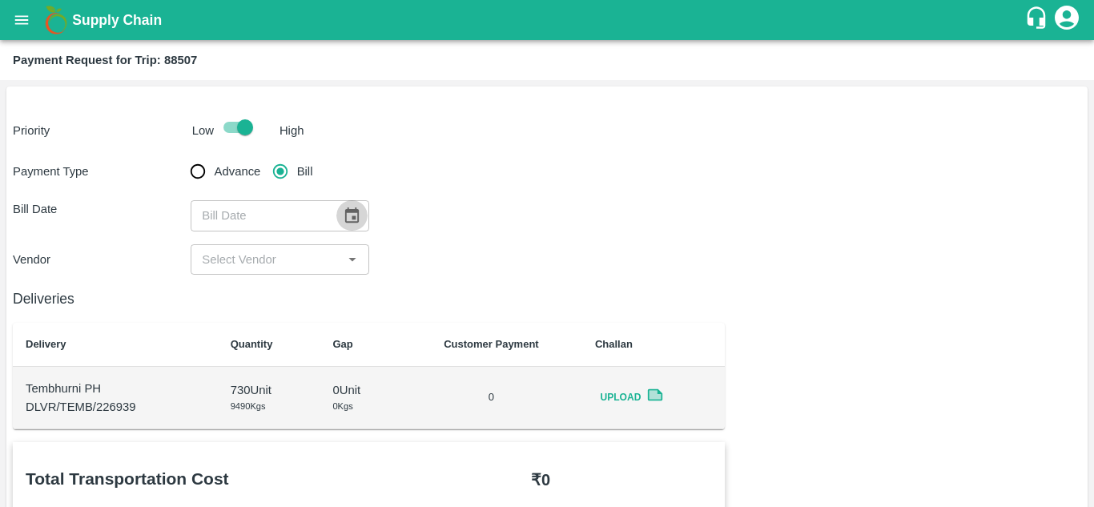
click at [349, 219] on icon "Choose date" at bounding box center [352, 216] width 18 height 18
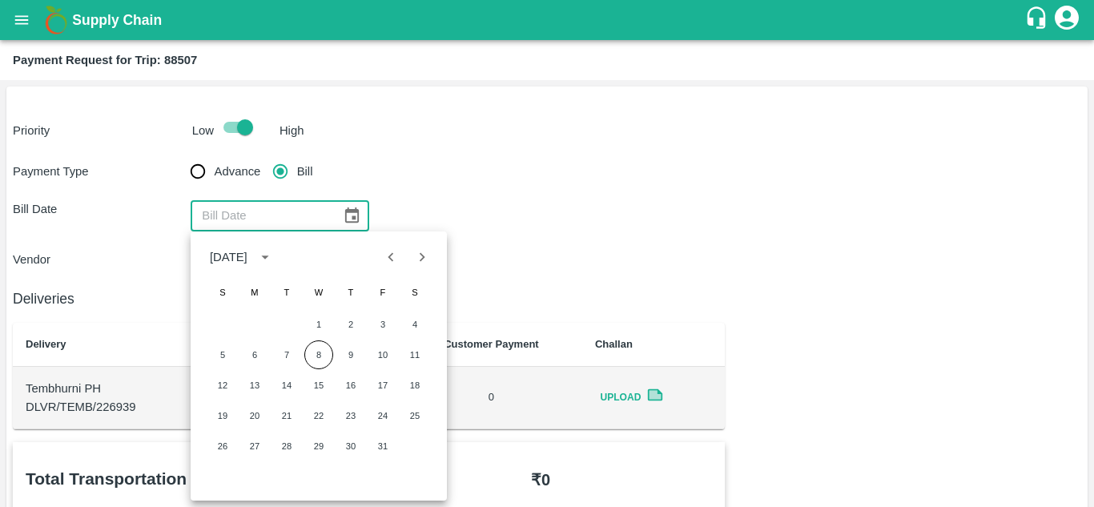
click at [382, 254] on icon "Previous month" at bounding box center [391, 257] width 18 height 18
click at [349, 385] on button "18" at bounding box center [350, 385] width 29 height 29
type input "18/09/2025"
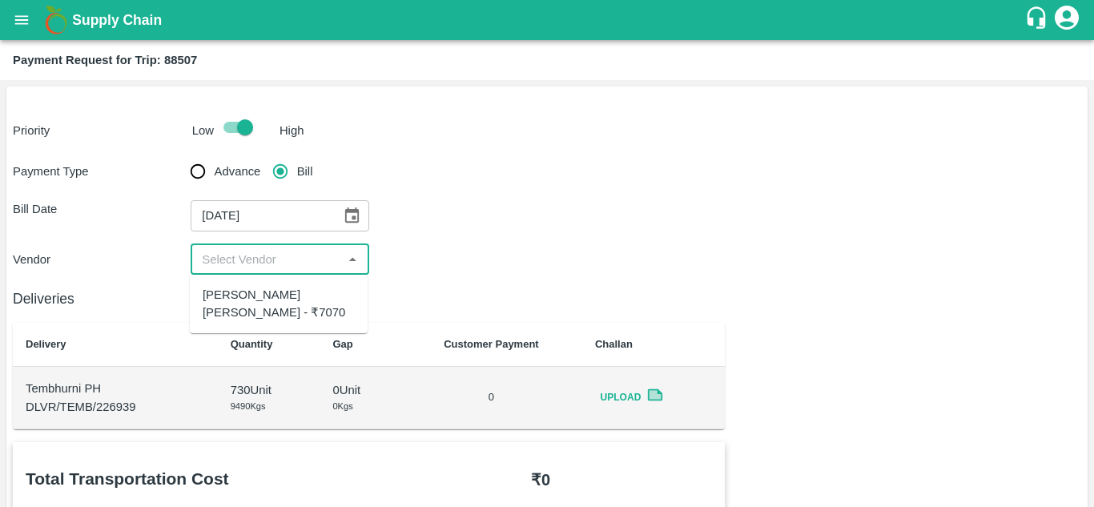
click at [256, 259] on input "input" at bounding box center [266, 259] width 142 height 21
click at [255, 290] on div "Dnyaneshwar Vitthal Godse - ₹7070" at bounding box center [279, 304] width 152 height 36
type input "Dnyaneshwar Vitthal Godse - ₹7070"
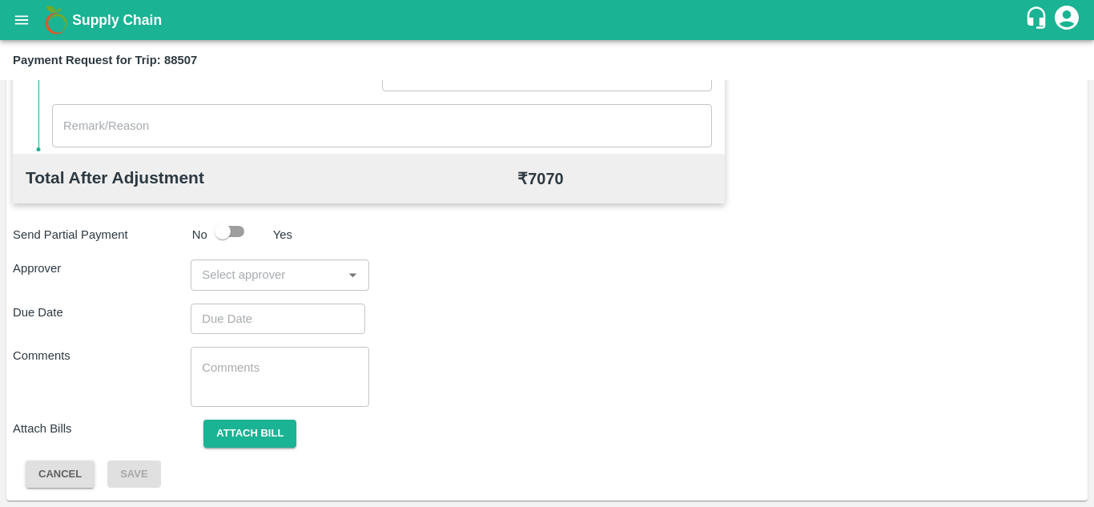
scroll to position [728, 0]
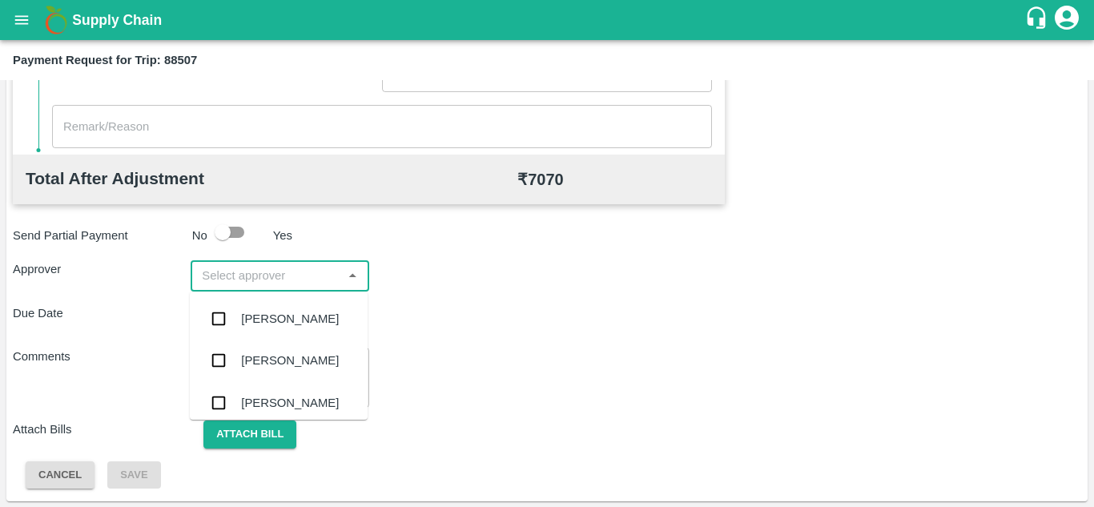
click at [264, 272] on input "input" at bounding box center [266, 275] width 142 height 21
type input "PRASAD"
click at [283, 314] on div "Prasad Waghade" at bounding box center [290, 319] width 98 height 18
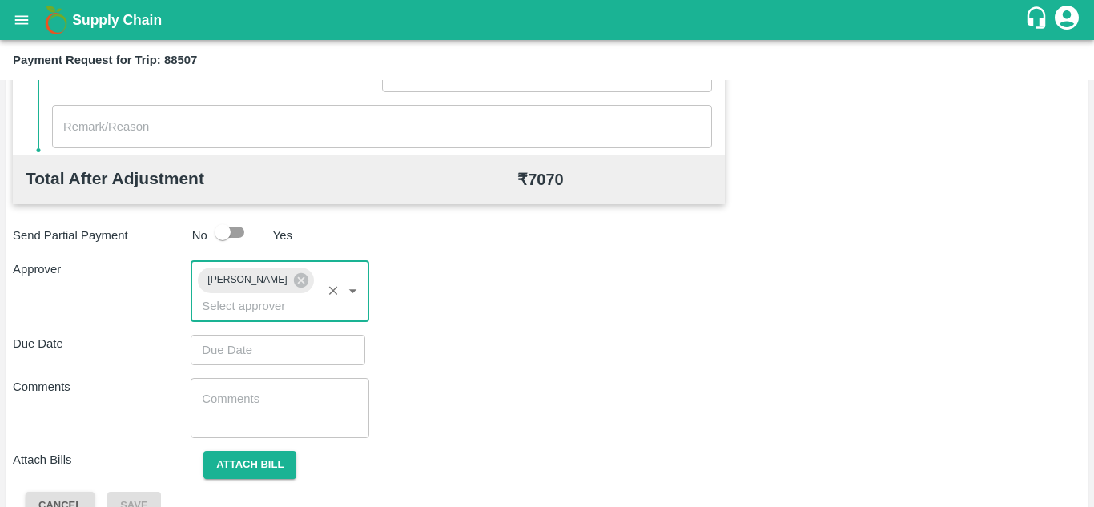
type input "DD/MM/YYYY hh:mm aa"
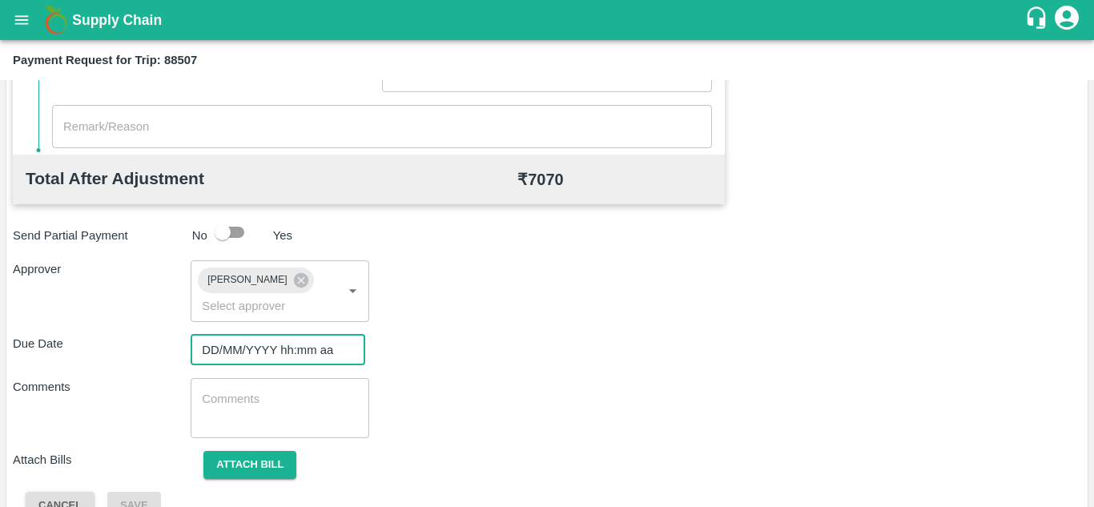
click at [227, 353] on input "DD/MM/YYYY hh:mm aa" at bounding box center [272, 350] width 163 height 30
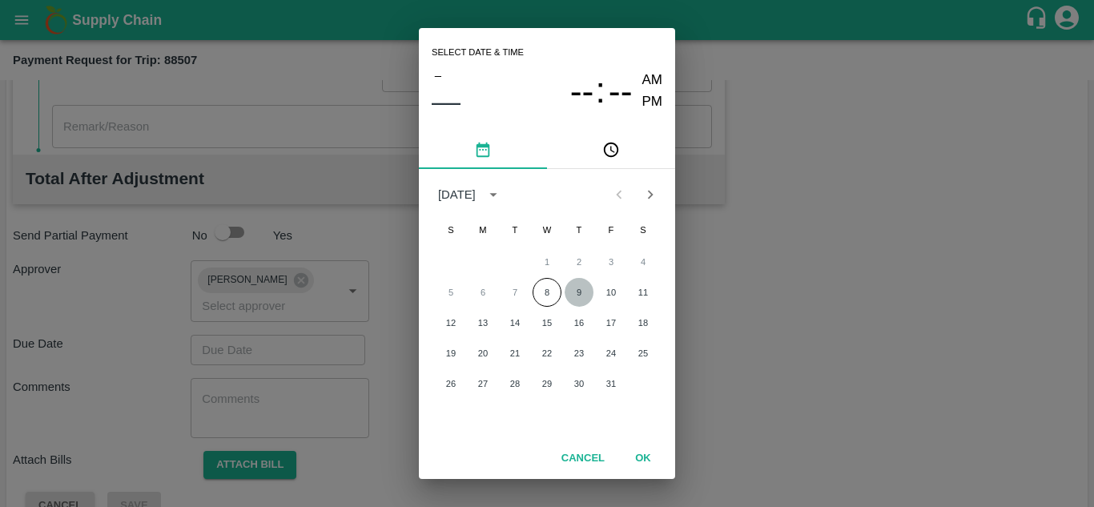
click at [577, 294] on button "9" at bounding box center [579, 292] width 29 height 29
type input "[DATE] 12:00 AM"
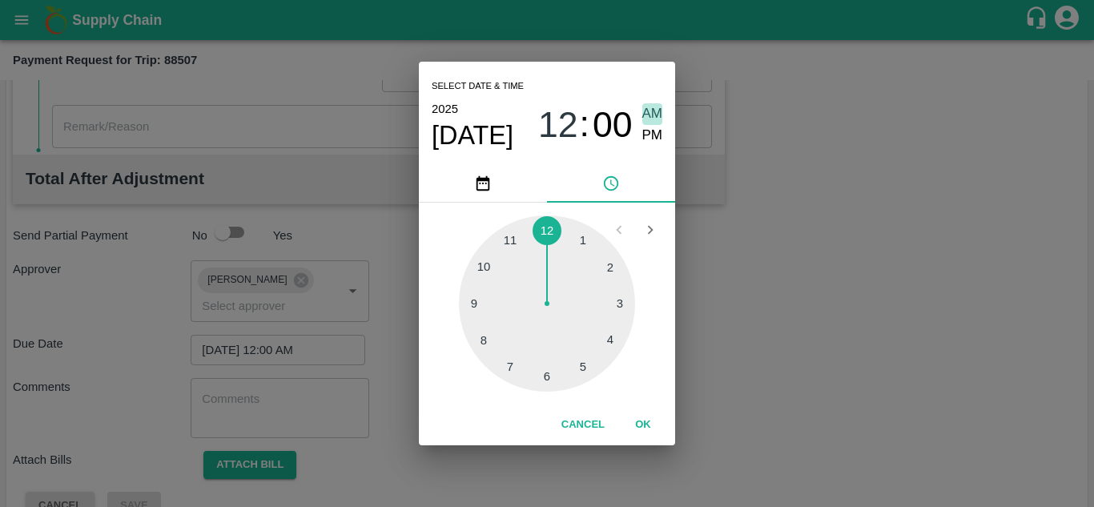
click at [653, 117] on span "AM" at bounding box center [652, 114] width 21 height 22
click at [642, 430] on button "OK" at bounding box center [642, 425] width 51 height 28
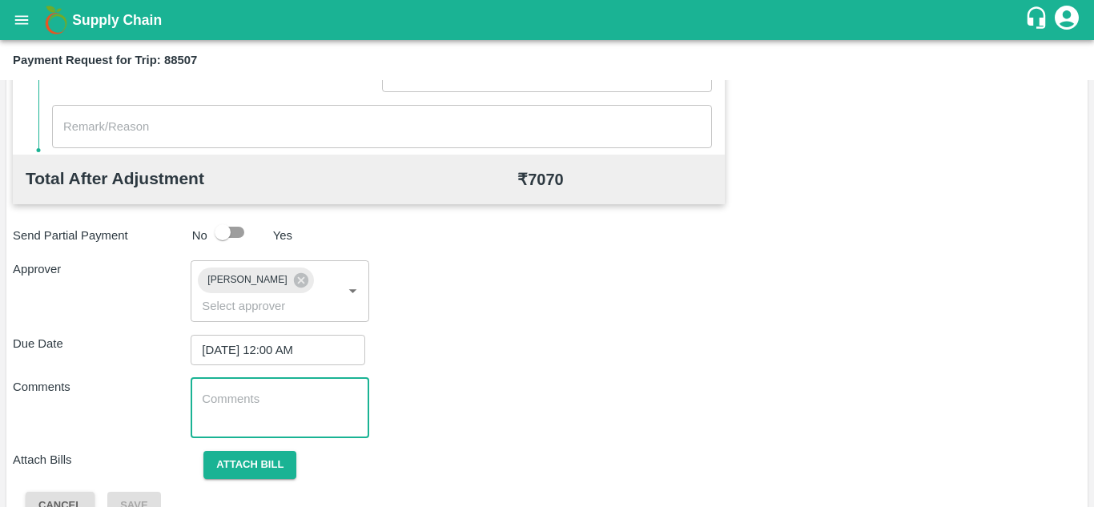
click at [227, 423] on textarea at bounding box center [279, 408] width 155 height 34
paste textarea "Transport Bill"
type textarea "Transport Bill"
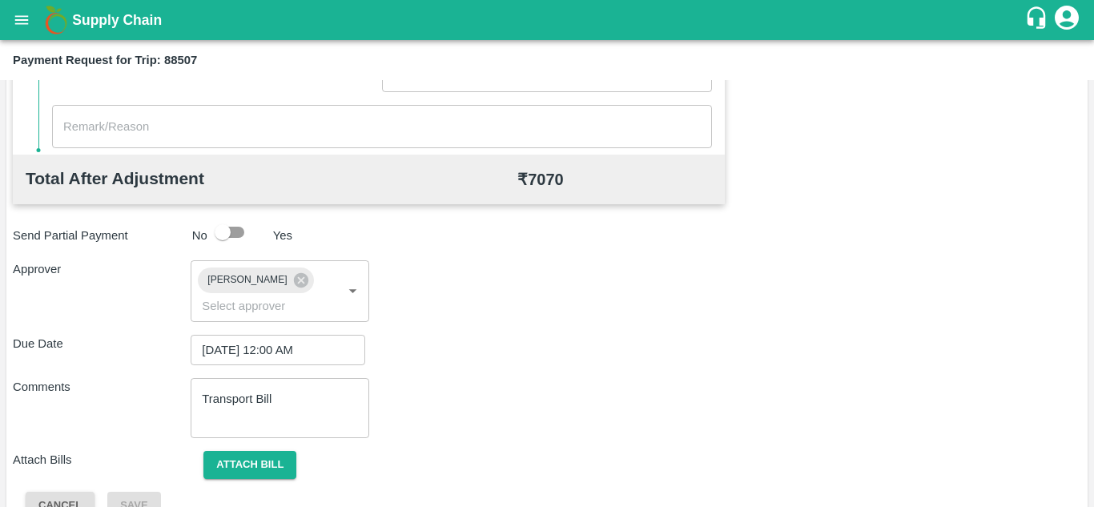
click at [597, 363] on div "Due Date 09/10/2025 12:00 AM ​" at bounding box center [547, 350] width 1068 height 30
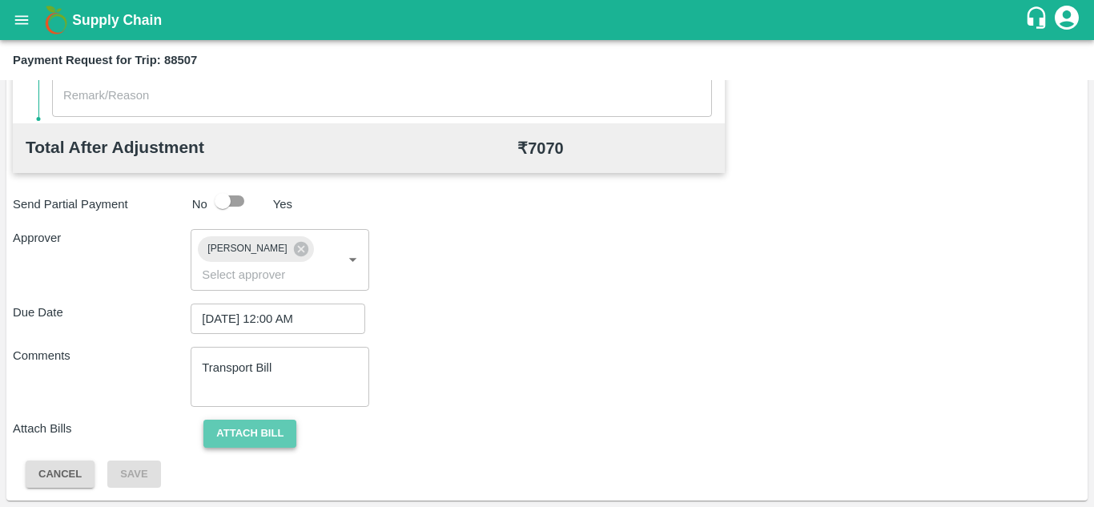
click at [261, 424] on button "Attach bill" at bounding box center [249, 434] width 93 height 28
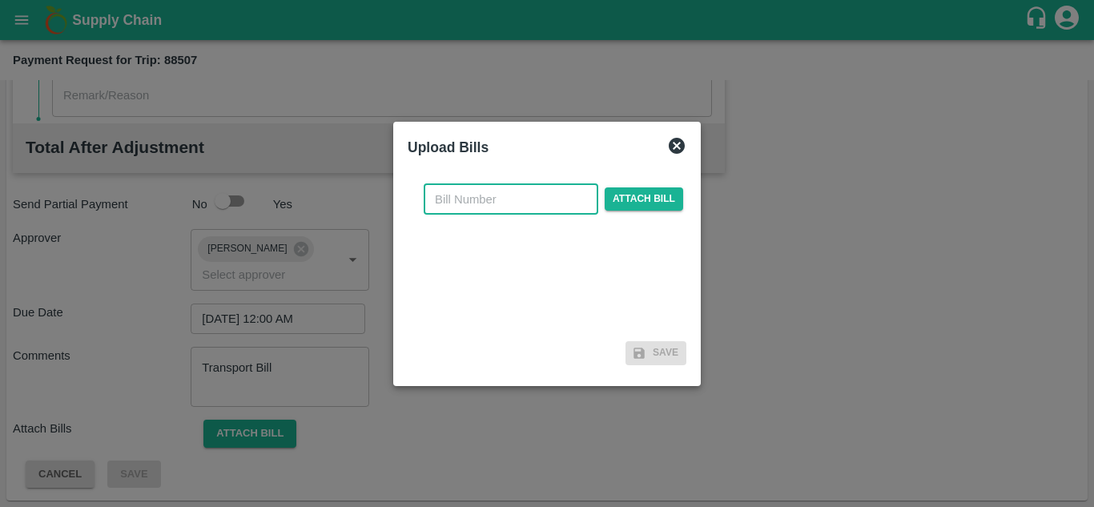
click at [472, 198] on input "text" at bounding box center [511, 199] width 175 height 30
type input "317"
click at [643, 195] on span "Attach bill" at bounding box center [644, 198] width 78 height 23
click at [0, 0] on input "Attach bill" at bounding box center [0, 0] width 0 height 0
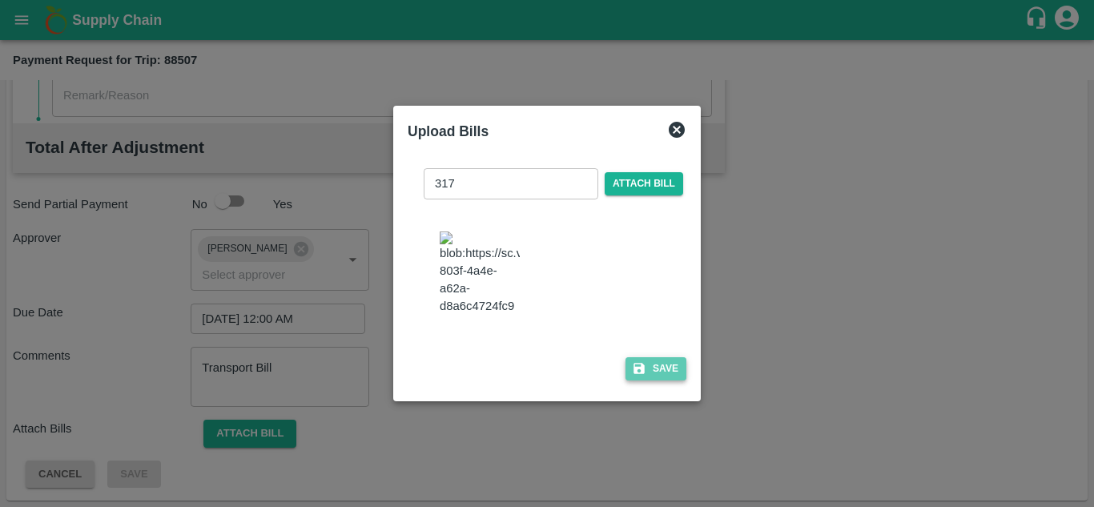
click at [656, 380] on button "Save" at bounding box center [655, 368] width 61 height 23
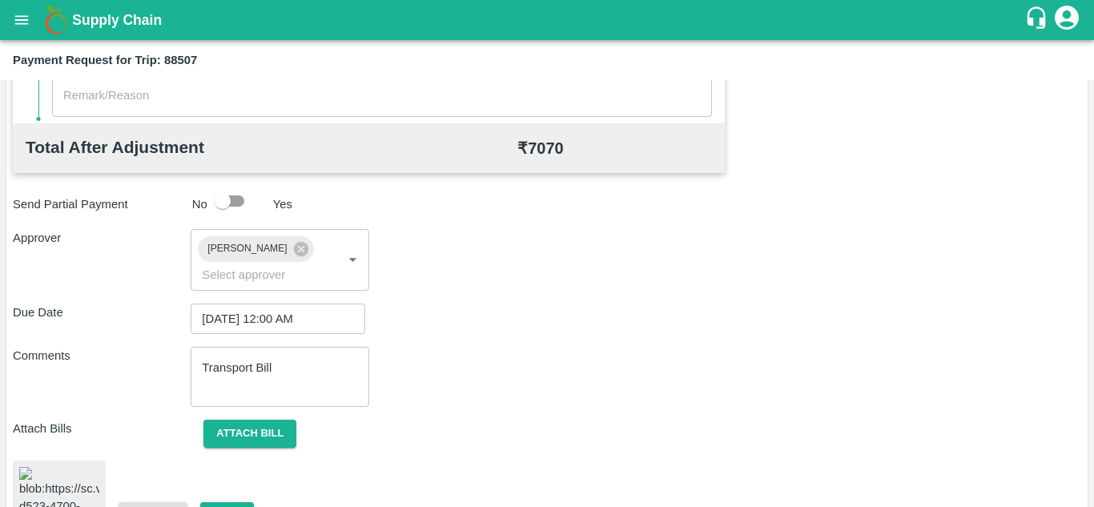
scroll to position [867, 0]
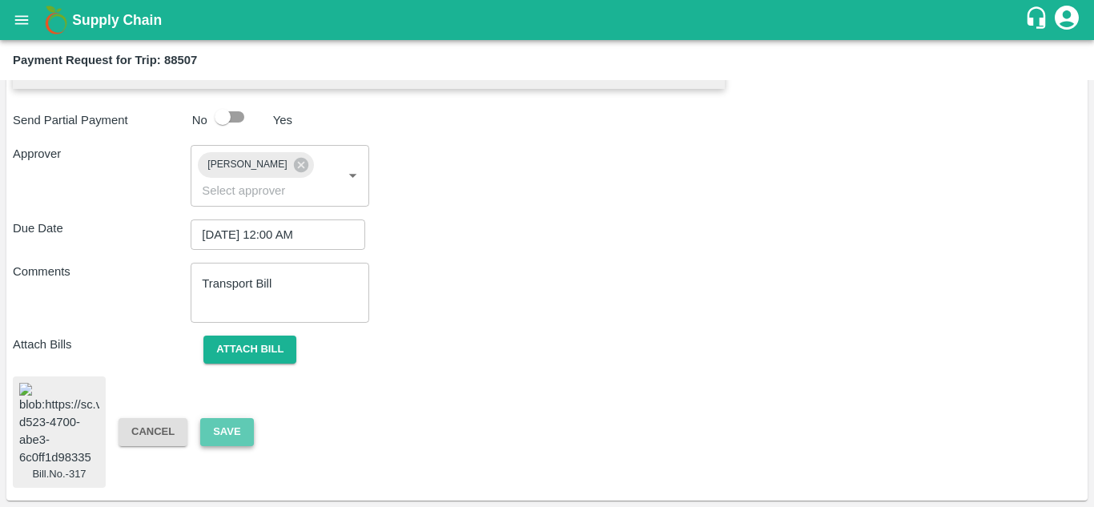
click at [230, 422] on button "Save" at bounding box center [226, 432] width 53 height 28
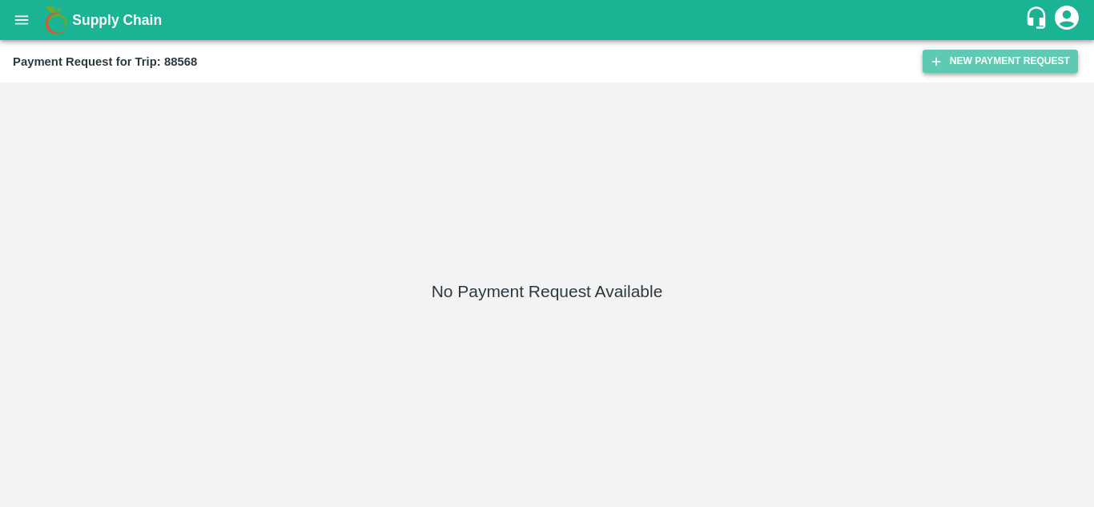
click at [995, 62] on button "New Payment Request" at bounding box center [1000, 61] width 155 height 23
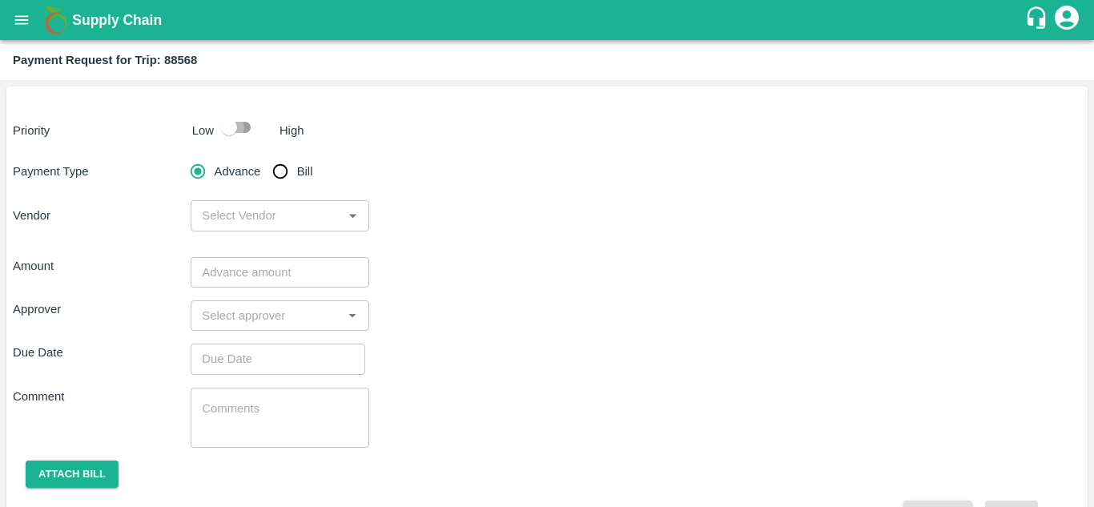
click at [243, 131] on input "checkbox" at bounding box center [228, 127] width 91 height 30
checkbox input "true"
click at [283, 163] on input "Bill" at bounding box center [280, 171] width 32 height 32
radio input "true"
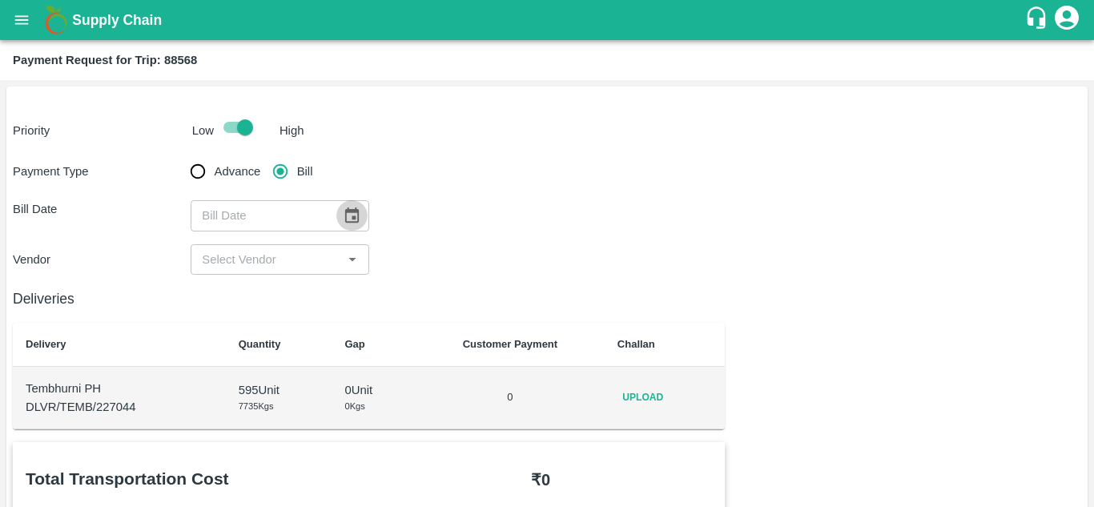
click at [348, 214] on icon "Choose date" at bounding box center [352, 216] width 18 height 18
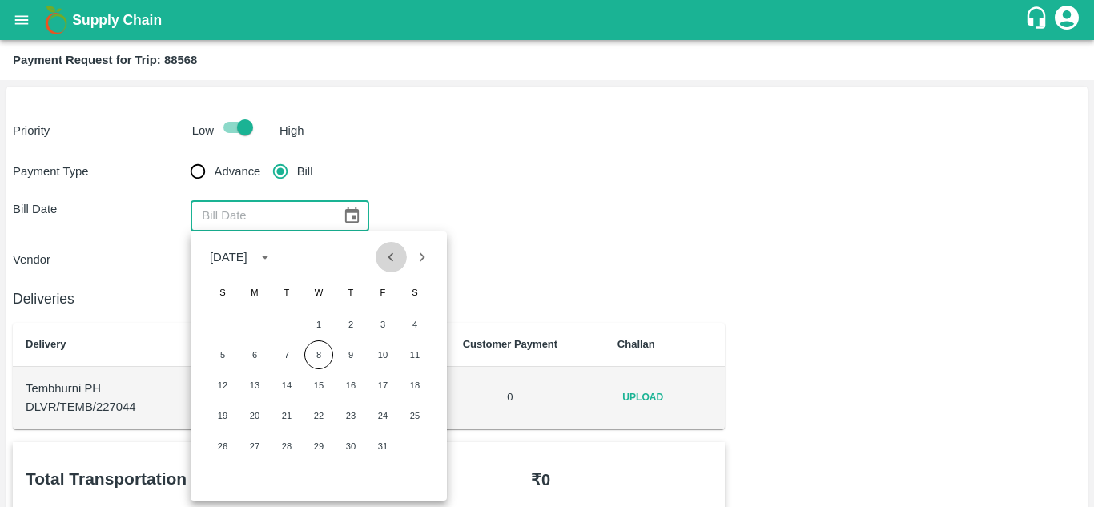
click at [392, 253] on icon "Previous month" at bounding box center [391, 257] width 18 height 18
click at [382, 384] on button "19" at bounding box center [382, 385] width 29 height 29
type input "[DATE]"
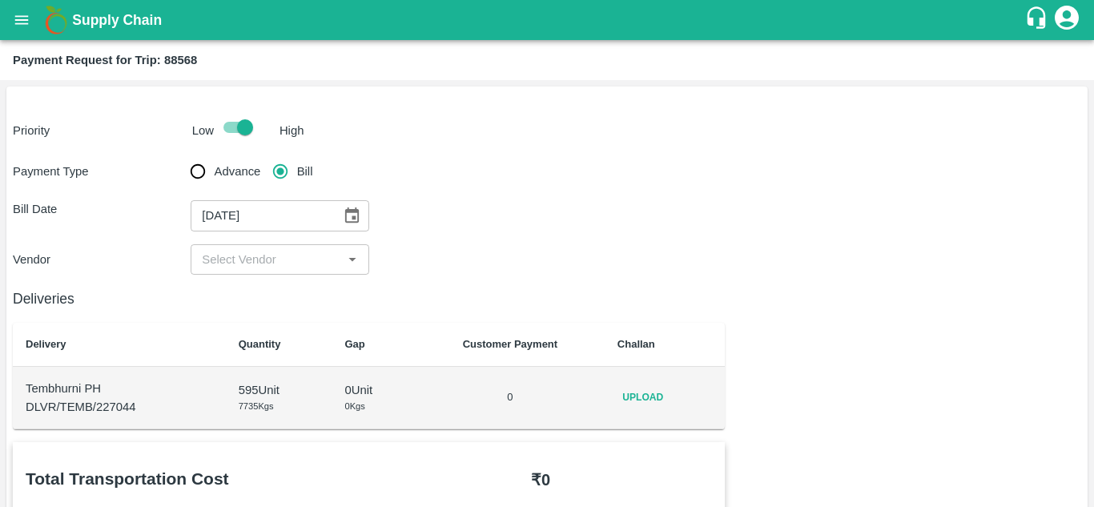
click at [261, 249] on input "input" at bounding box center [266, 259] width 142 height 21
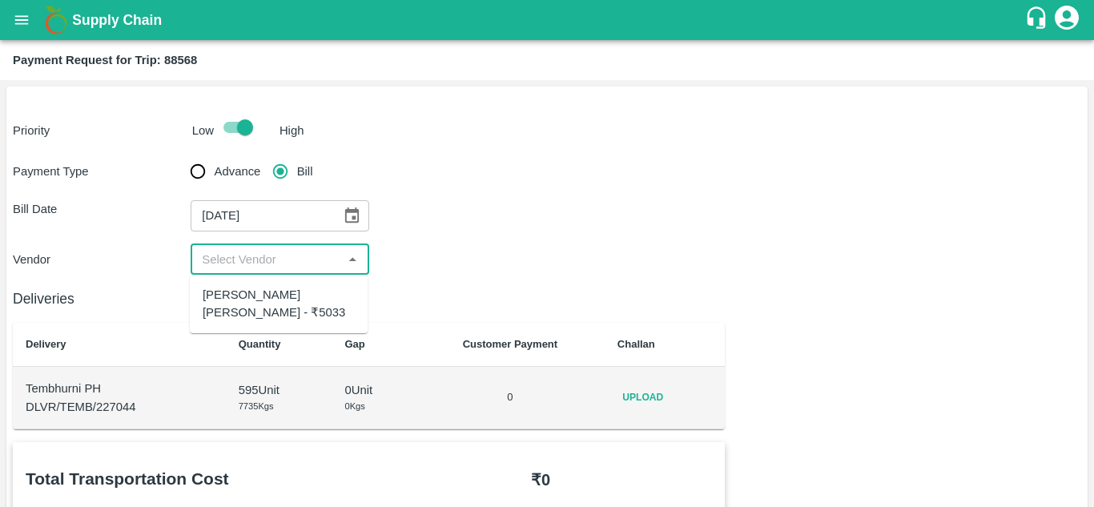
click at [265, 293] on div "[PERSON_NAME] [PERSON_NAME] - ₹5033" at bounding box center [279, 304] width 152 height 36
type input "[PERSON_NAME] [PERSON_NAME] - ₹5033"
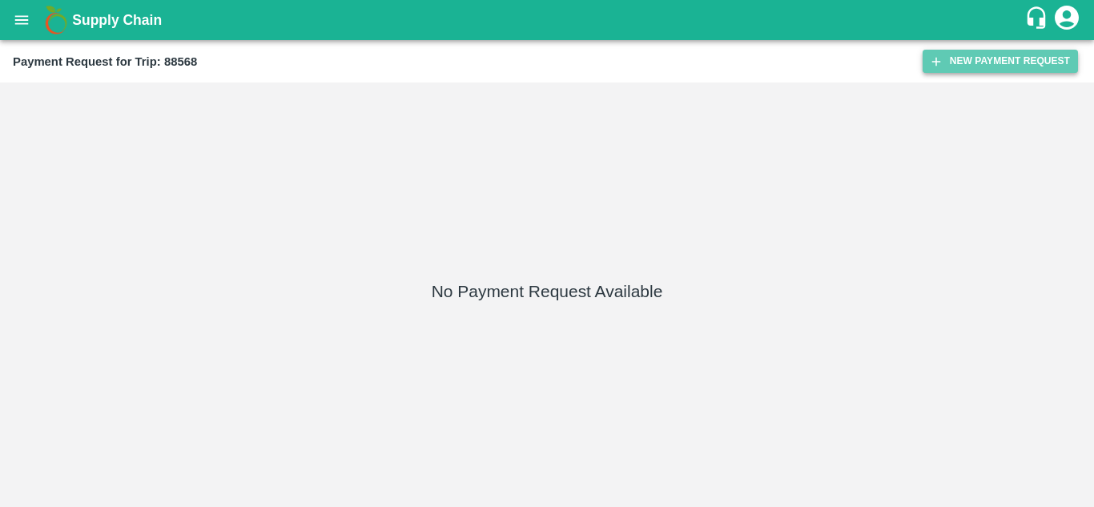
click at [979, 69] on button "New Payment Request" at bounding box center [1000, 61] width 155 height 23
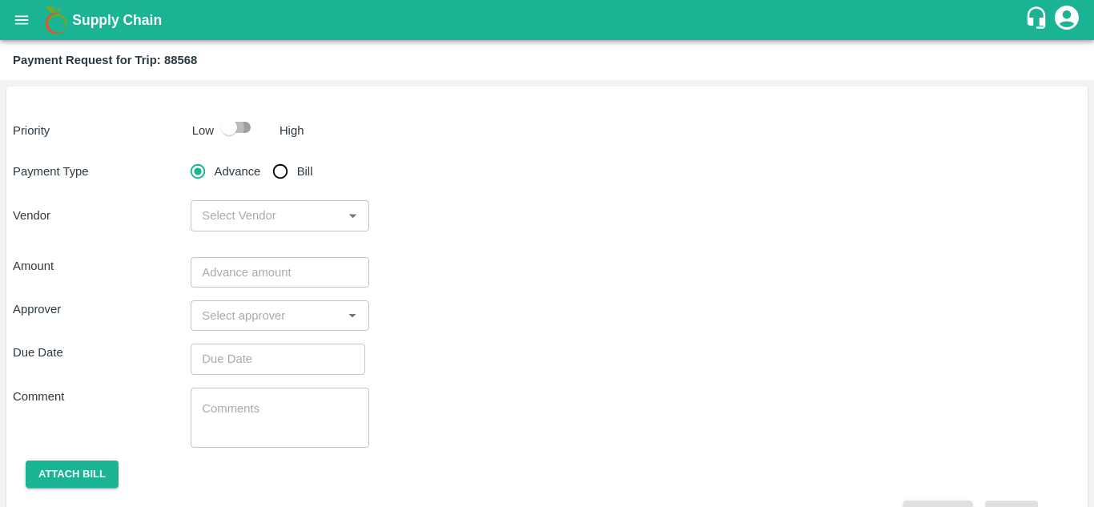
click at [236, 124] on input "checkbox" at bounding box center [228, 127] width 91 height 30
checkbox input "true"
click at [276, 179] on input "Bill" at bounding box center [280, 171] width 32 height 32
radio input "true"
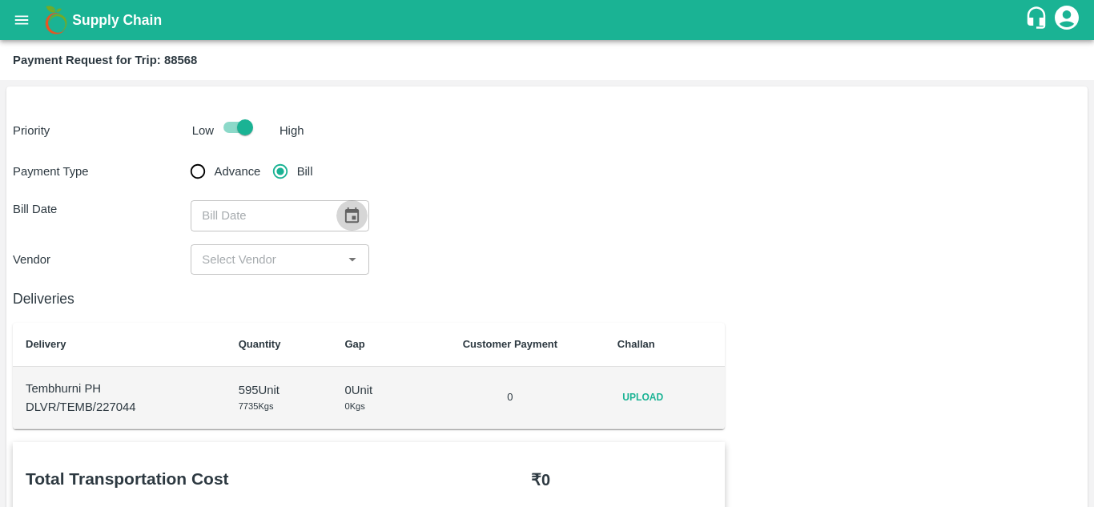
click at [350, 220] on icon "Choose date" at bounding box center [352, 216] width 18 height 18
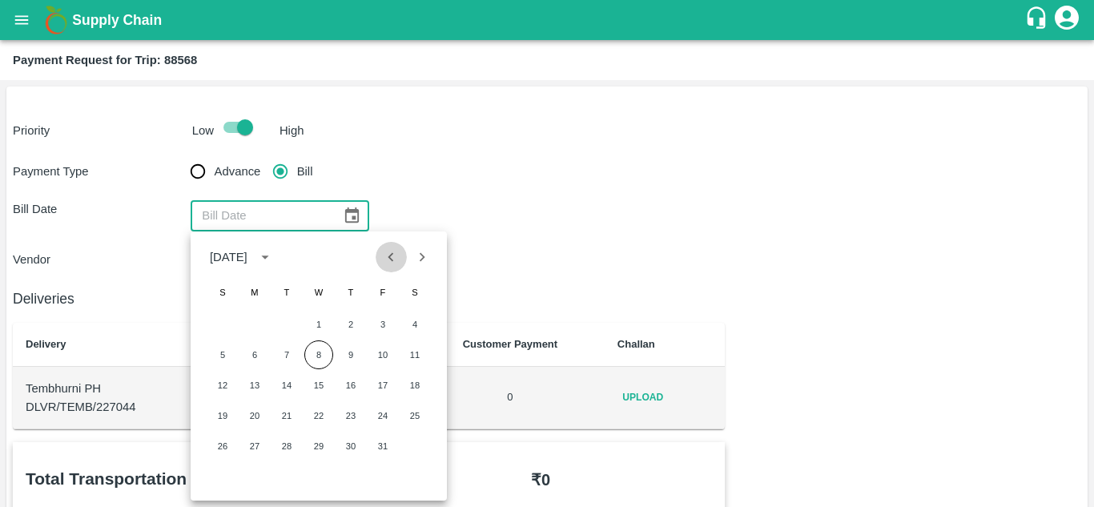
click at [393, 255] on icon "Previous month" at bounding box center [391, 257] width 18 height 18
click at [384, 381] on button "19" at bounding box center [382, 385] width 29 height 29
type input "[DATE]"
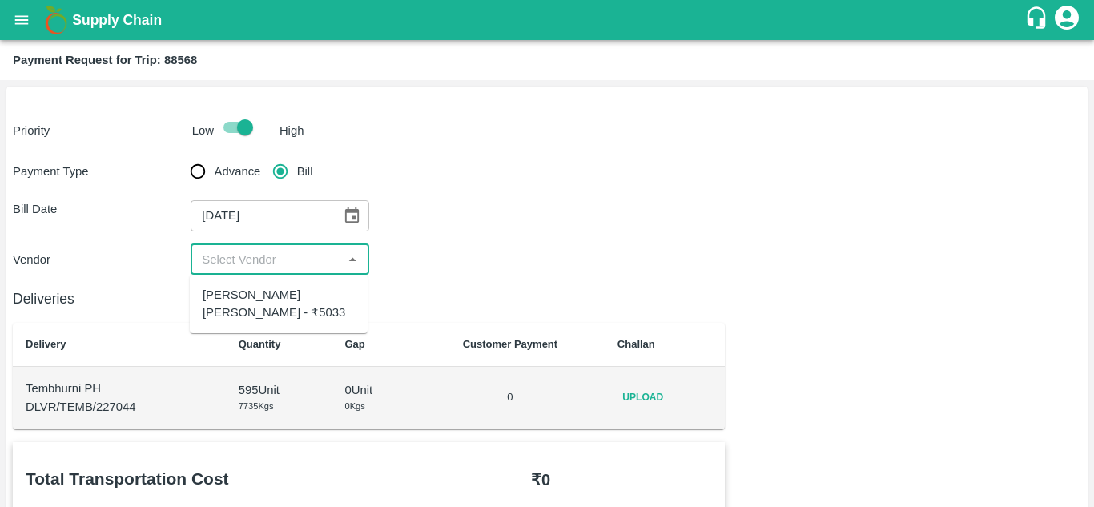
click at [269, 250] on input "input" at bounding box center [266, 259] width 142 height 21
click at [269, 293] on div "[PERSON_NAME] [PERSON_NAME] - ₹5033" at bounding box center [279, 304] width 152 height 36
type input "[PERSON_NAME] [PERSON_NAME] - ₹5033"
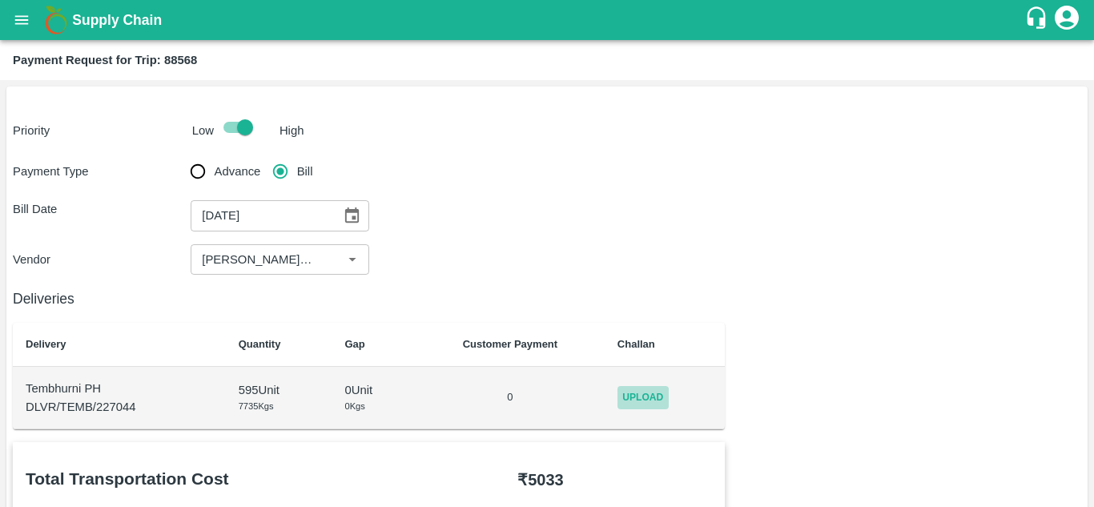
click at [655, 396] on span "Upload" at bounding box center [642, 397] width 51 height 23
click at [0, 0] on input "Upload" at bounding box center [0, 0] width 0 height 0
click at [640, 395] on span "Upload" at bounding box center [642, 397] width 51 height 23
click at [0, 0] on input "Upload" at bounding box center [0, 0] width 0 height 0
click at [645, 387] on span "Upload" at bounding box center [642, 397] width 51 height 23
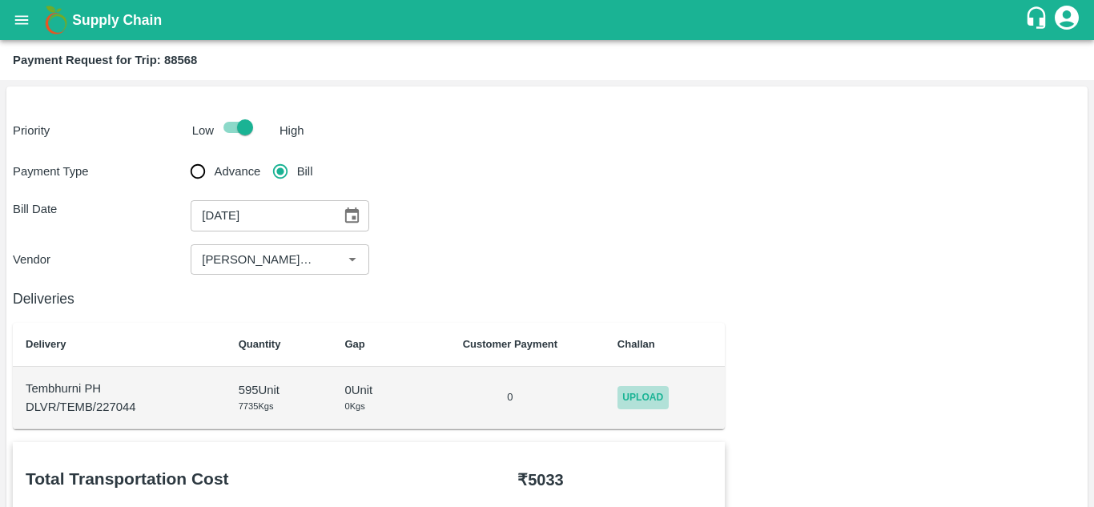
click at [0, 0] on input "Upload" at bounding box center [0, 0] width 0 height 0
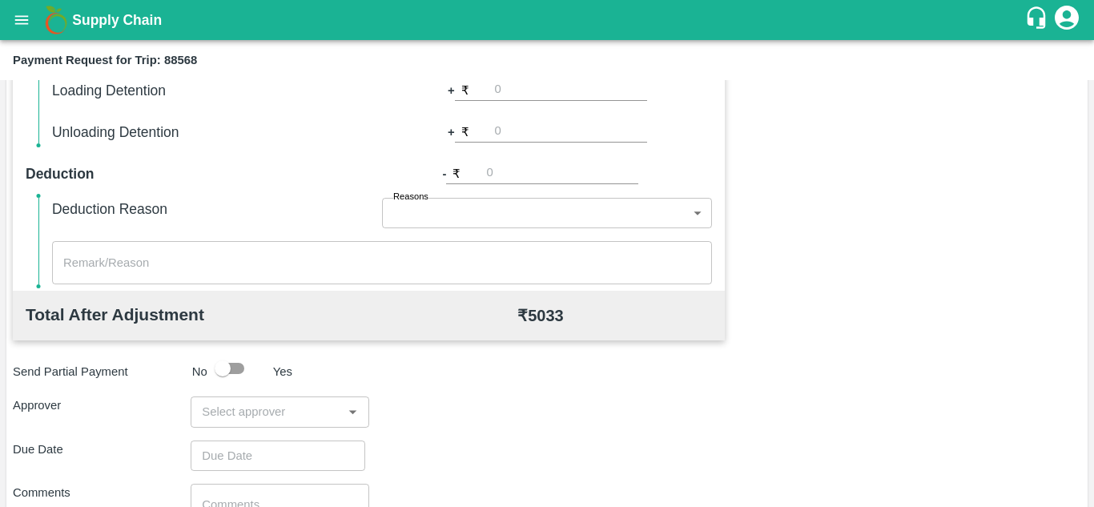
scroll to position [729, 0]
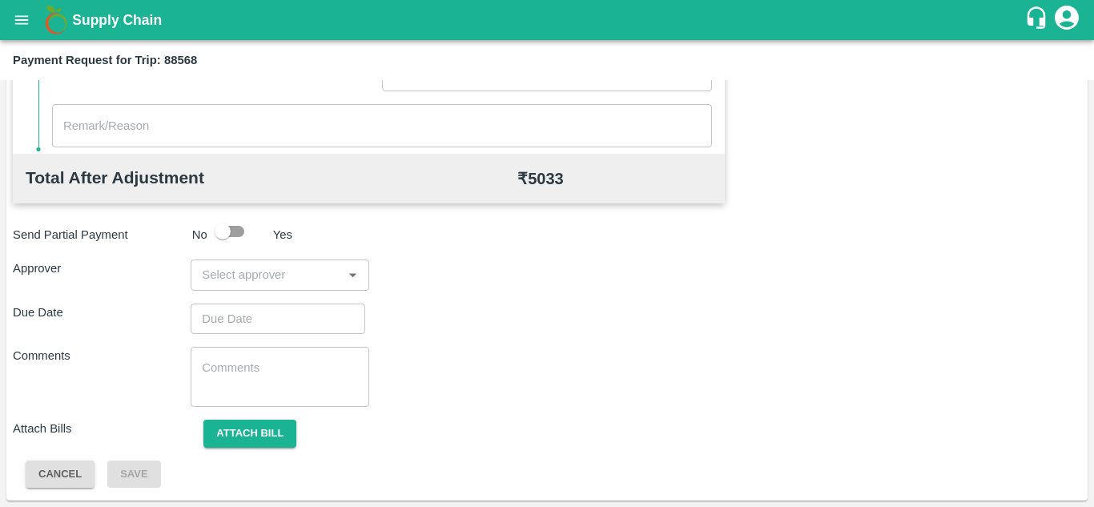
click at [187, 280] on div "Approver" at bounding box center [102, 274] width 178 height 30
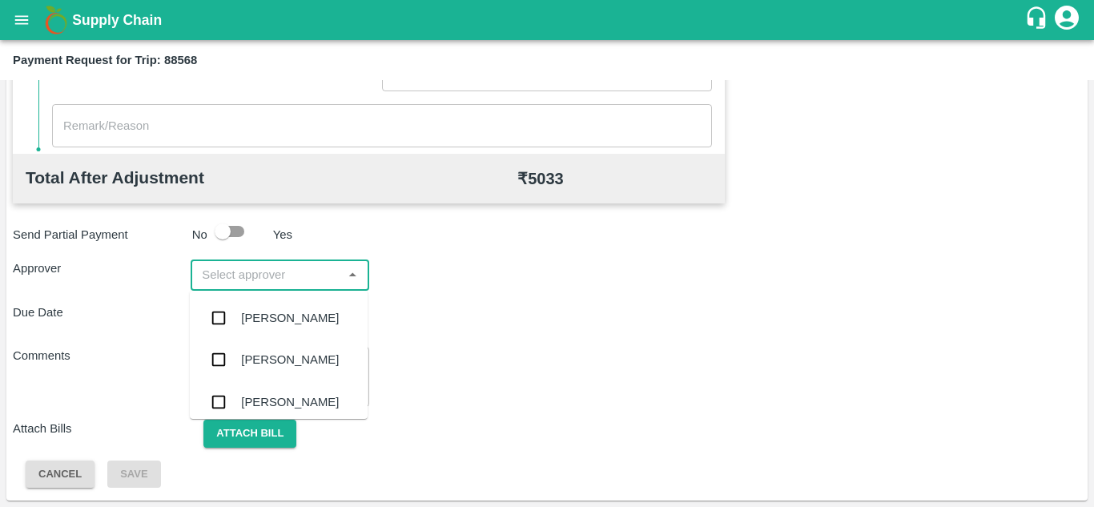
click at [223, 265] on input "input" at bounding box center [266, 274] width 142 height 21
type input "prasad"
click at [284, 323] on div "[PERSON_NAME]" at bounding box center [290, 318] width 98 height 18
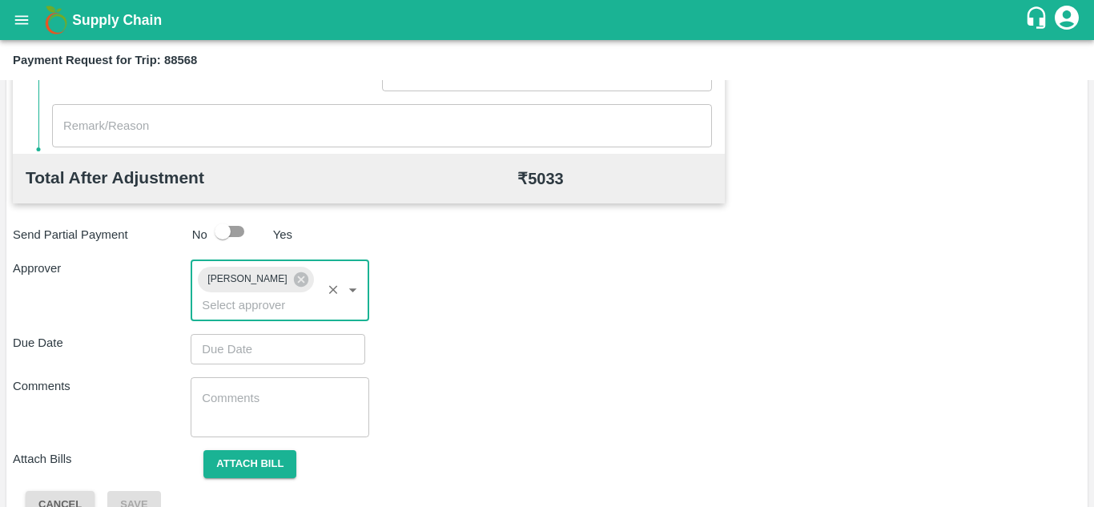
type input "DD/MM/YYYY hh:mm aa"
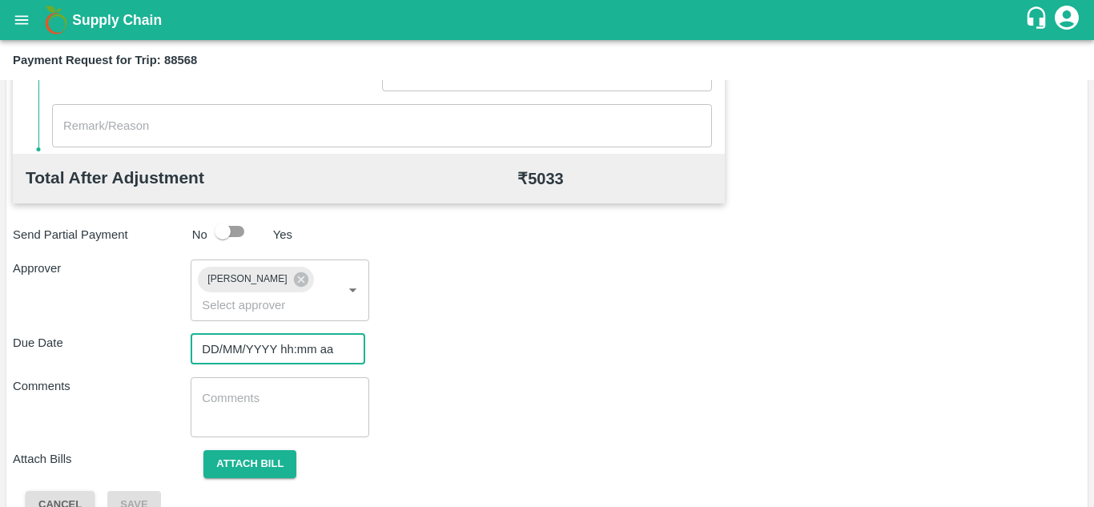
click at [226, 344] on input "DD/MM/YYYY hh:mm aa" at bounding box center [272, 349] width 163 height 30
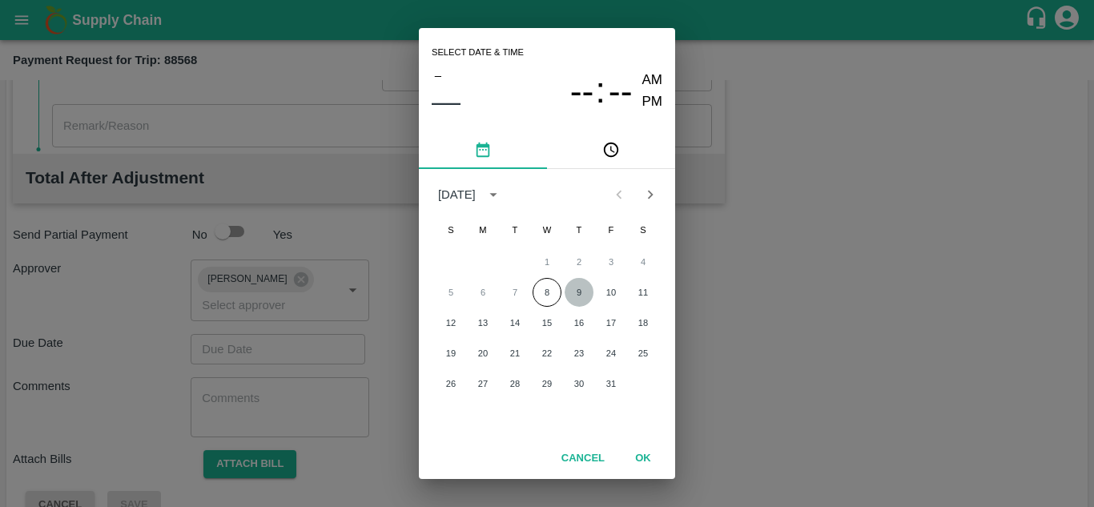
click at [581, 292] on button "9" at bounding box center [579, 292] width 29 height 29
type input "[DATE] 12:00 AM"
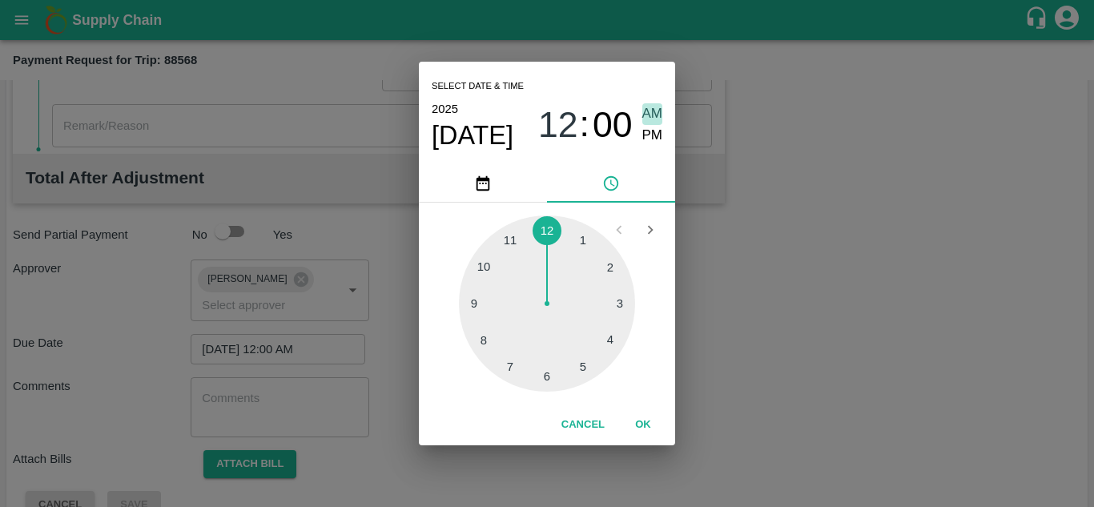
click at [650, 111] on span "AM" at bounding box center [652, 114] width 21 height 22
click at [645, 424] on button "OK" at bounding box center [642, 425] width 51 height 28
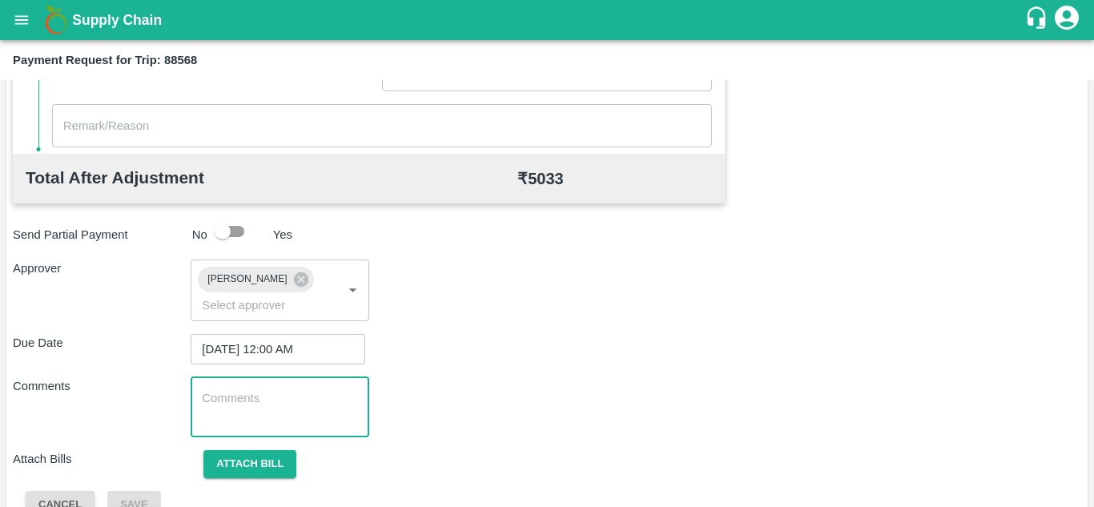
click at [255, 408] on textarea at bounding box center [279, 407] width 155 height 34
paste textarea "T"
type textarea "Transport Bill"
click at [489, 420] on div "Comments Transport Bill x ​" at bounding box center [547, 407] width 1068 height 60
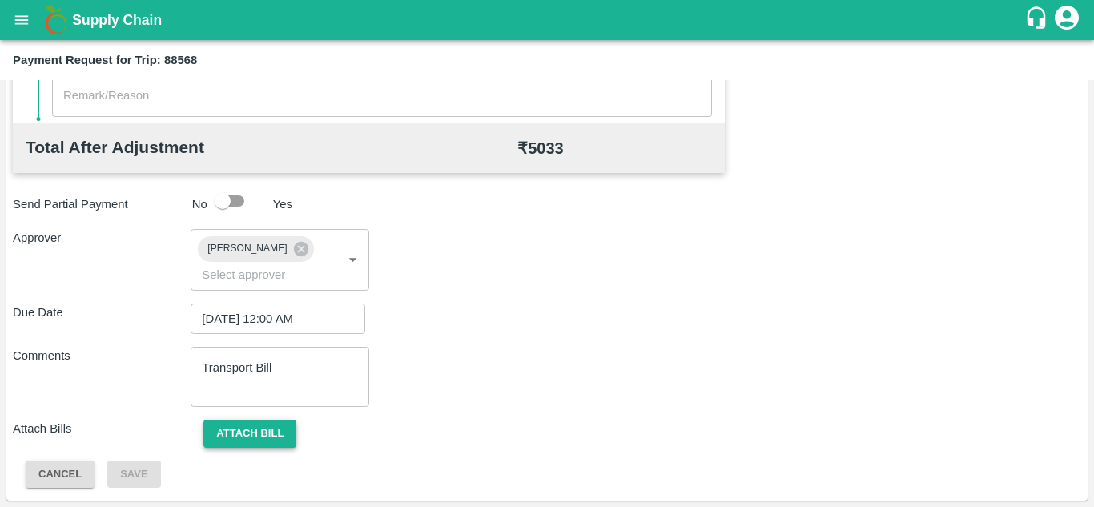
click at [251, 430] on button "Attach bill" at bounding box center [249, 434] width 93 height 28
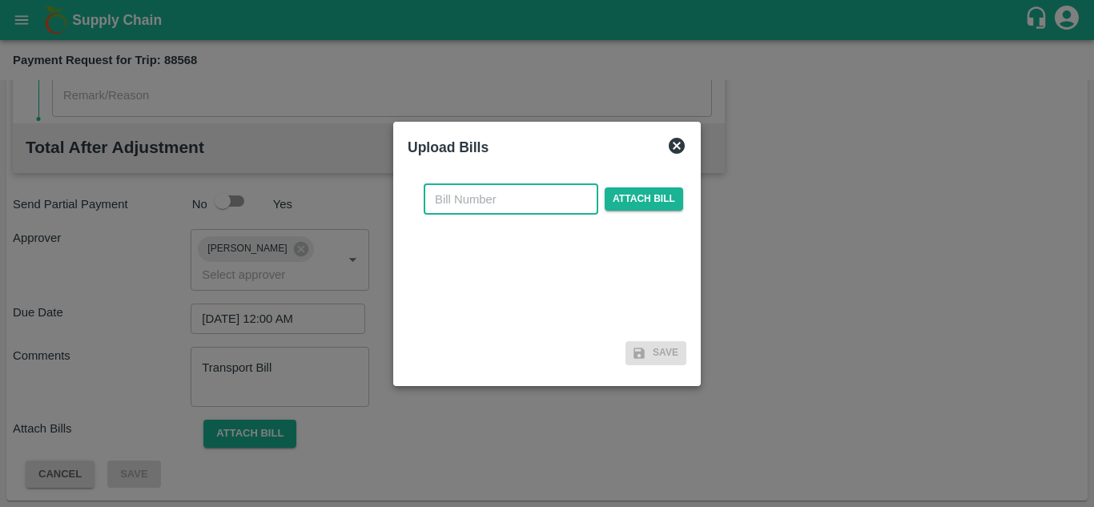
click at [454, 195] on input "text" at bounding box center [511, 199] width 175 height 30
type input "318"
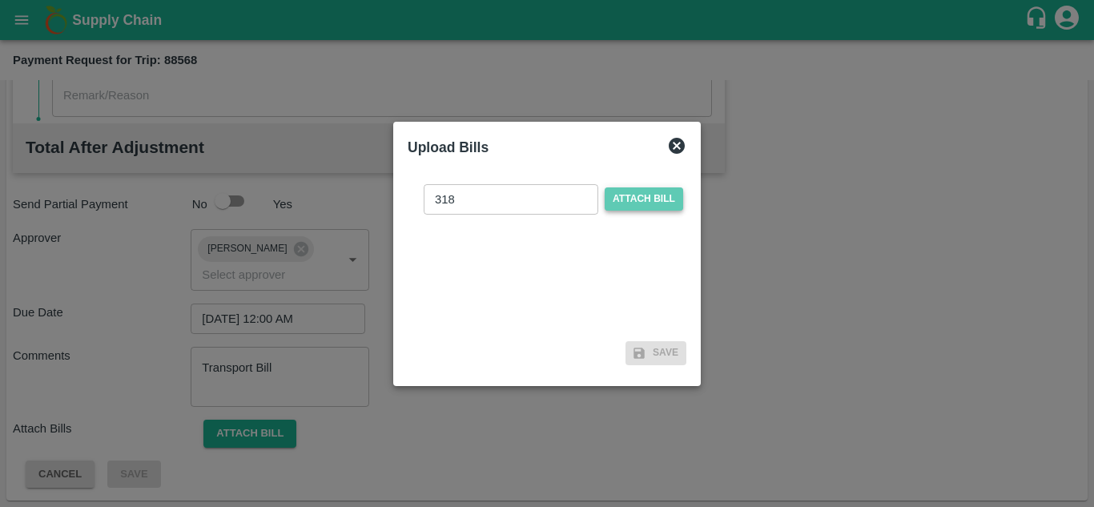
click at [647, 198] on span "Attach bill" at bounding box center [644, 198] width 78 height 23
click at [0, 0] on input "Attach bill" at bounding box center [0, 0] width 0 height 0
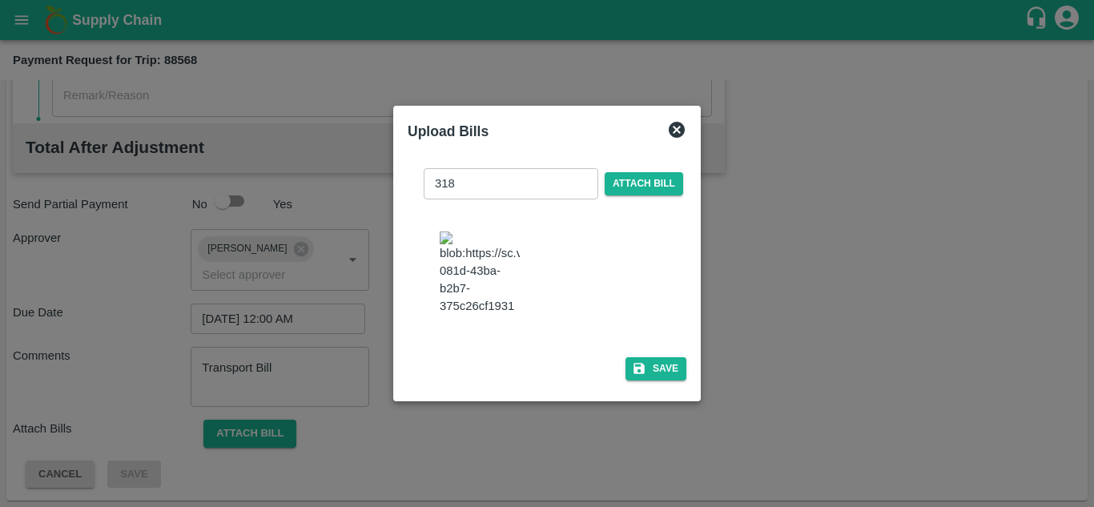
click at [689, 376] on div "318 ​ Attach bill Save" at bounding box center [547, 271] width 292 height 244
click at [649, 378] on button "Save" at bounding box center [655, 368] width 61 height 23
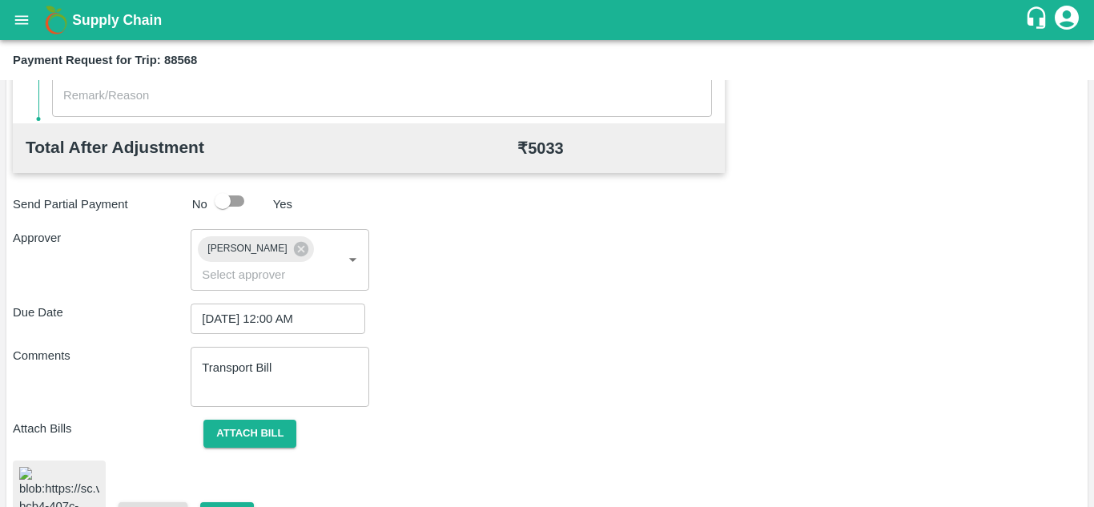
scroll to position [873, 0]
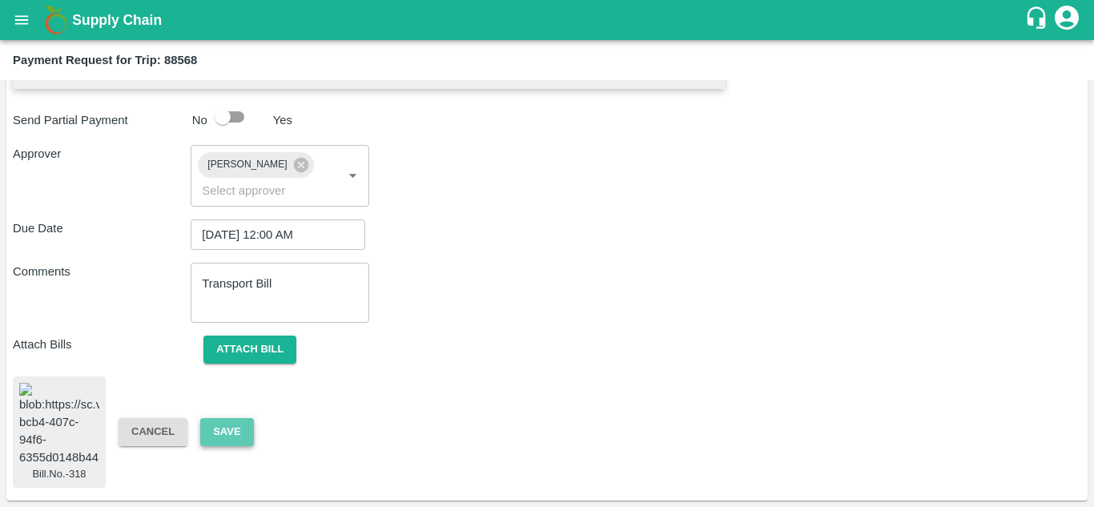
click at [233, 418] on button "Save" at bounding box center [226, 432] width 53 height 28
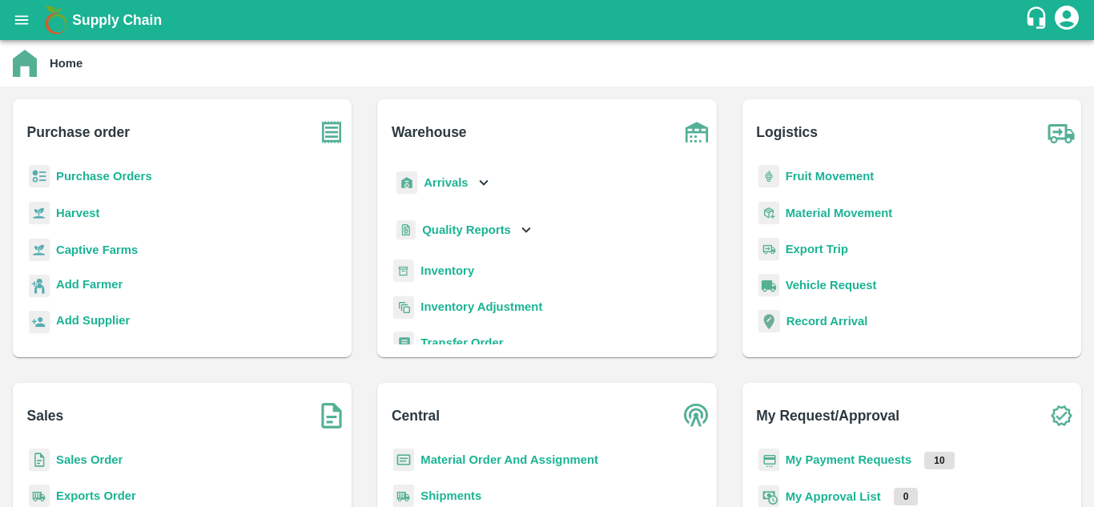
click at [816, 167] on div "Fruit Movement" at bounding box center [911, 183] width 313 height 36
click at [796, 176] on b "Fruit Movement" at bounding box center [830, 176] width 89 height 13
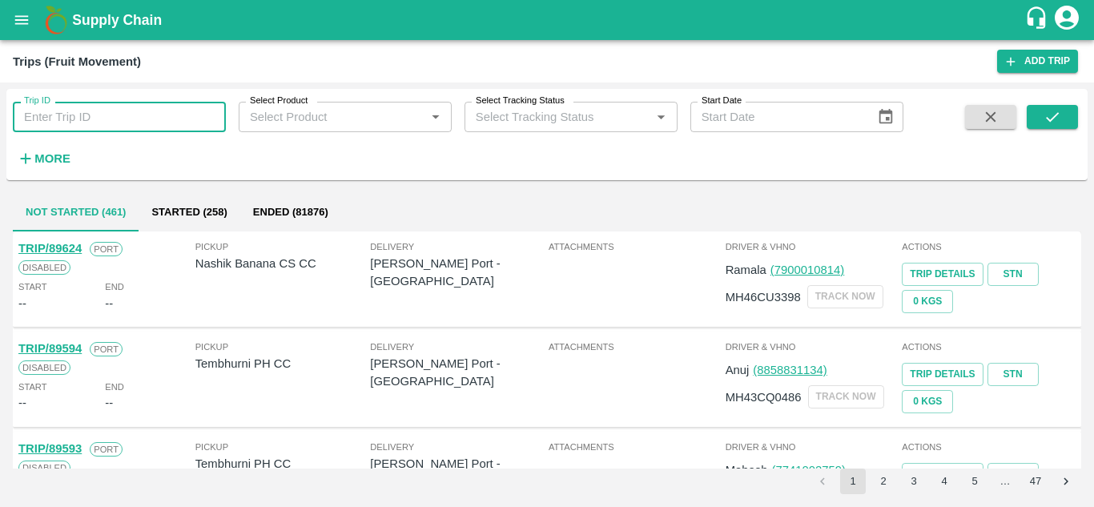
click at [44, 127] on input "Trip ID" at bounding box center [119, 117] width 213 height 30
type input "88568"
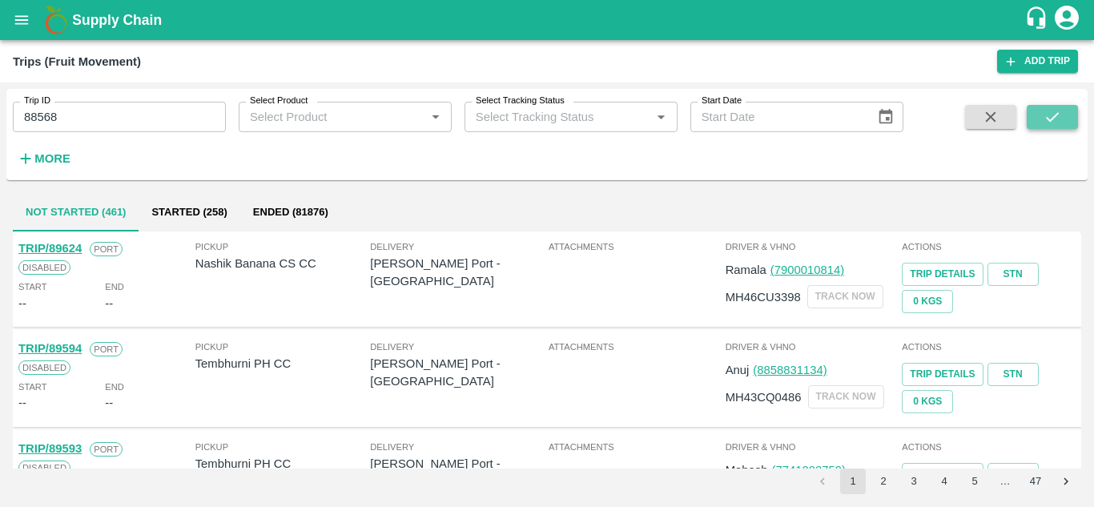
click at [1048, 115] on icon "submit" at bounding box center [1052, 117] width 18 height 18
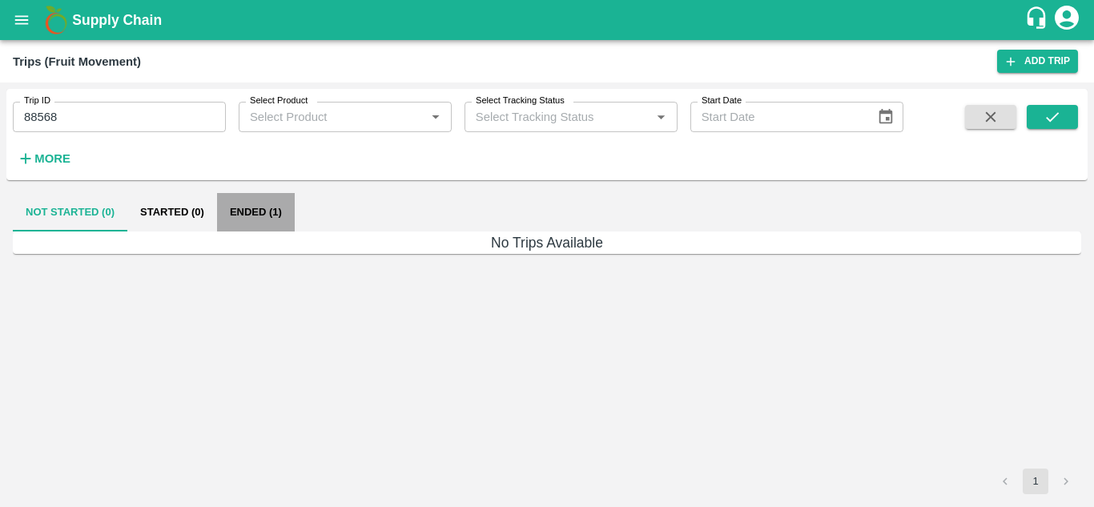
click at [245, 206] on button "Ended (1)" at bounding box center [256, 212] width 78 height 38
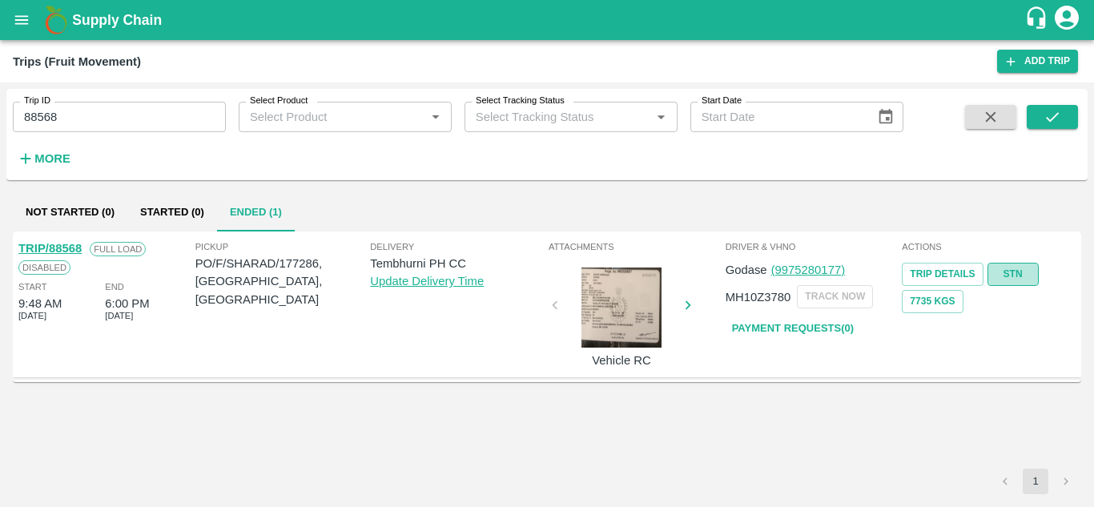
click at [1017, 270] on link "STN" at bounding box center [1012, 274] width 51 height 23
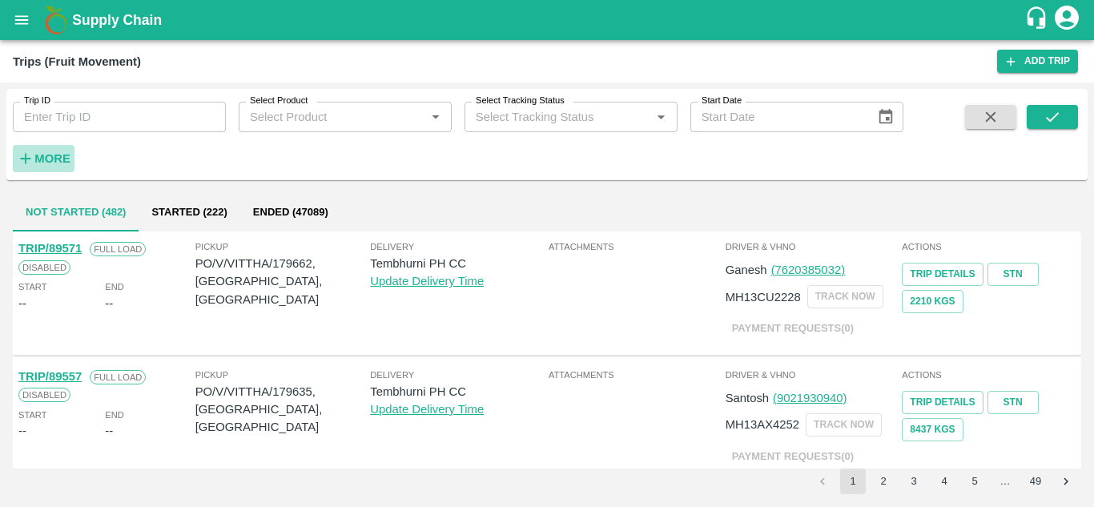
click at [37, 162] on strong "More" at bounding box center [52, 158] width 36 height 13
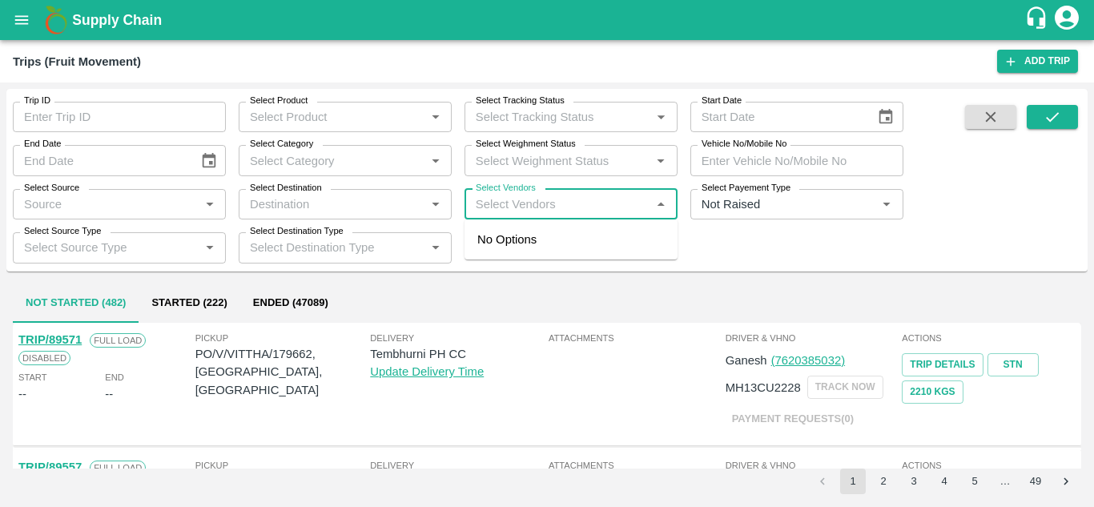
click at [480, 200] on input "Select Vendors" at bounding box center [557, 204] width 177 height 21
type input "dnyanesh"
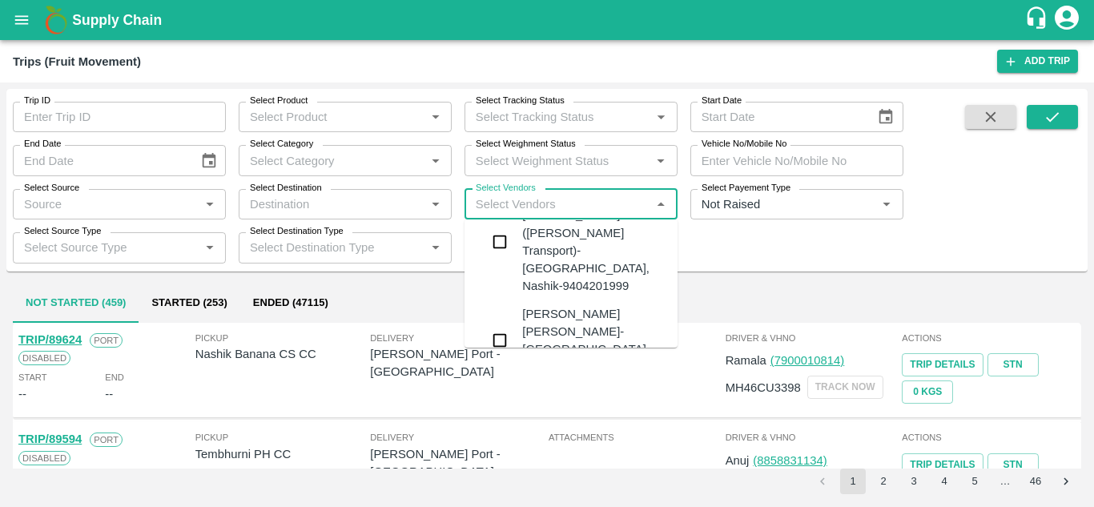
scroll to position [52, 0]
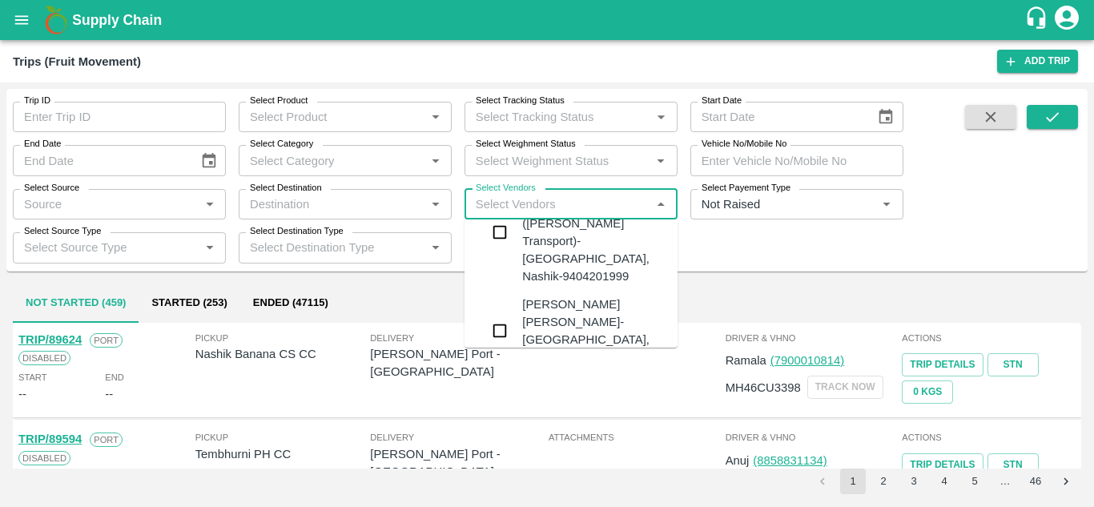
click at [533, 296] on div "Dnyaneshwar Vitthal Godse-Kandar, Solapur-9730316755" at bounding box center [619, 331] width 194 height 71
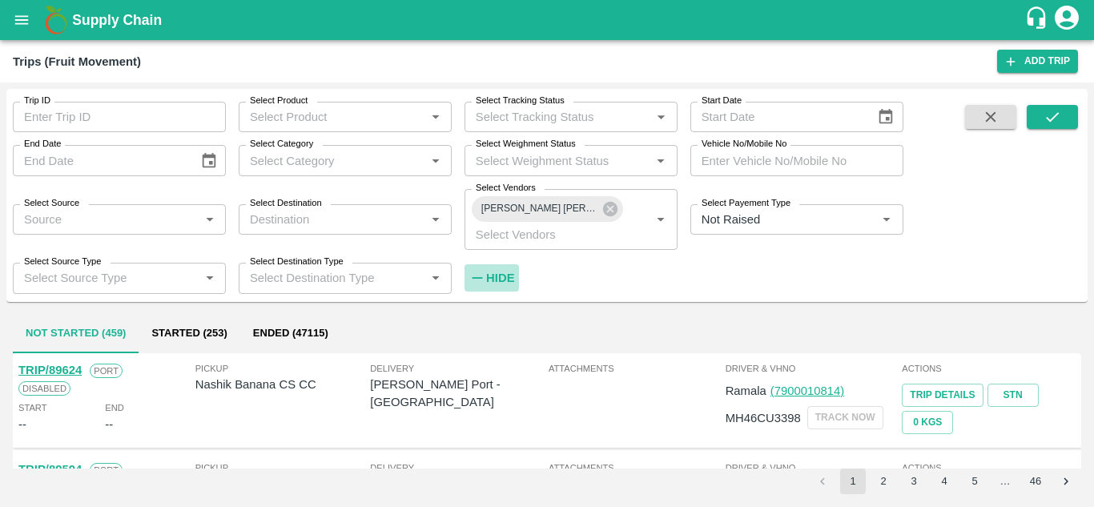
click at [508, 271] on strong "Hide" at bounding box center [500, 277] width 28 height 13
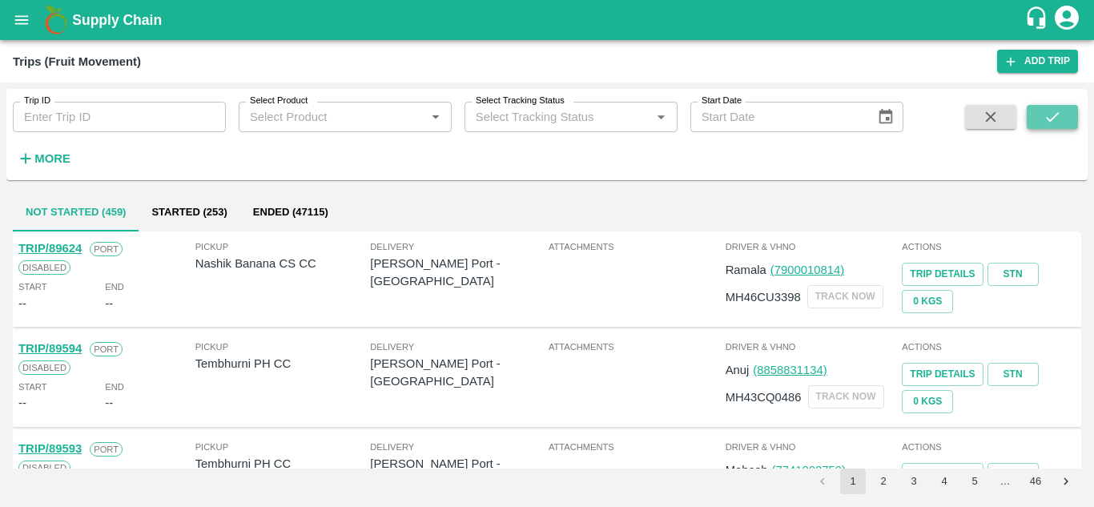
click at [1055, 108] on icon "submit" at bounding box center [1052, 117] width 18 height 18
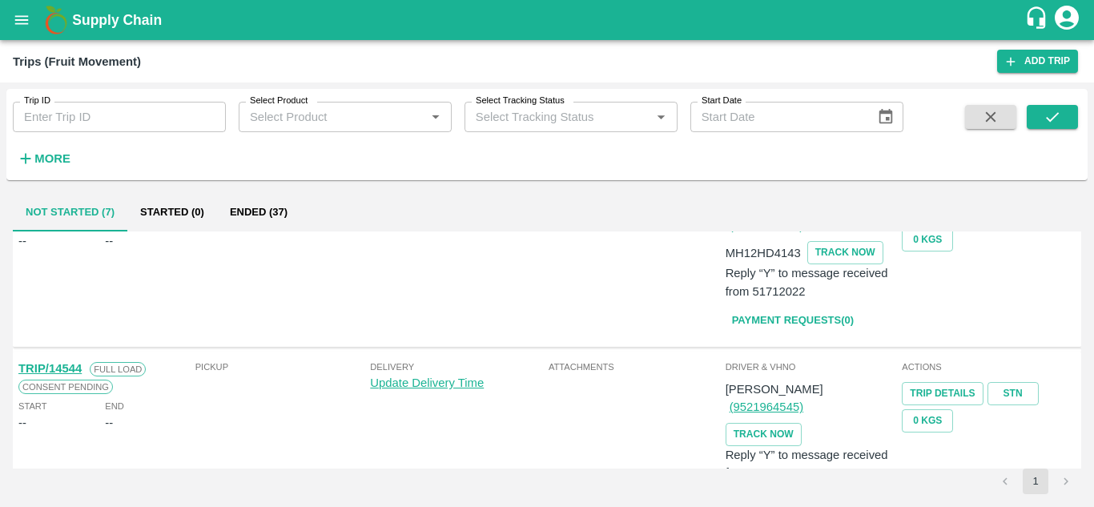
scroll to position [801, 0]
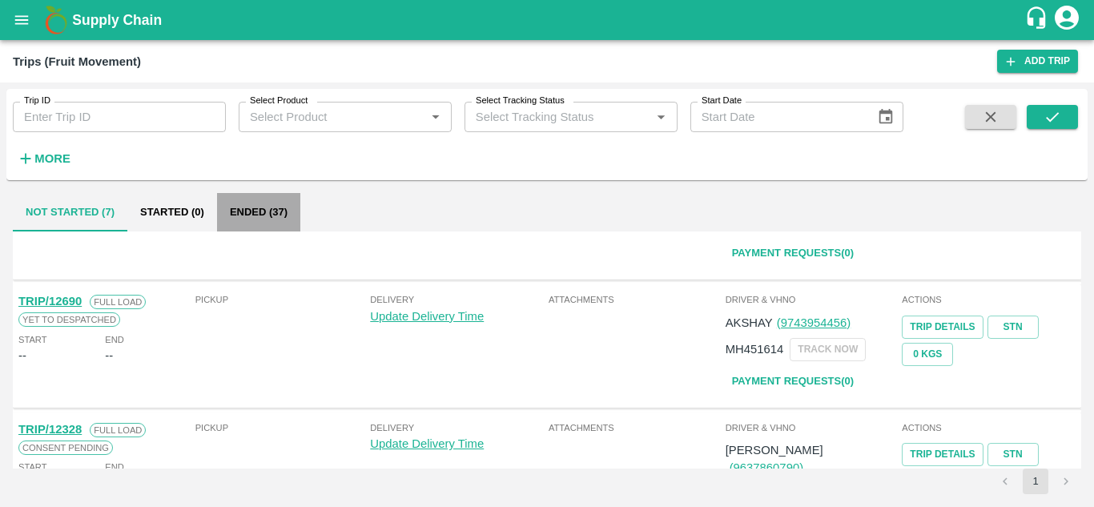
click at [243, 215] on button "Ended (37)" at bounding box center [258, 212] width 83 height 38
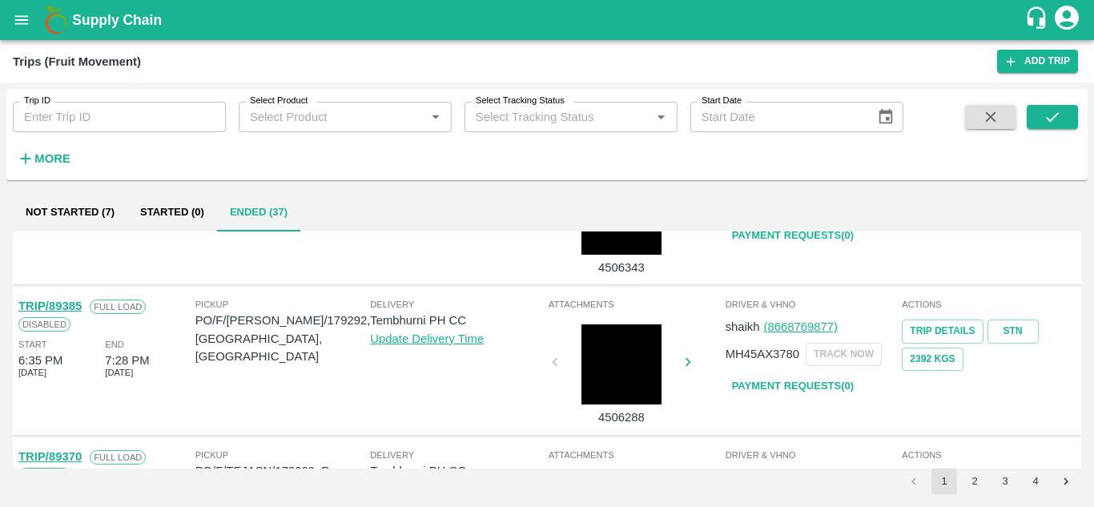
scroll to position [1265, 0]
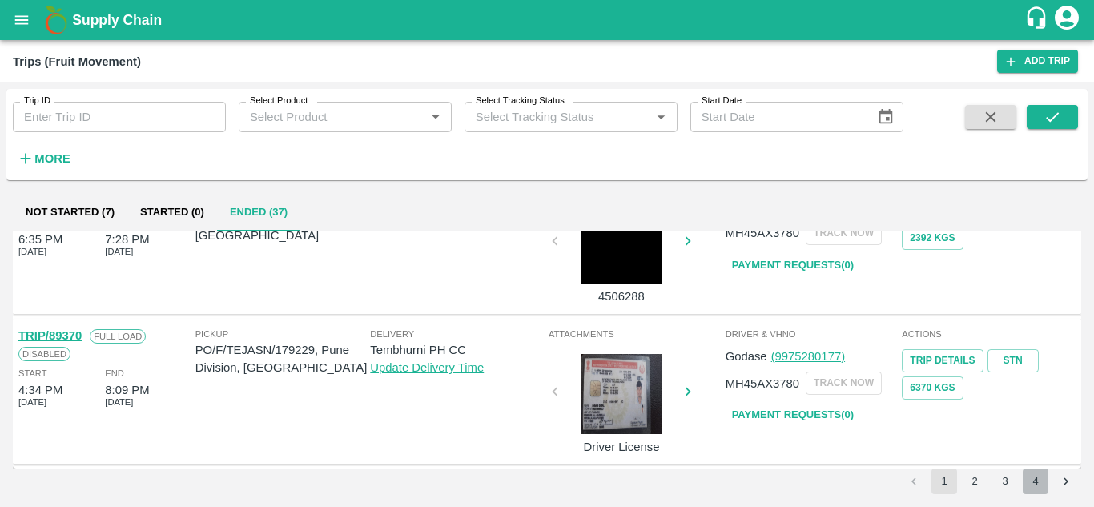
click at [1030, 474] on button "4" at bounding box center [1036, 481] width 26 height 26
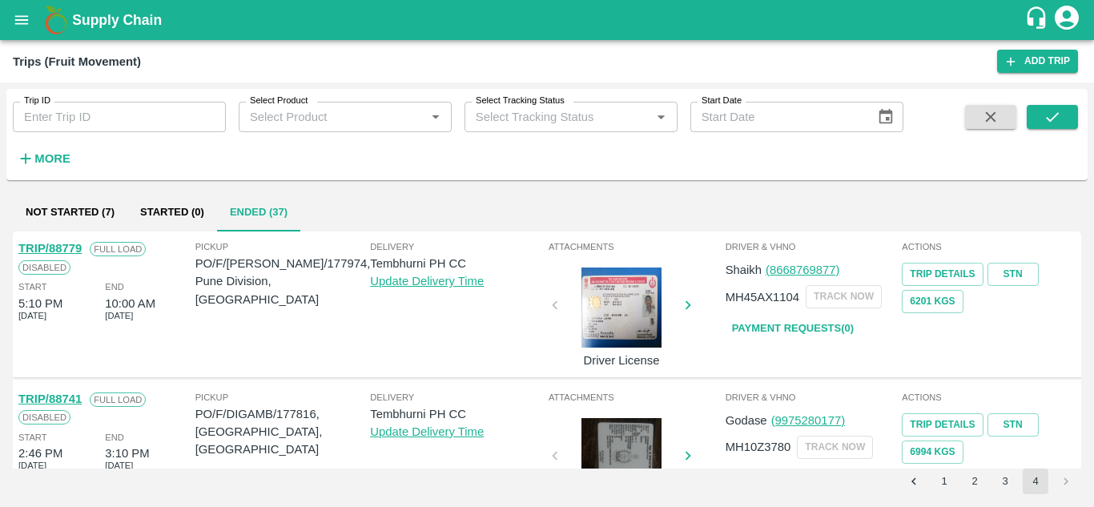
scroll to position [814, 0]
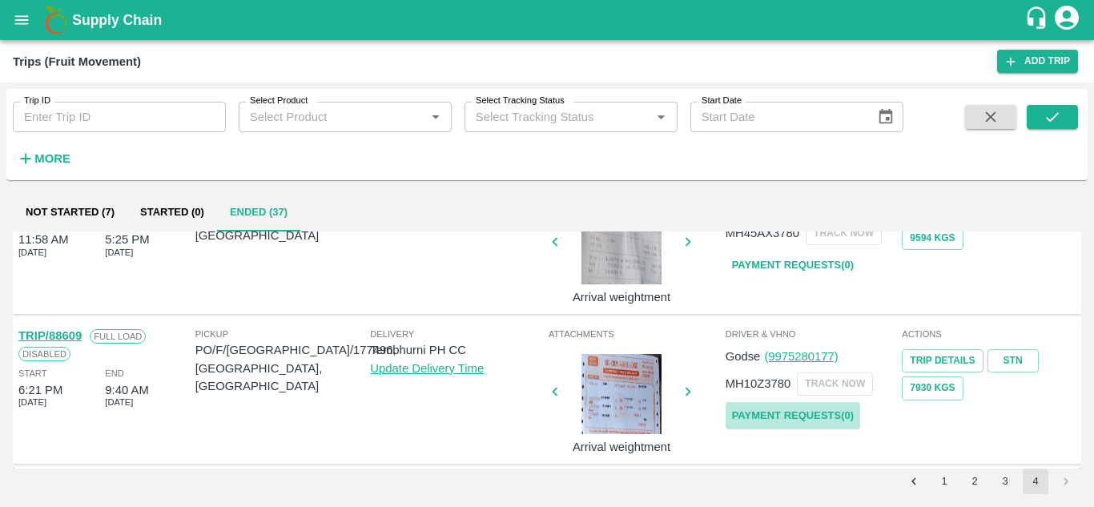
click at [813, 410] on link "Payment Requests( 0 )" at bounding box center [793, 416] width 135 height 28
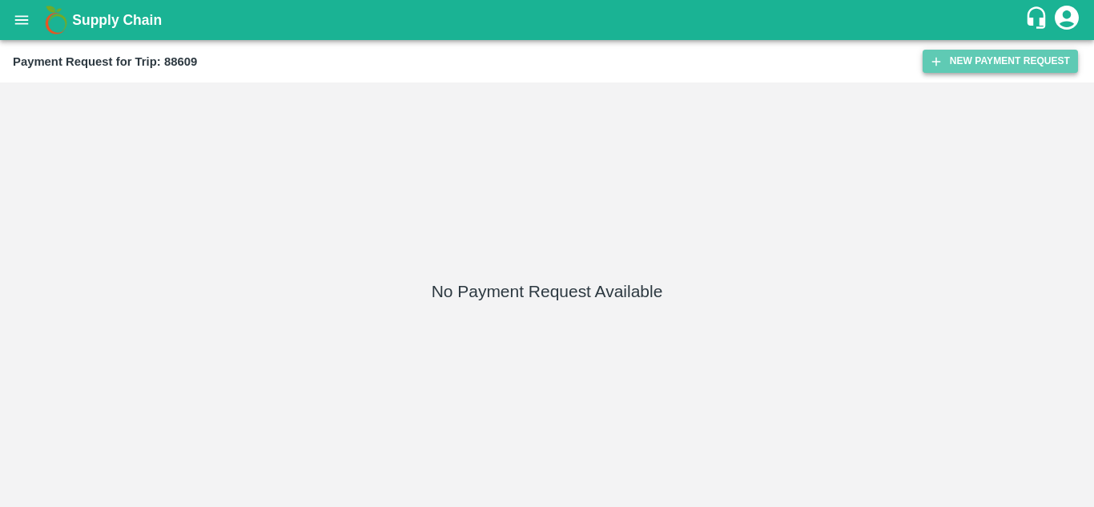
click at [981, 56] on button "New Payment Request" at bounding box center [1000, 61] width 155 height 23
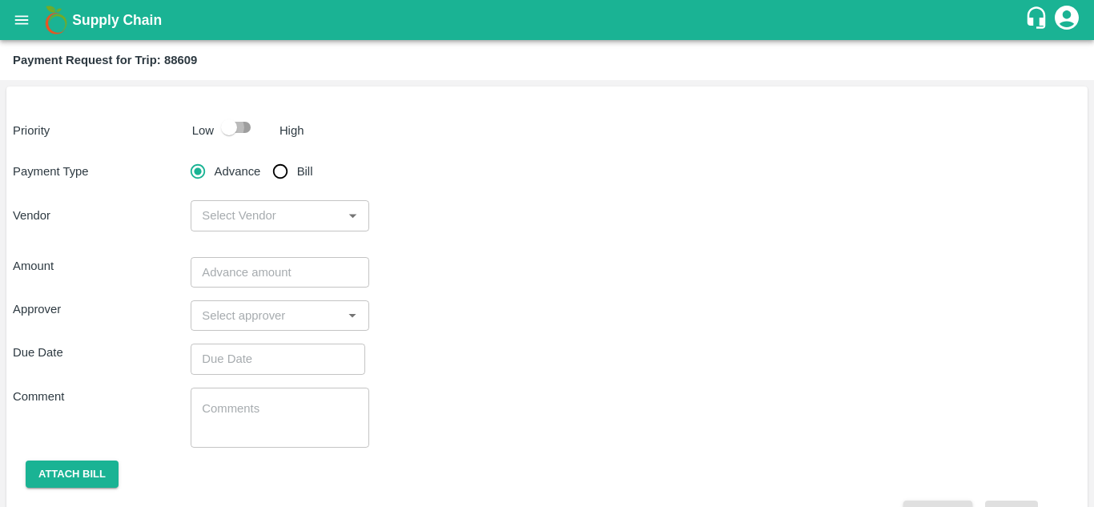
click at [247, 121] on input "checkbox" at bounding box center [228, 127] width 91 height 30
checkbox input "true"
click at [280, 169] on input "Bill" at bounding box center [280, 171] width 32 height 32
radio input "true"
